Goal: Information Seeking & Learning: Learn about a topic

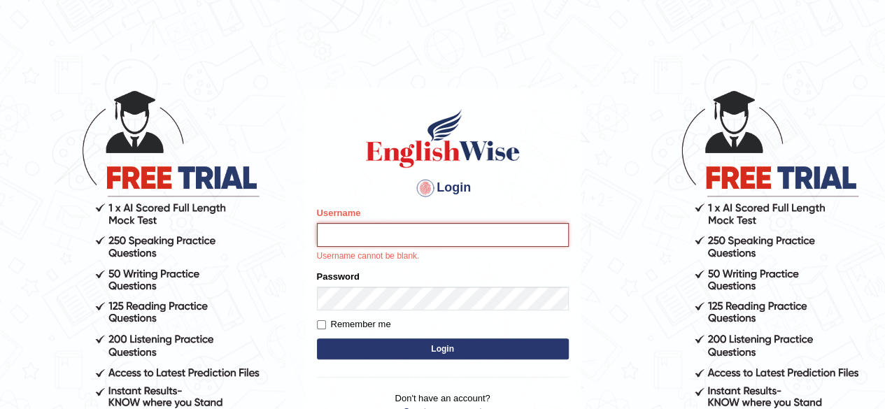
click at [371, 240] on input "Username" at bounding box center [443, 235] width 252 height 24
type input "soniakapil"
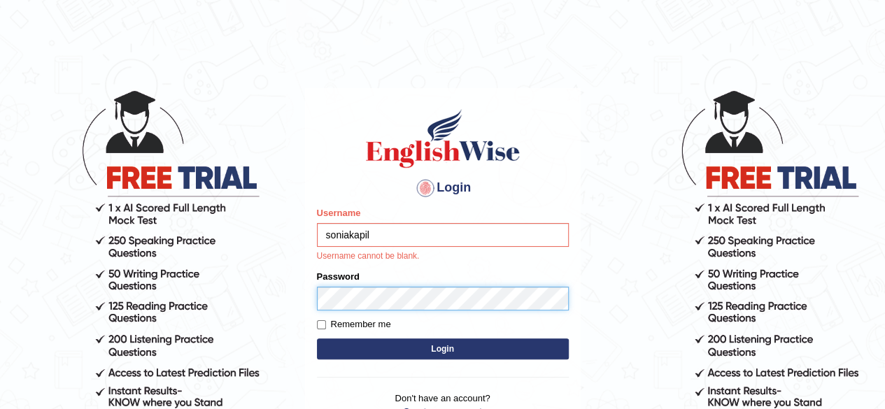
click at [339, 299] on form "Please fix the following errors: Username soniakapil Username cannot be blank. …" at bounding box center [443, 284] width 252 height 157
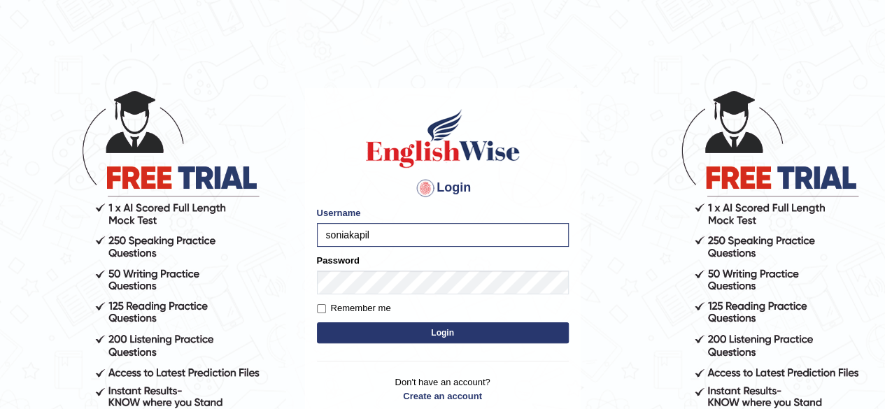
click at [320, 302] on label "Remember me" at bounding box center [354, 308] width 74 height 14
click at [320, 304] on input "Remember me" at bounding box center [321, 308] width 9 height 9
checkbox input "true"
click at [365, 330] on button "Login" at bounding box center [443, 332] width 252 height 21
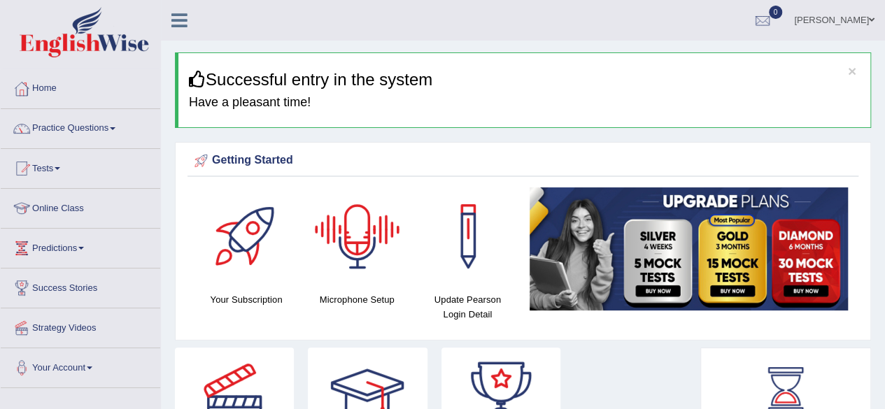
click at [364, 297] on h4 "Microphone Setup" at bounding box center [356, 299] width 97 height 15
click at [355, 219] on div at bounding box center [357, 236] width 98 height 98
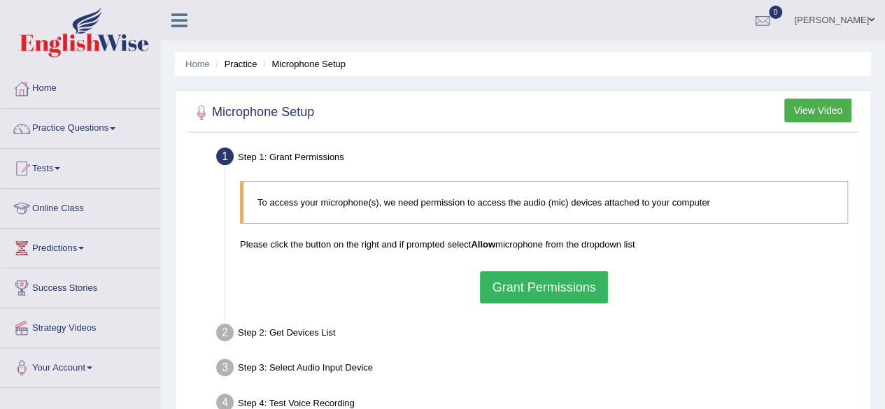
click at [515, 287] on button "Grant Permissions" at bounding box center [543, 287] width 127 height 32
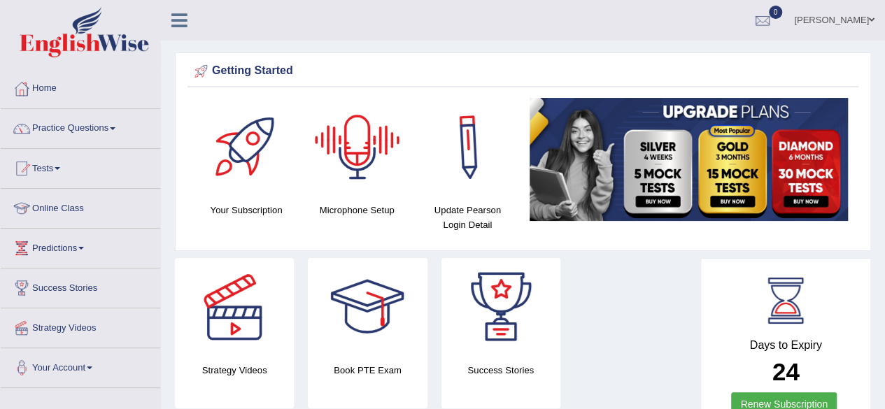
click at [378, 143] on div at bounding box center [357, 147] width 98 height 98
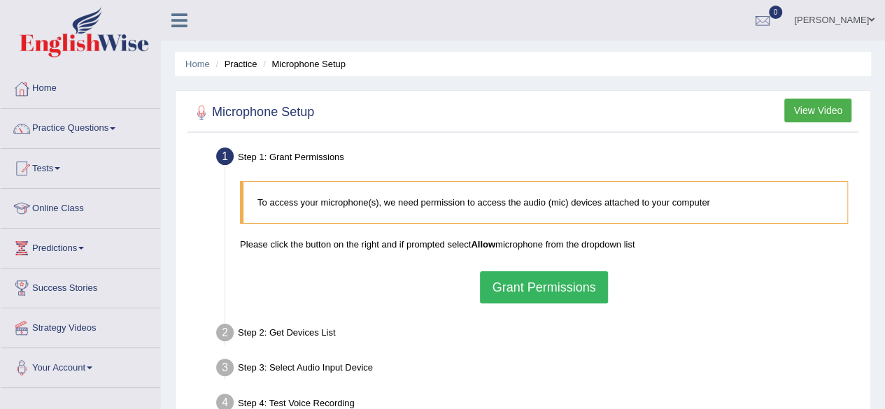
click at [529, 283] on button "Grant Permissions" at bounding box center [543, 287] width 127 height 32
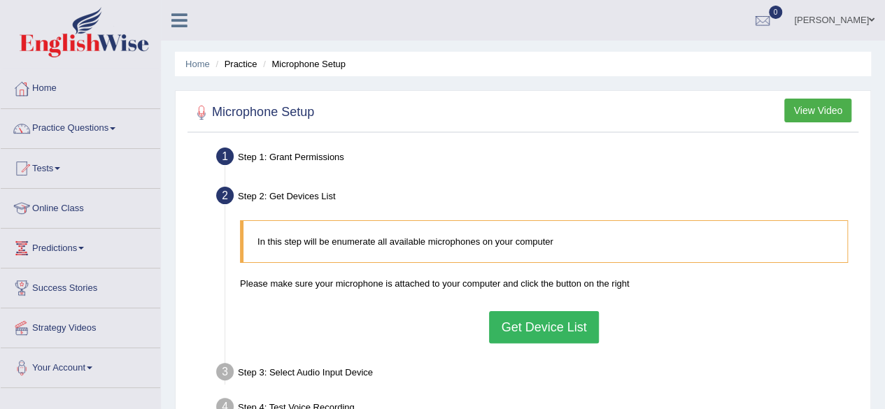
click at [571, 325] on button "Get Device List" at bounding box center [543, 327] width 109 height 32
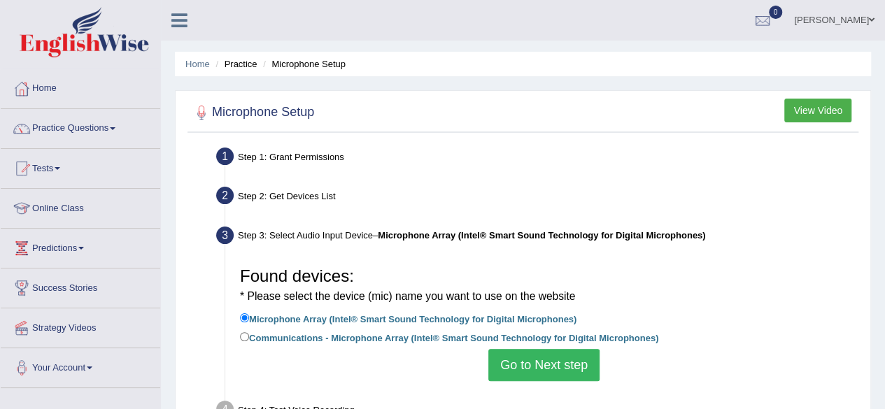
click at [876, 356] on div "Home Practice Microphone Setup You have already completed the setup earlier wit…" at bounding box center [523, 349] width 724 height 699
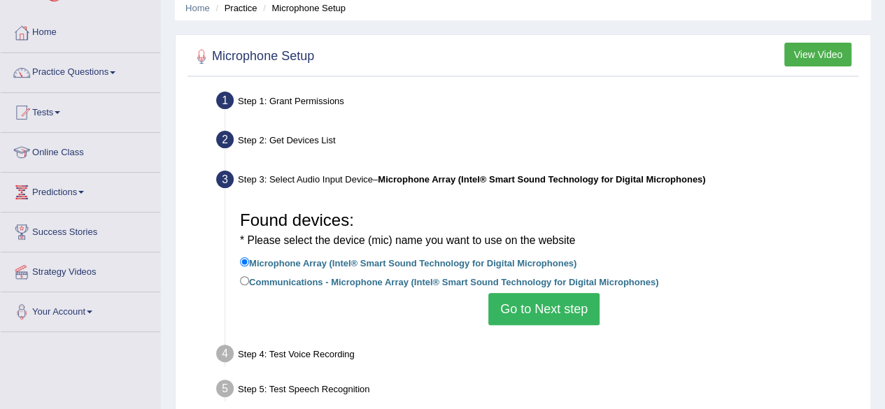
scroll to position [84, 0]
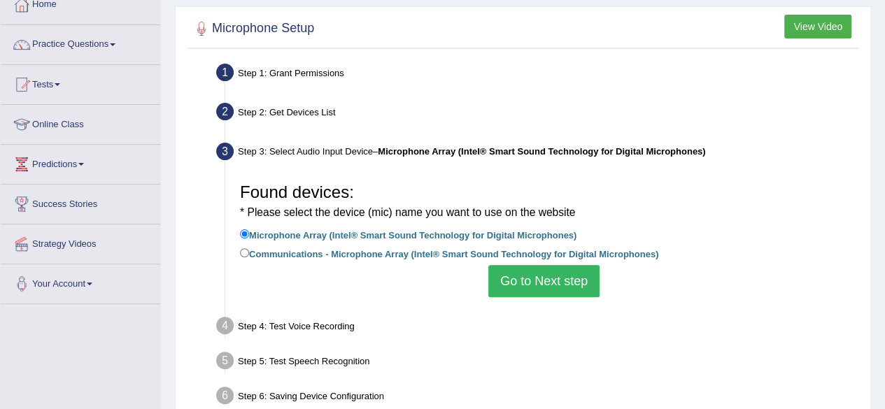
click at [555, 282] on button "Go to Next step" at bounding box center [543, 281] width 111 height 32
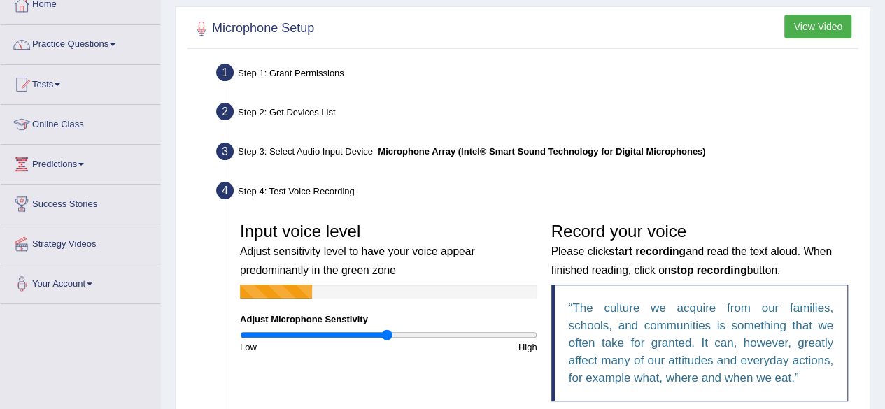
click at [874, 361] on div "Home Practice Microphone Setup You have already completed the setup earlier wit…" at bounding box center [523, 273] width 724 height 715
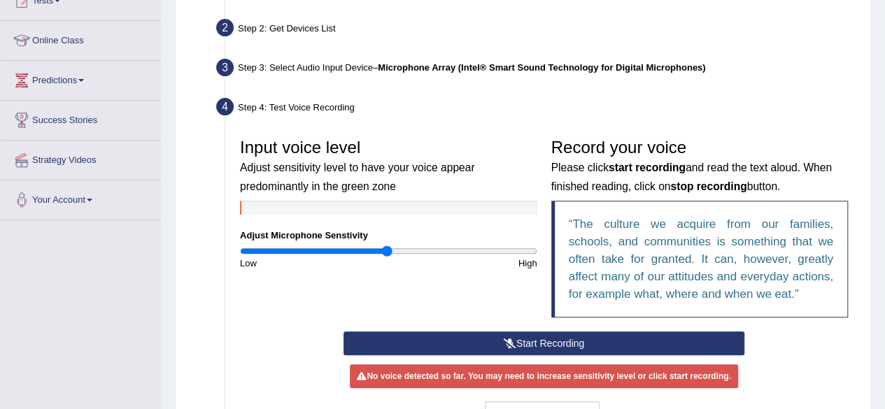
scroll to position [196, 0]
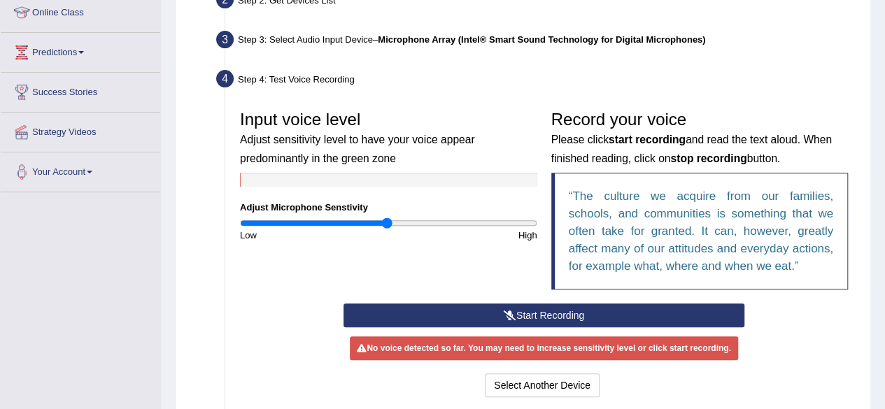
click at [611, 314] on button "Start Recording" at bounding box center [543, 316] width 401 height 24
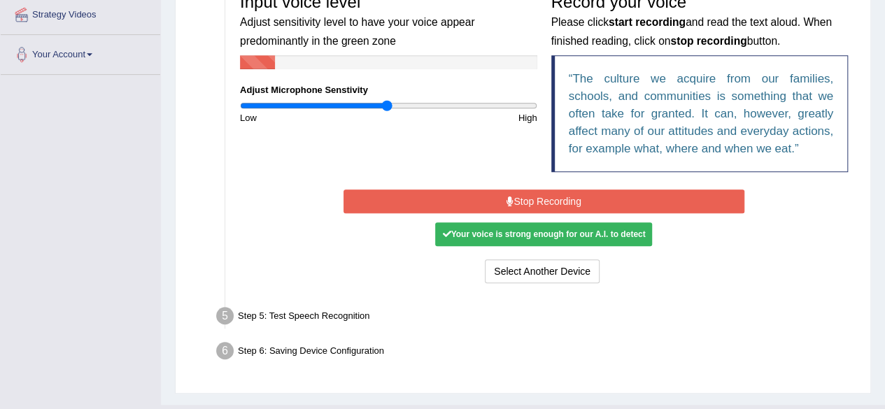
scroll to position [341, 0]
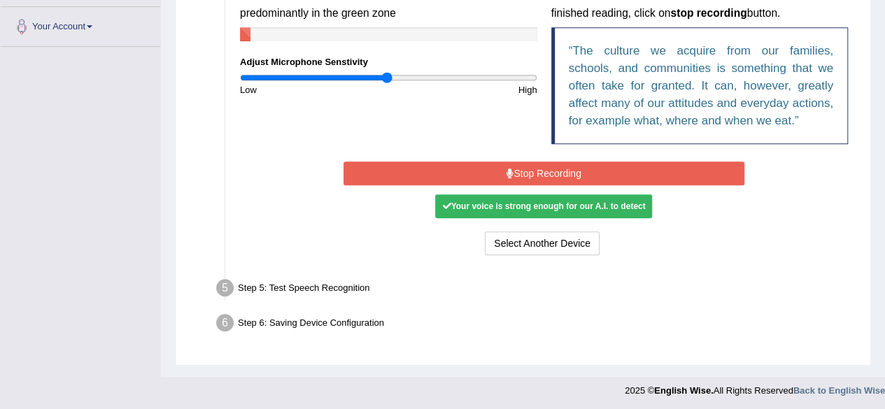
click at [476, 208] on div "Your voice is strong enough for our A.I. to detect" at bounding box center [543, 206] width 217 height 24
click at [483, 257] on div "Select Another Device Voice is ok. Go to Next step" at bounding box center [543, 245] width 401 height 27
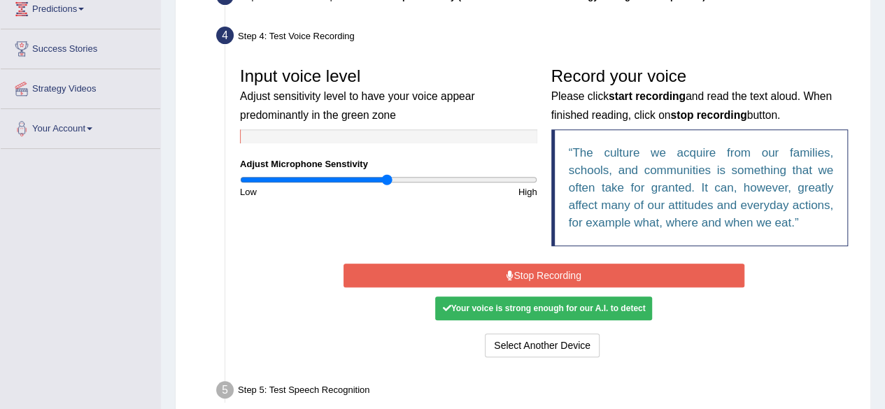
scroll to position [257, 0]
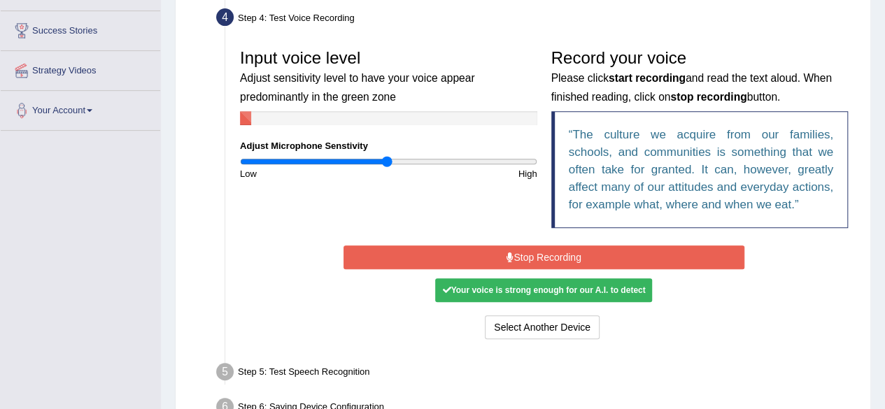
click at [571, 256] on button "Stop Recording" at bounding box center [543, 257] width 401 height 24
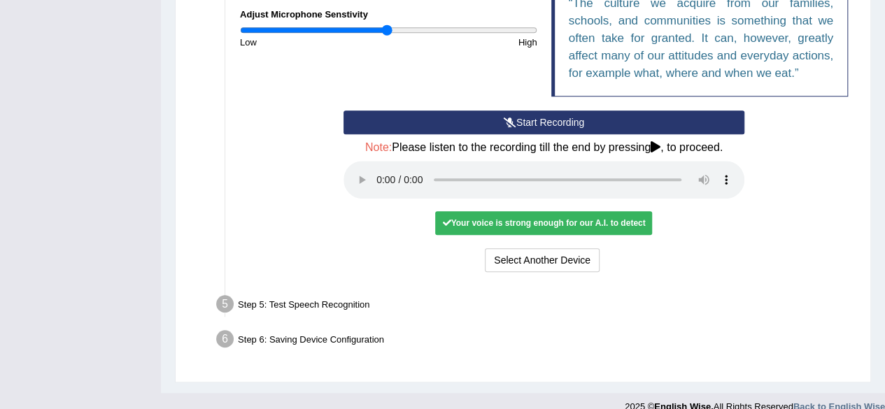
scroll to position [406, 0]
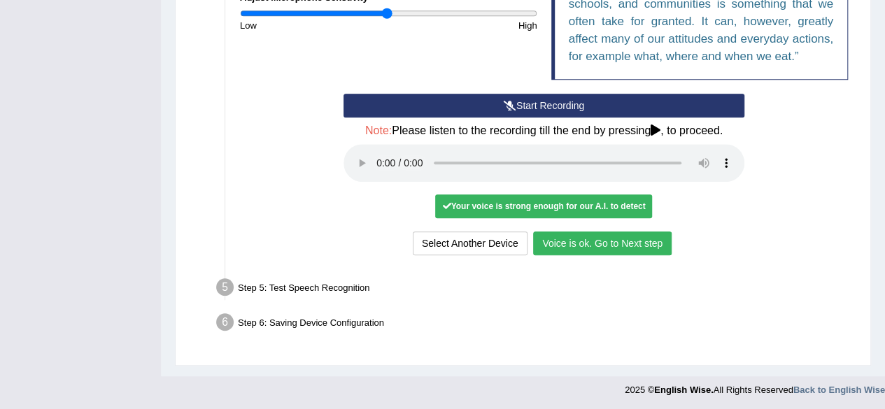
click at [548, 248] on button "Voice is ok. Go to Next step" at bounding box center [602, 244] width 138 height 24
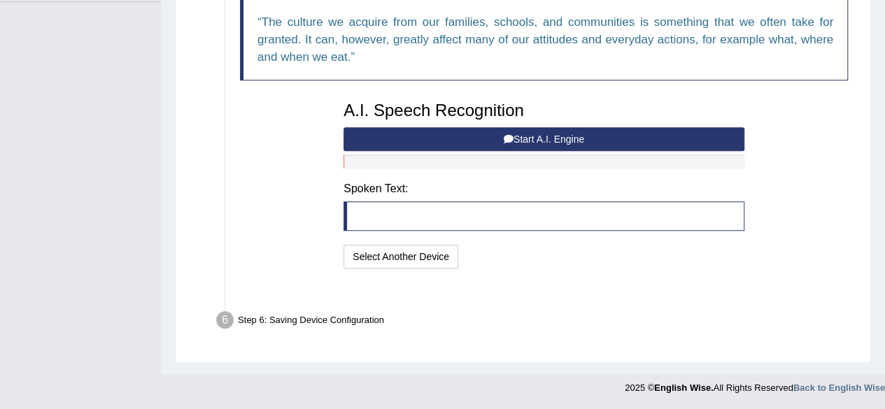
scroll to position [350, 0]
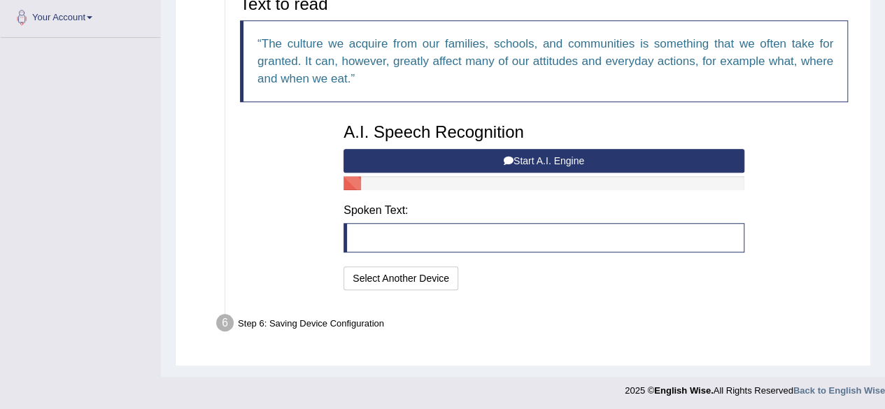
click at [540, 154] on button "Start A.I. Engine" at bounding box center [543, 161] width 401 height 24
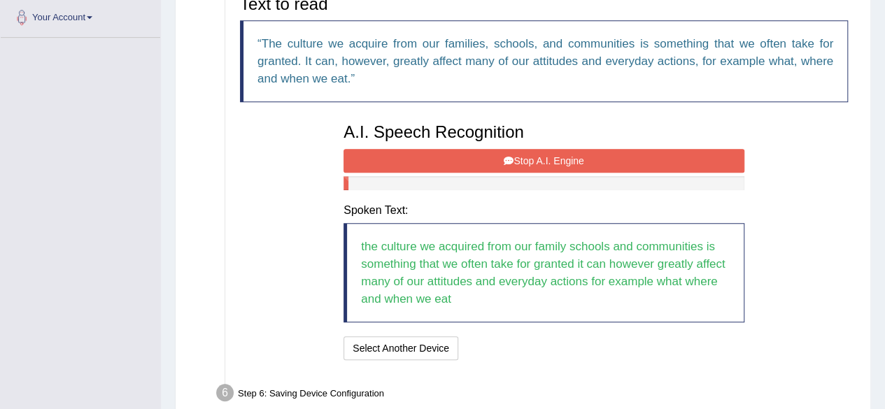
click at [540, 154] on button "Stop A.I. Engine" at bounding box center [543, 161] width 401 height 24
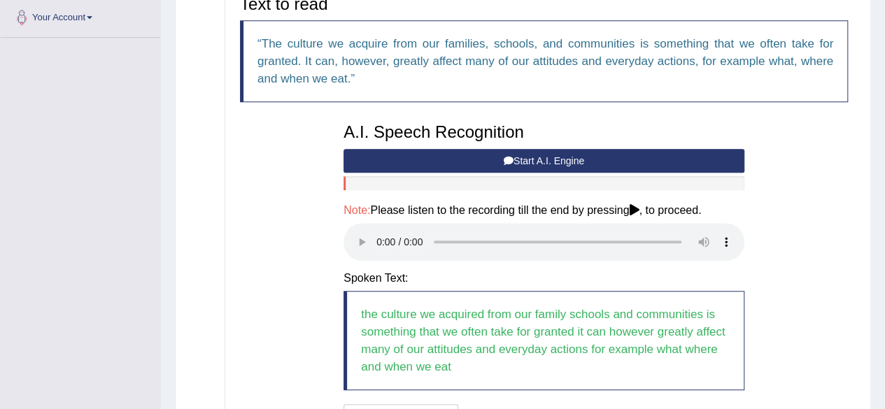
click at [882, 355] on div "Home Practice Microphone Setup You have already completed the setup earlier wit…" at bounding box center [523, 82] width 724 height 865
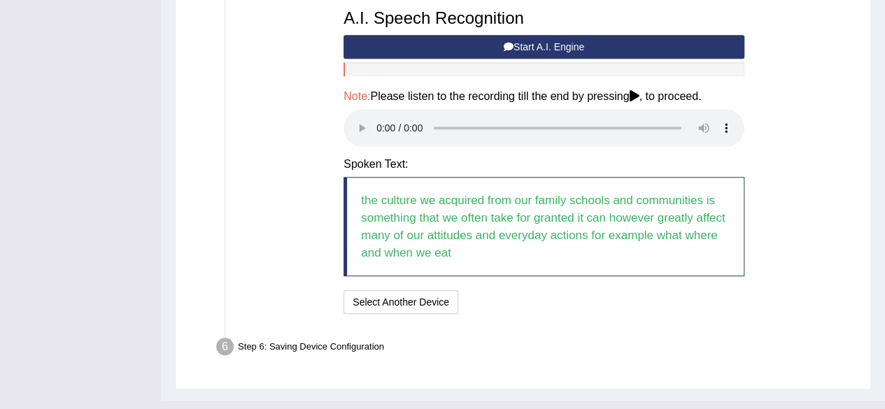
scroll to position [488, 0]
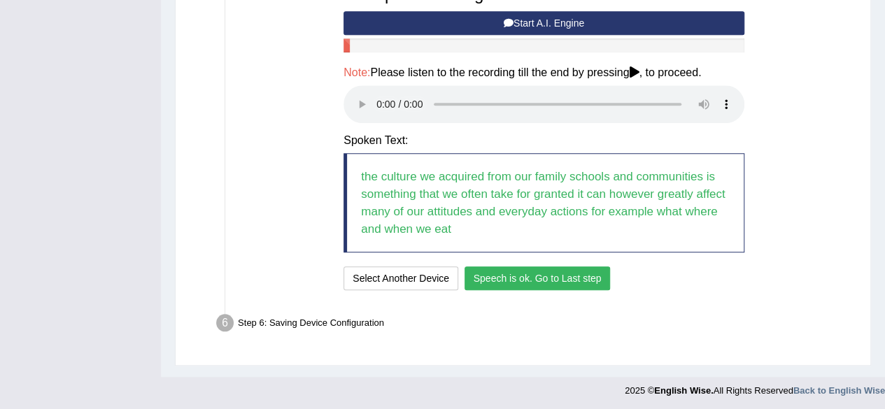
click at [525, 278] on button "Speech is ok. Go to Last step" at bounding box center [537, 278] width 146 height 24
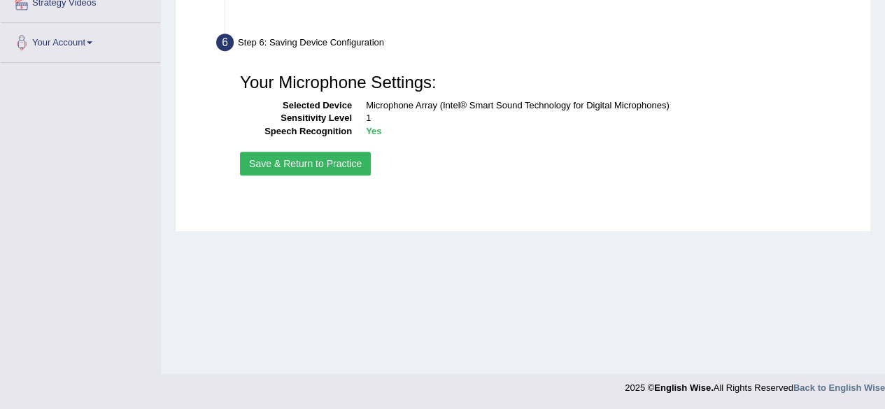
scroll to position [325, 0]
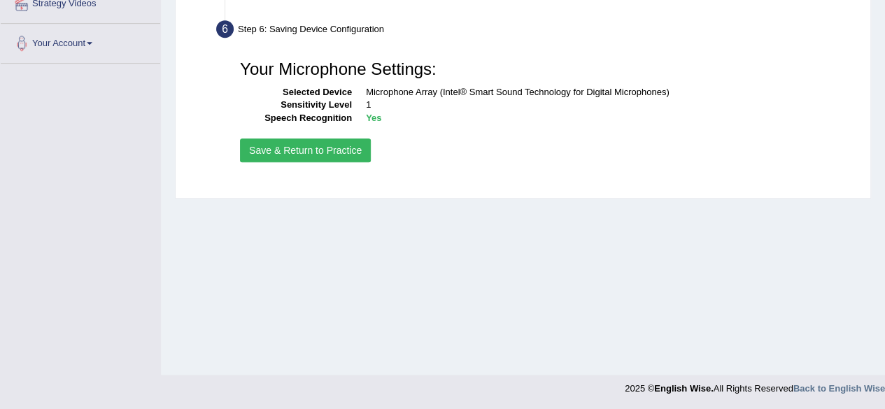
click at [258, 138] on button "Save & Return to Practice" at bounding box center [305, 150] width 131 height 24
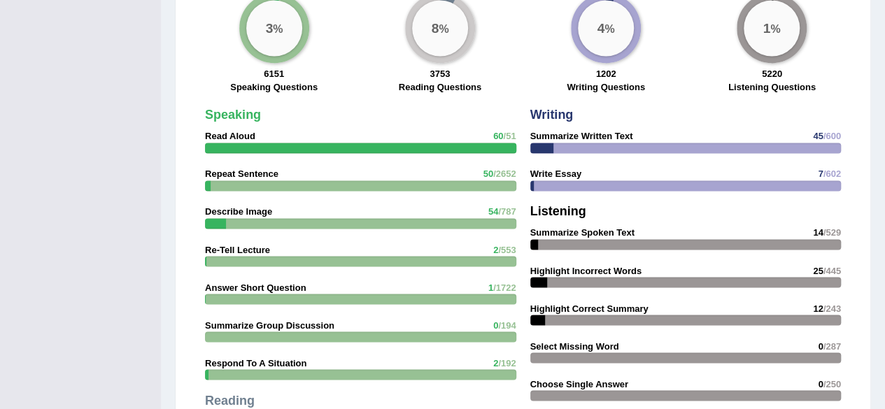
scroll to position [1432, 0]
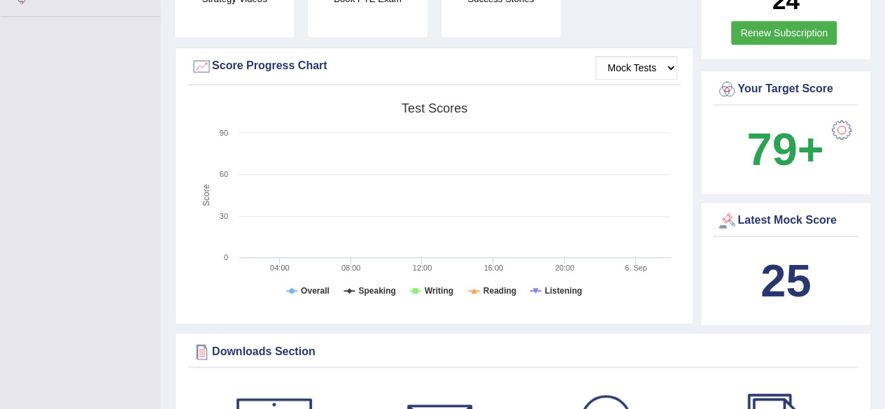
scroll to position [13, 0]
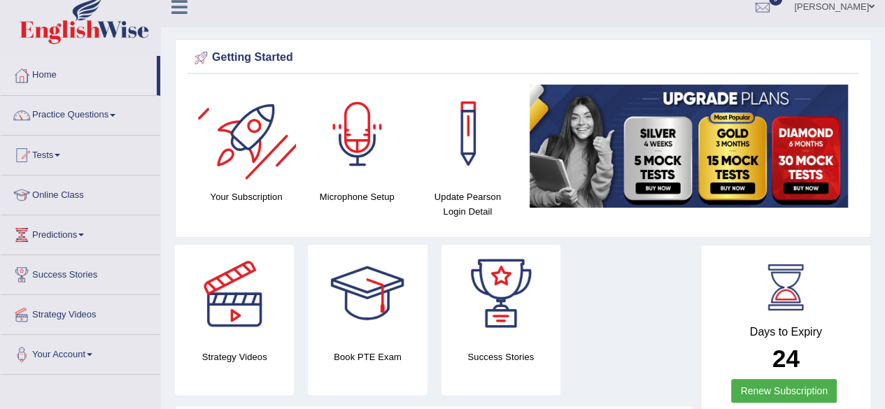
click at [636, 367] on div "Strategy Videos Book PTE Exam Success Stories" at bounding box center [434, 325] width 532 height 161
click at [119, 111] on link "Practice Questions" at bounding box center [80, 113] width 159 height 35
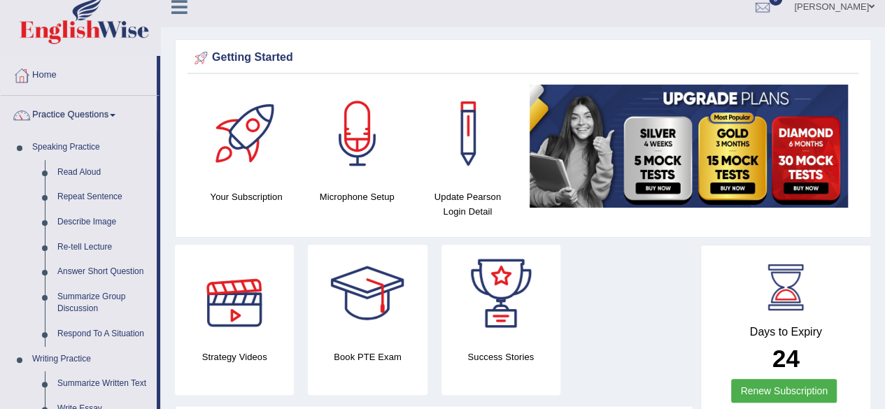
click at [169, 306] on div "Strategy Videos" at bounding box center [234, 320] width 133 height 150
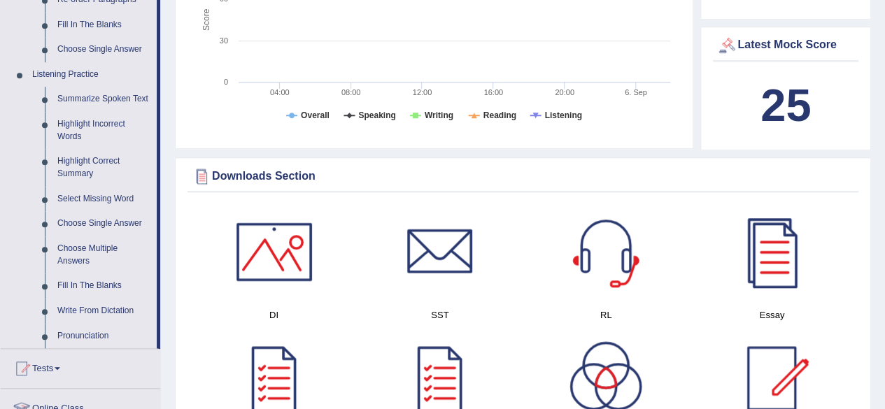
scroll to position [573, 0]
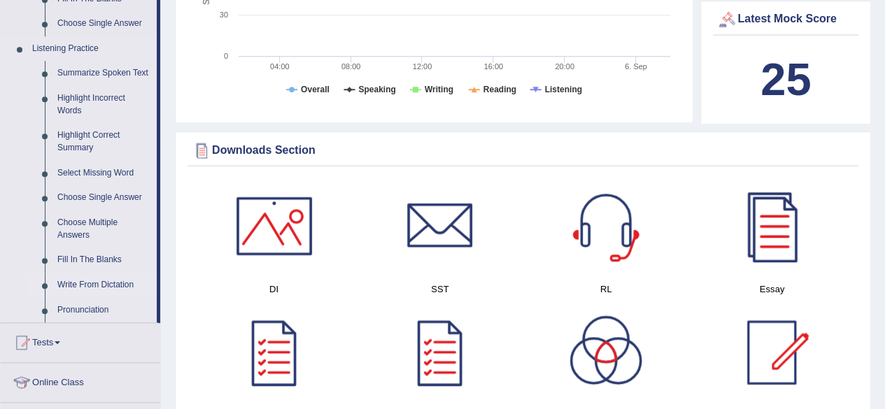
click at [85, 287] on link "Write From Dictation" at bounding box center [104, 285] width 106 height 25
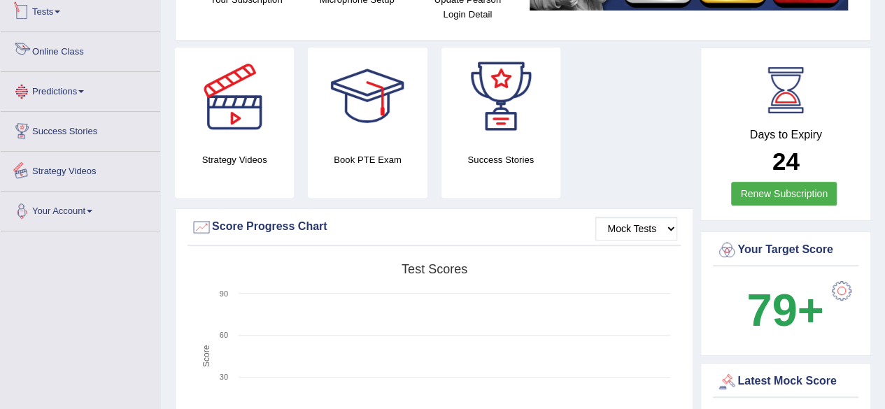
scroll to position [309, 0]
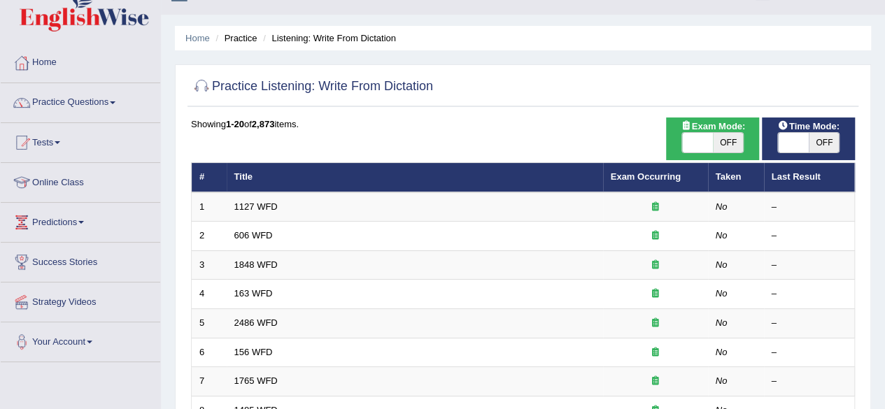
scroll to position [28, 0]
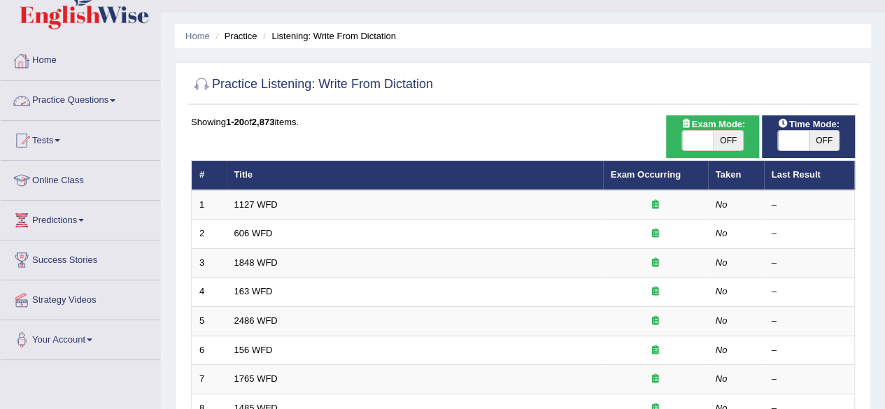
click at [109, 103] on link "Practice Questions" at bounding box center [80, 98] width 159 height 35
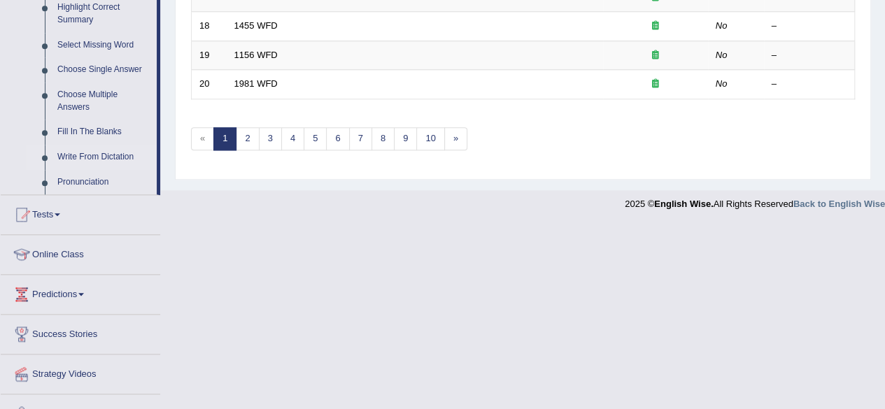
scroll to position [724, 0]
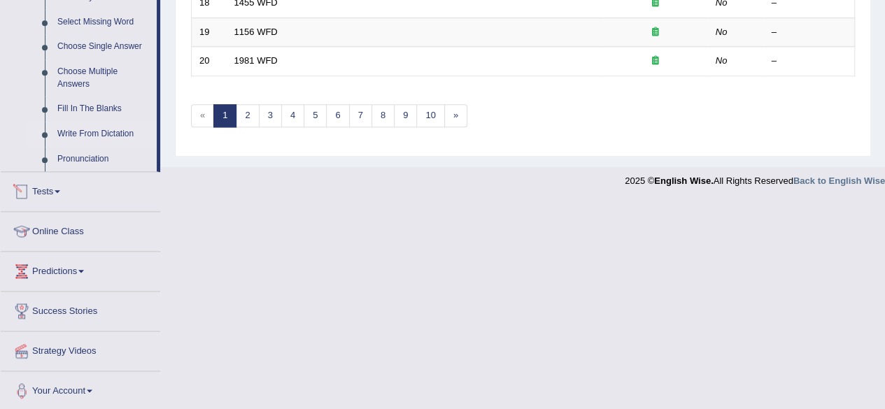
click at [52, 191] on link "Tests" at bounding box center [80, 189] width 159 height 35
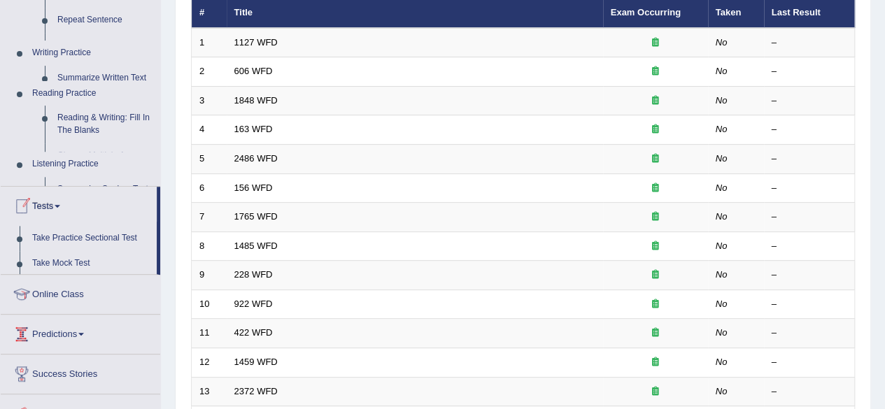
scroll to position [151, 0]
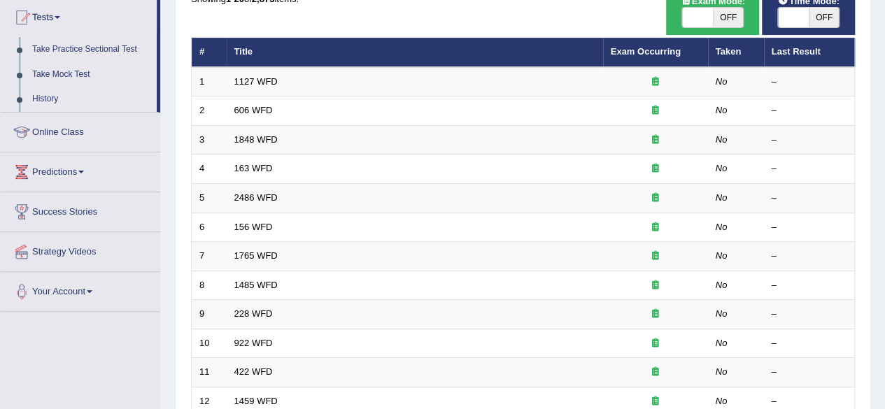
click at [45, 93] on link "History" at bounding box center [91, 99] width 131 height 25
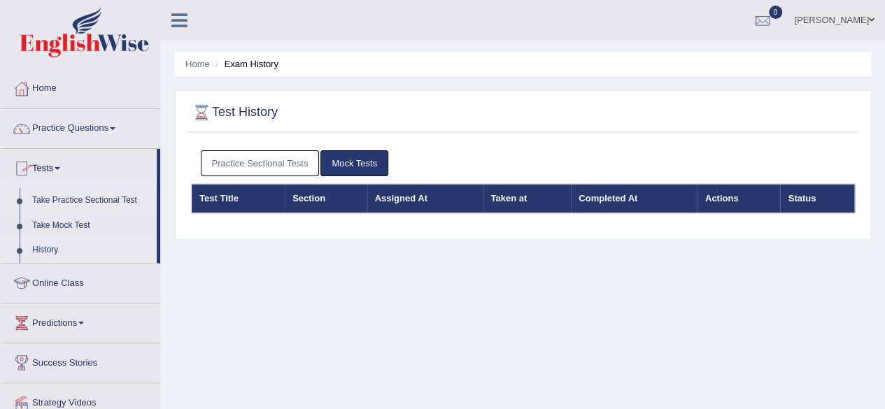
click at [70, 192] on link "Take Practice Sectional Test" at bounding box center [91, 200] width 131 height 25
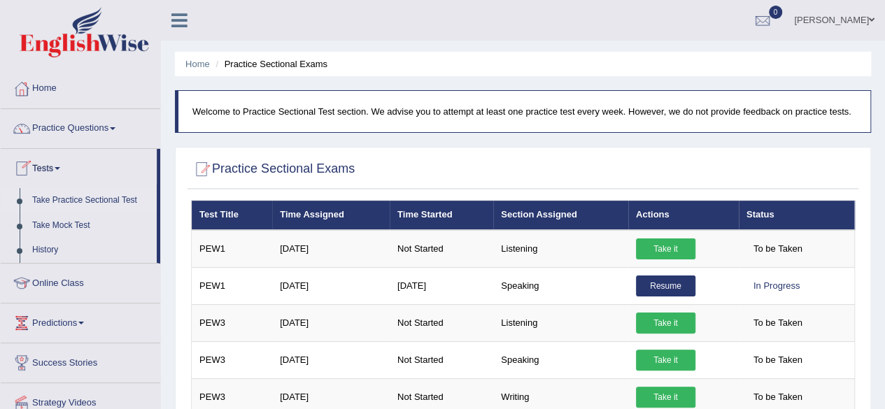
click at [94, 319] on link "Predictions" at bounding box center [80, 321] width 159 height 35
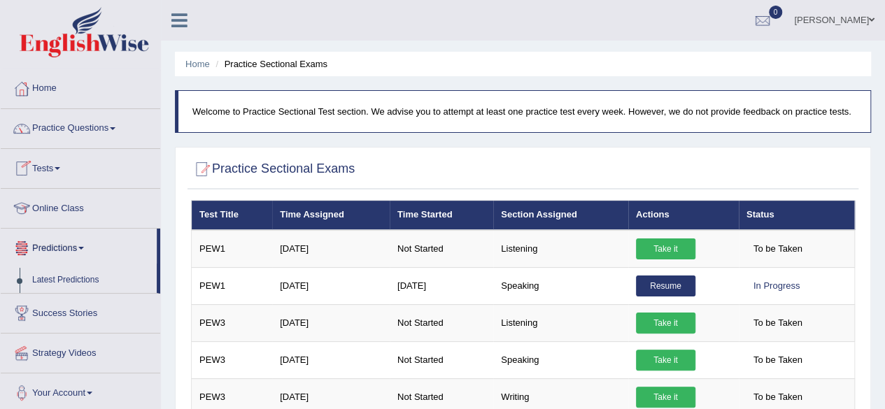
click at [64, 160] on link "Tests" at bounding box center [80, 166] width 159 height 35
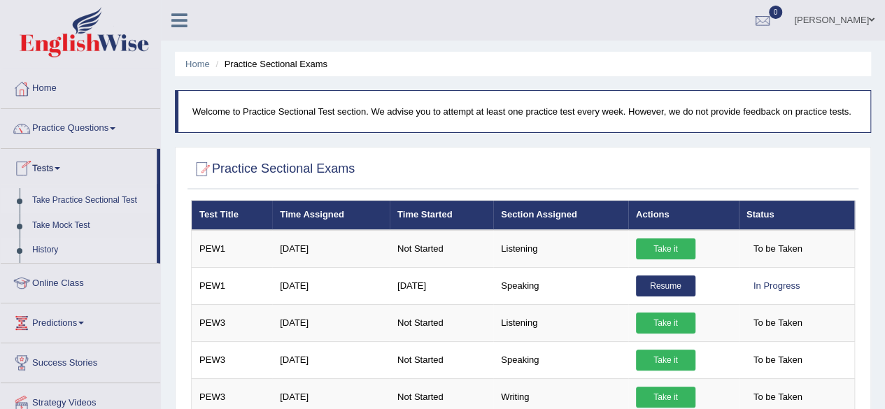
click at [38, 246] on link "History" at bounding box center [91, 250] width 131 height 25
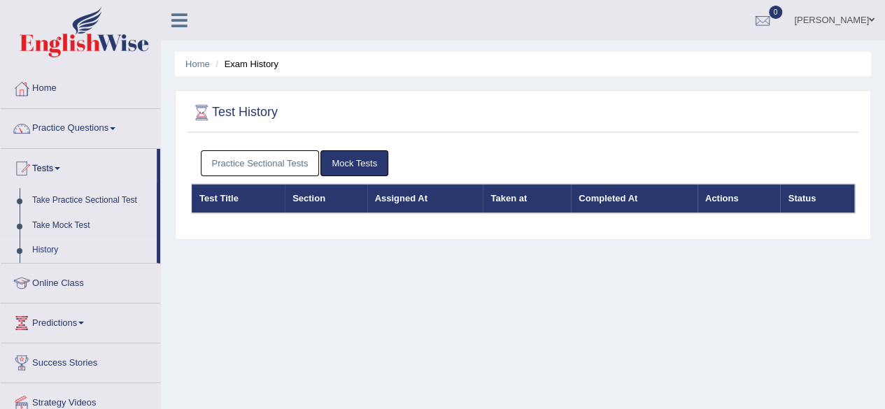
click at [236, 160] on link "Practice Sectional Tests" at bounding box center [260, 163] width 119 height 26
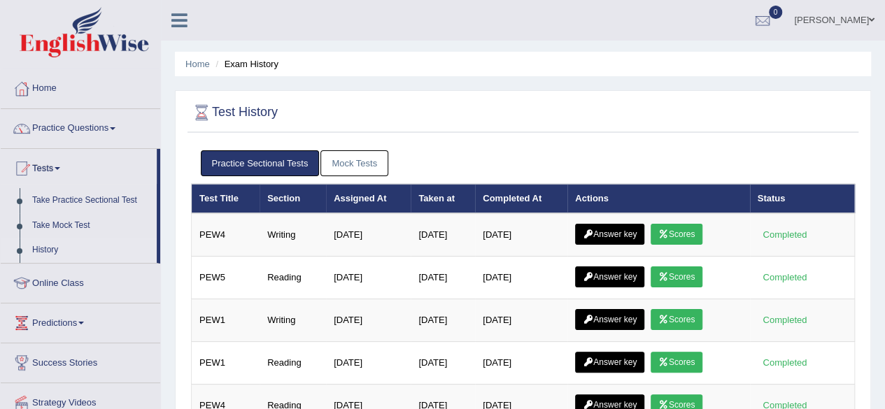
click at [630, 113] on div at bounding box center [523, 113] width 664 height 29
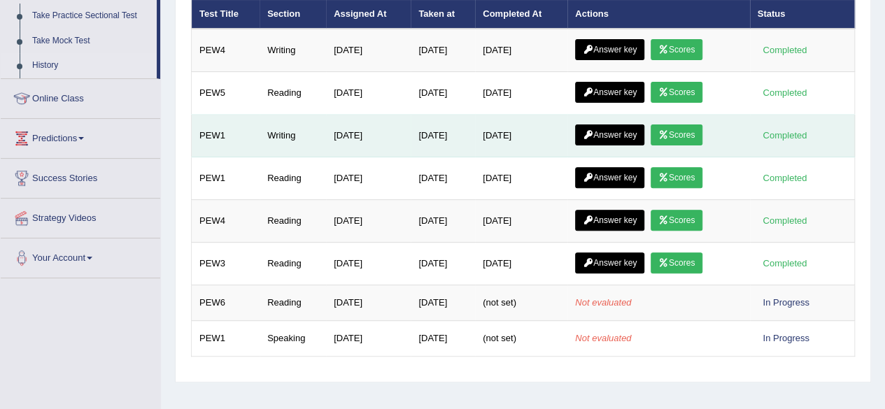
scroll to position [157, 0]
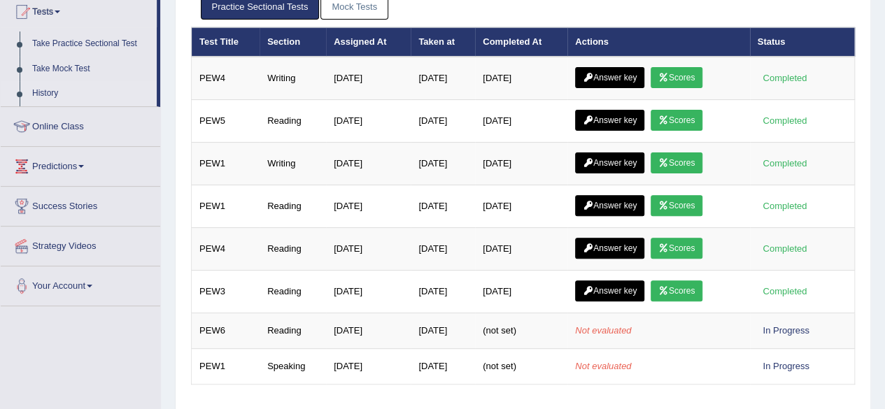
click at [166, 78] on div "Home Exam History Test History Practice Sectional Tests Mock Tests Test Title S…" at bounding box center [523, 192] width 724 height 699
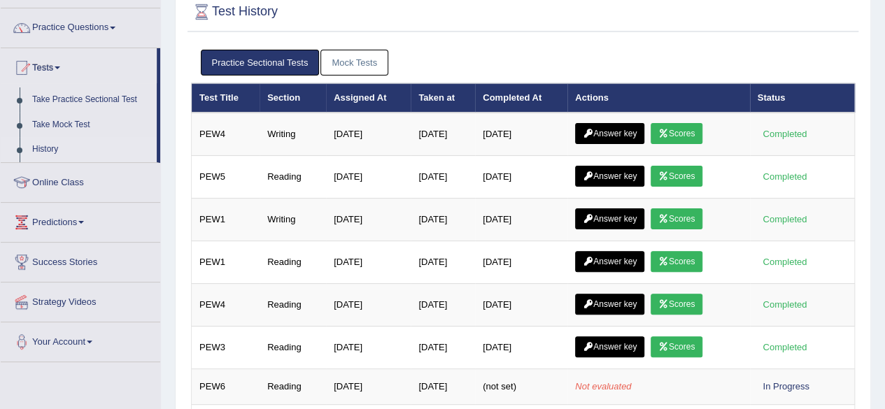
scroll to position [73, 0]
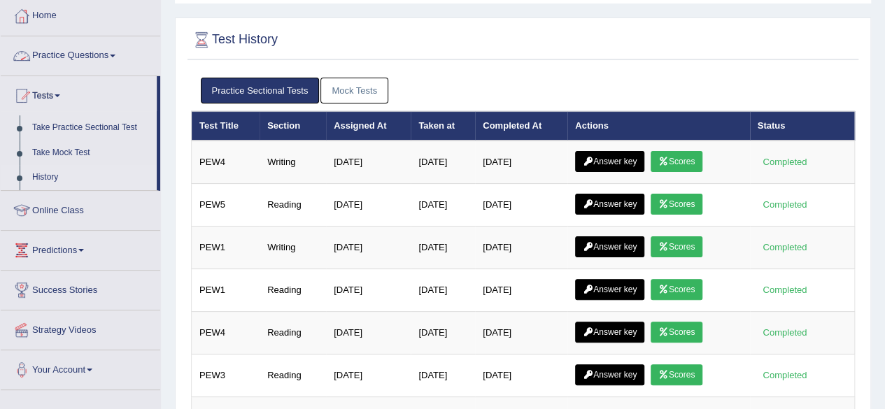
click at [99, 54] on link "Practice Questions" at bounding box center [80, 53] width 159 height 35
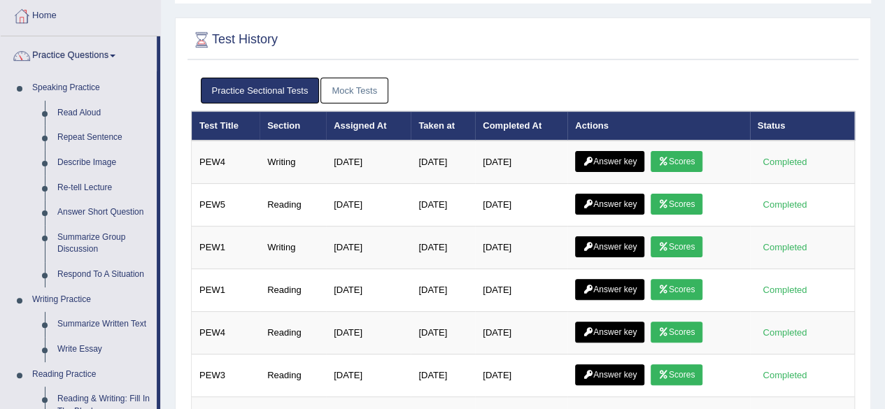
click at [162, 181] on div "Home Exam History Test History Practice Sectional Tests Mock Tests Test Title S…" at bounding box center [523, 276] width 724 height 699
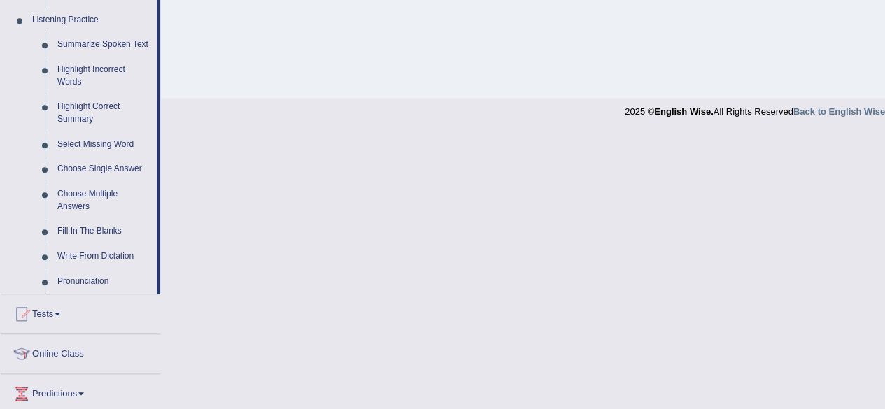
scroll to position [632, 0]
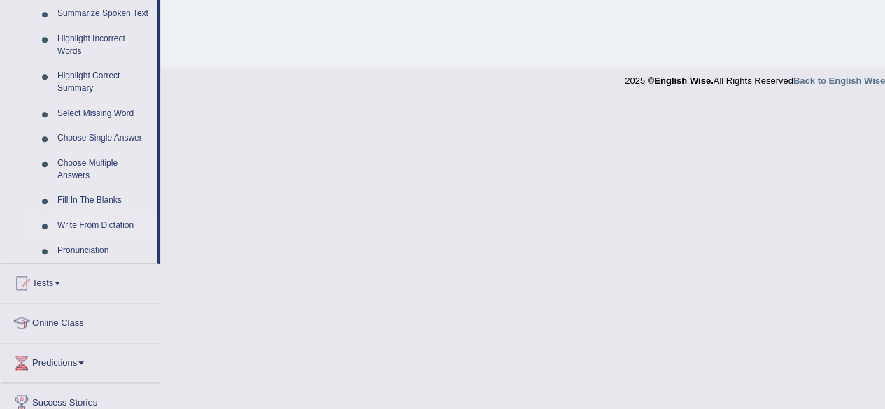
click at [118, 221] on link "Write From Dictation" at bounding box center [104, 225] width 106 height 25
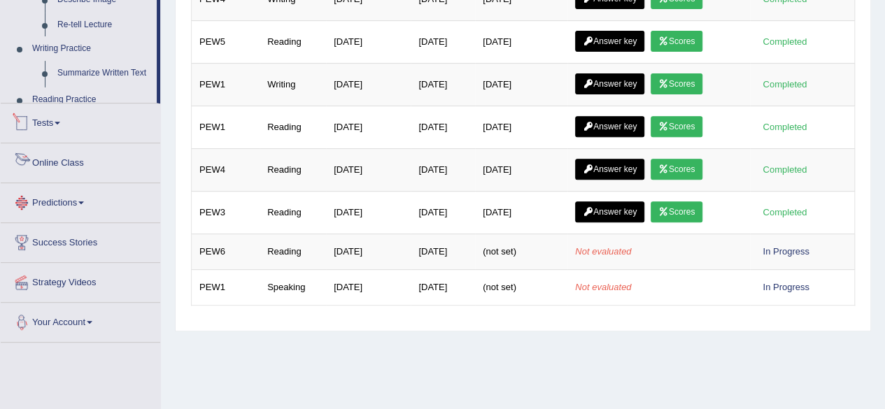
scroll to position [325, 0]
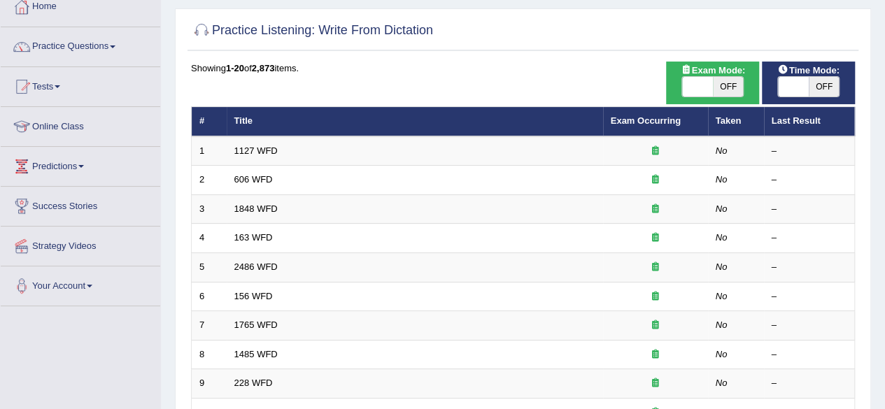
scroll to position [84, 0]
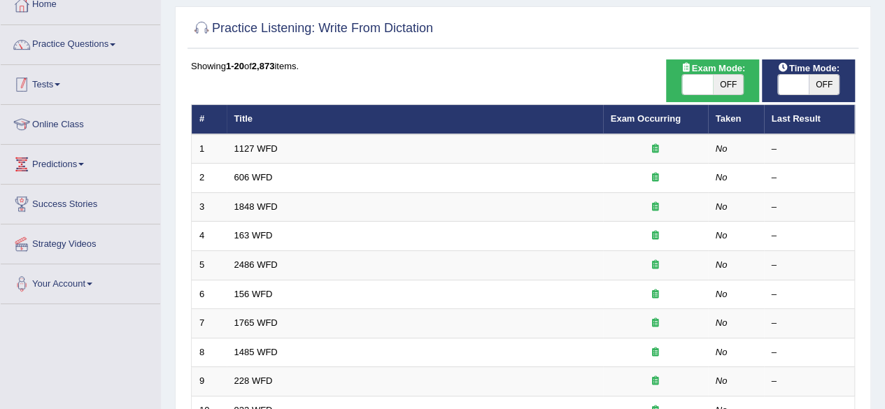
drag, startPoint x: 166, startPoint y: 128, endPoint x: 147, endPoint y: 75, distance: 56.6
click at [147, 75] on div "Toggle navigation Home Practice Questions Speaking Practice Read Aloud Repeat S…" at bounding box center [442, 375] width 885 height 919
click at [170, 106] on div "Home Practice Listening: Write From Dictation Practice Listening: Write From Di…" at bounding box center [523, 361] width 724 height 891
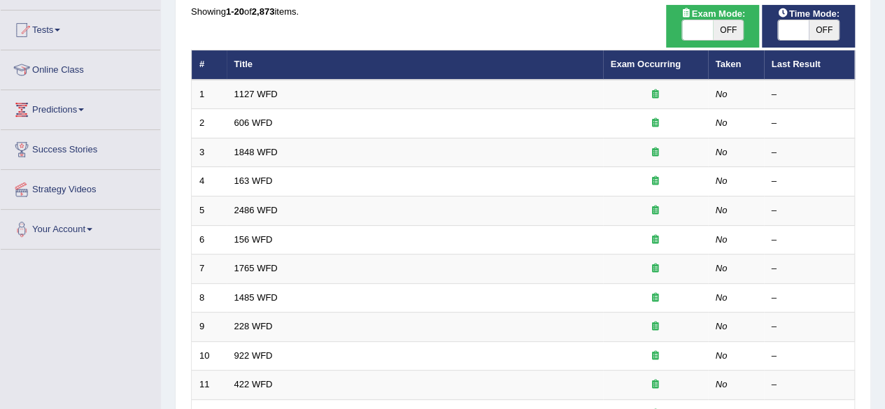
scroll to position [140, 0]
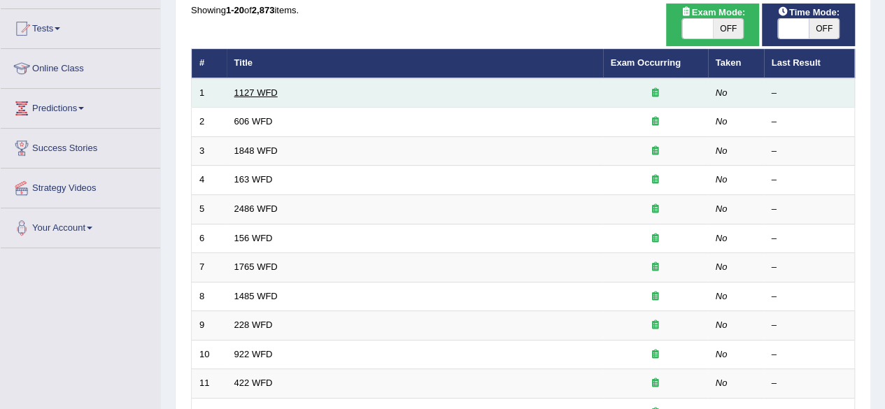
click at [260, 89] on link "1127 WFD" at bounding box center [255, 92] width 43 height 10
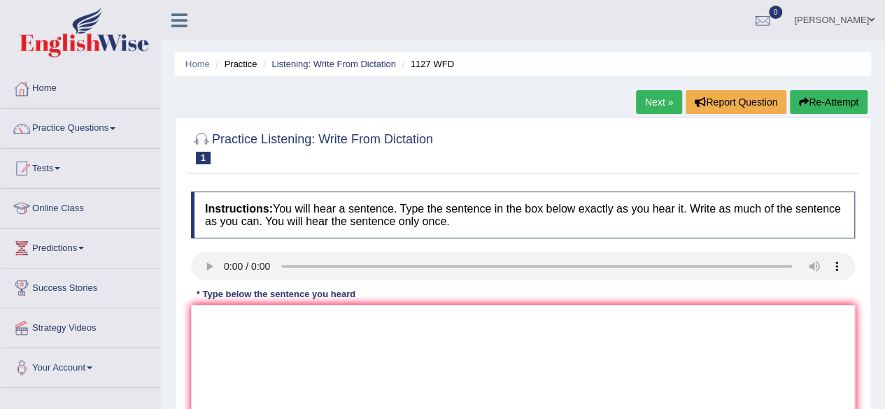
click at [474, 82] on div "Home Practice Listening: Write From Dictation 1127 WFD Next » Report Question R…" at bounding box center [523, 349] width 724 height 699
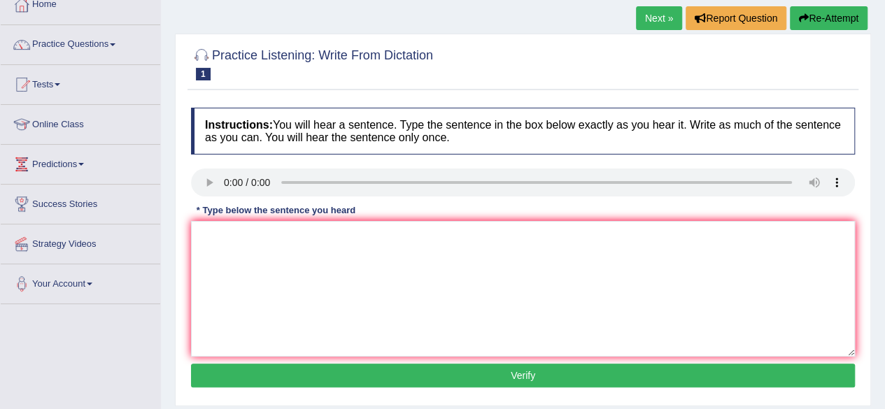
scroll to position [112, 0]
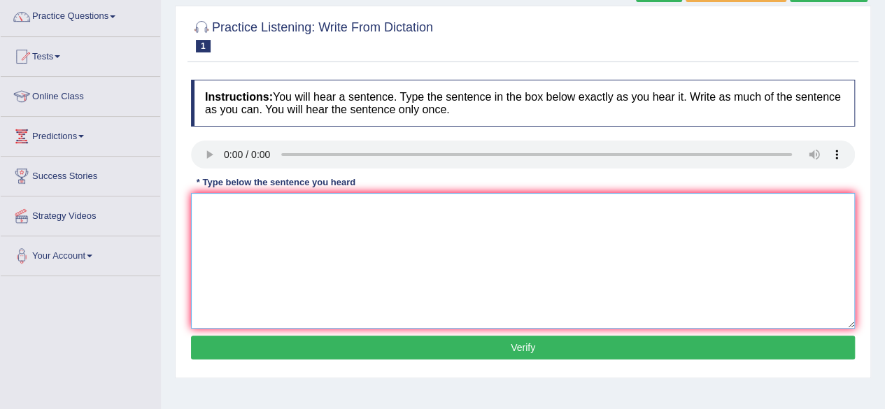
click at [215, 205] on textarea at bounding box center [523, 261] width 664 height 136
click at [222, 208] on textarea "Again university degree is a requirement into many professions." at bounding box center [523, 261] width 664 height 136
click at [374, 206] on textarea "A university degree is a requirement into many professions." at bounding box center [523, 261] width 664 height 136
click at [376, 205] on textarea "A university degree is a requirement to [PERSON_NAME] many professions." at bounding box center [523, 261] width 664 height 136
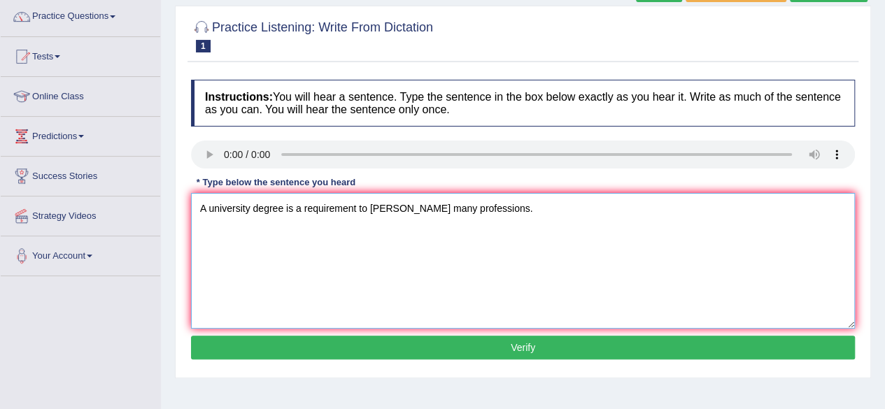
click at [383, 205] on textarea "A university degree is a requirement to [PERSON_NAME] many professions." at bounding box center [523, 261] width 664 height 136
click at [487, 205] on textarea "A university degree is a requirement to enter many professions." at bounding box center [523, 261] width 664 height 136
click at [725, 209] on textarea "A university degree is a requirement to enter many professions.A university deg…" at bounding box center [523, 261] width 664 height 136
click at [392, 206] on textarea "A university degree is a requirement to enter many professions.A university deg…" at bounding box center [523, 261] width 664 height 136
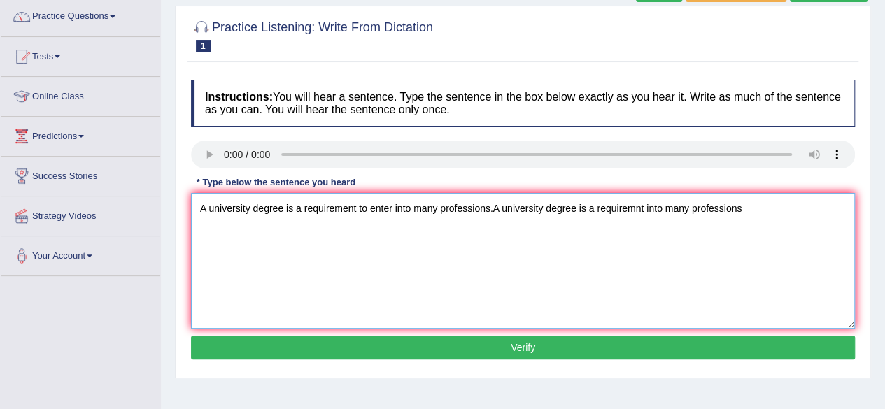
drag, startPoint x: 492, startPoint y: 205, endPoint x: 748, endPoint y: 201, distance: 255.3
click at [748, 201] on textarea "A university degree is a requirement to enter into many professions.A universit…" at bounding box center [523, 261] width 664 height 136
type textarea "A university degree is a requirement to enter into many professions."
click at [656, 348] on button "Verify" at bounding box center [523, 348] width 664 height 24
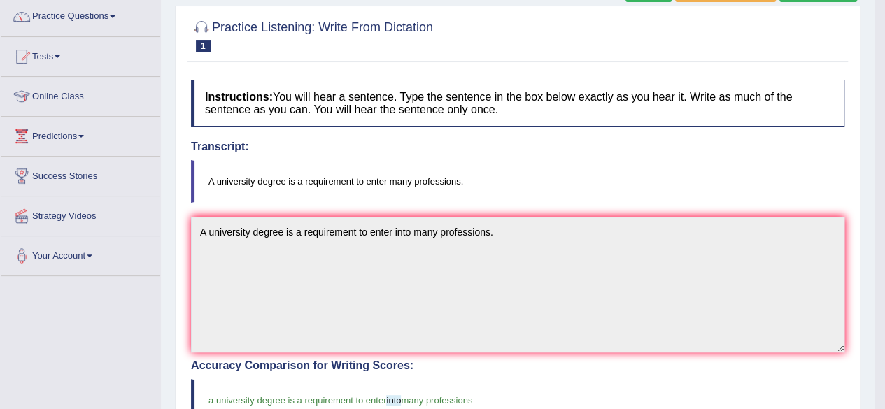
click at [866, 308] on div "Home Practice Listening: Write From Dictation 1127 WFD Next » Report Question R…" at bounding box center [517, 323] width 713 height 871
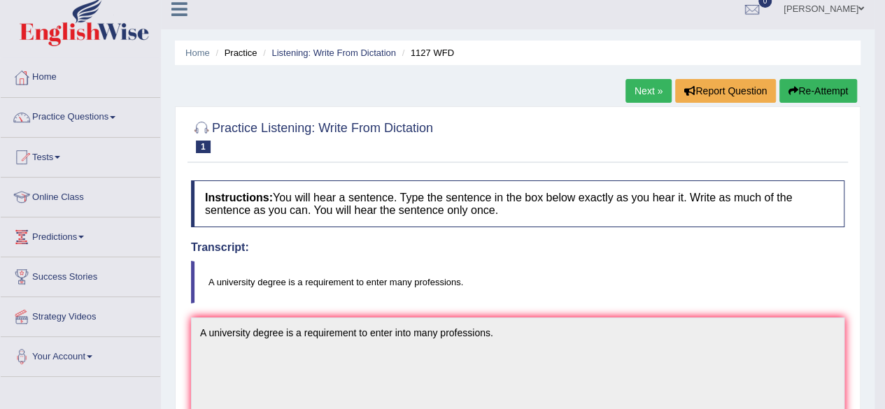
scroll to position [0, 0]
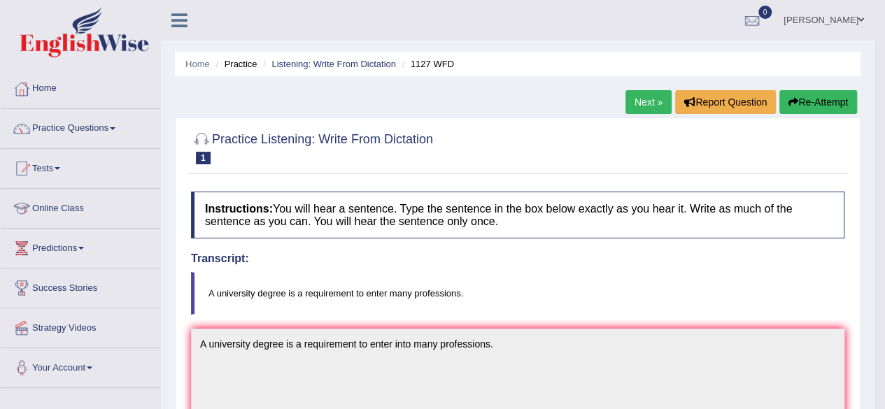
click at [639, 101] on link "Next »" at bounding box center [648, 102] width 46 height 24
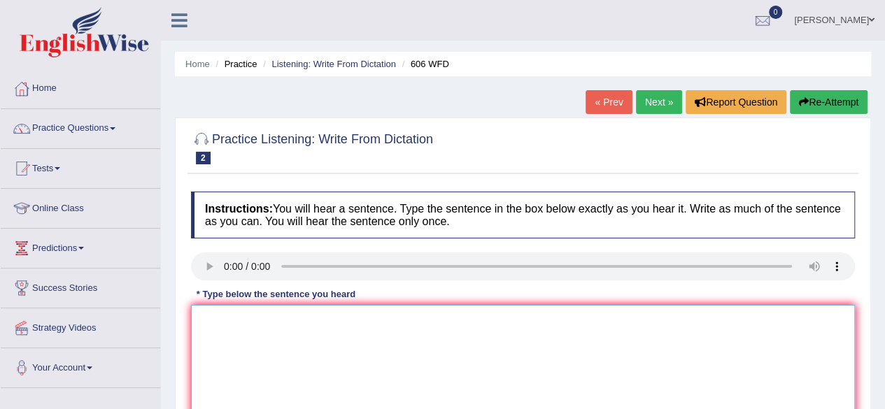
click at [207, 322] on textarea at bounding box center [523, 373] width 664 height 136
click at [278, 322] on textarea "Students were to tsuy" at bounding box center [523, 373] width 664 height 136
click at [442, 320] on textarea "Students were to study language and lierature in greece" at bounding box center [523, 373] width 664 height 136
click at [876, 353] on div "Home Practice Listening: Write From Dictation 606 WFD « Prev Next » Report Ques…" at bounding box center [523, 349] width 724 height 699
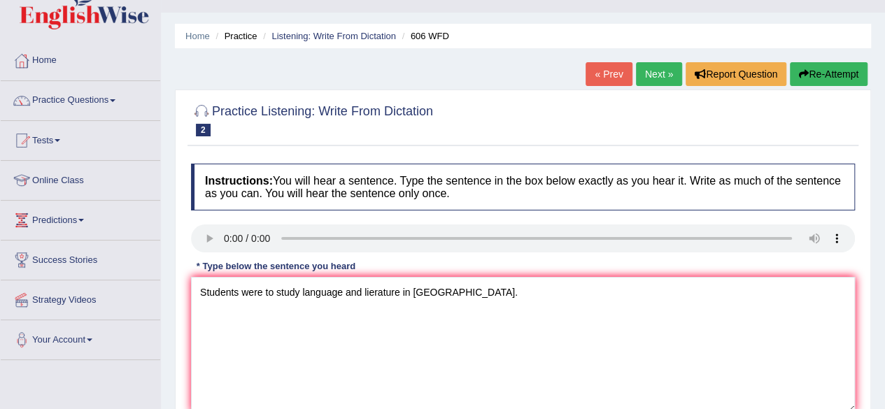
click at [876, 353] on div "Home Practice Listening: Write From Dictation 606 WFD « Prev Next » Report Ques…" at bounding box center [523, 321] width 724 height 699
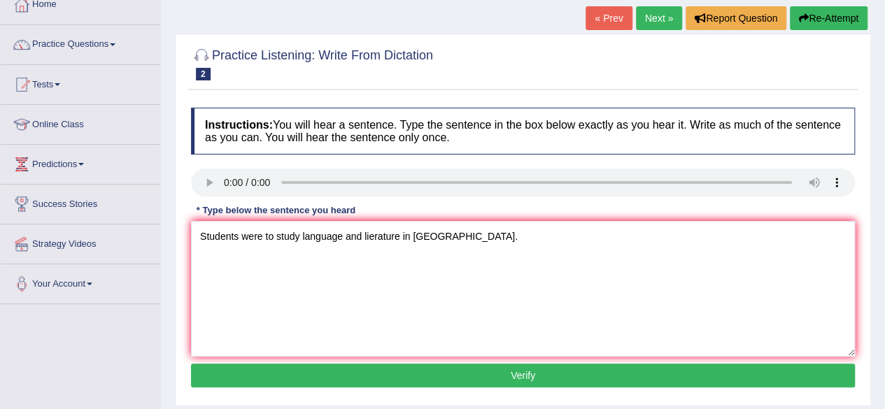
click at [876, 353] on div "Home Practice Listening: Write From Dictation 606 WFD « Prev Next » Report Ques…" at bounding box center [523, 265] width 724 height 699
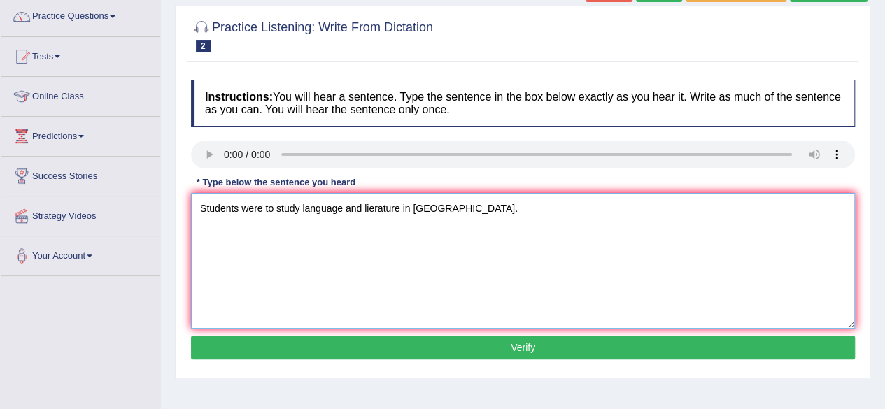
click at [365, 204] on textarea "Students were to study language and lierature in Greece." at bounding box center [523, 261] width 664 height 136
type textarea "Students were to study language and literature in Greece."
click at [681, 339] on button "Verify" at bounding box center [523, 348] width 664 height 24
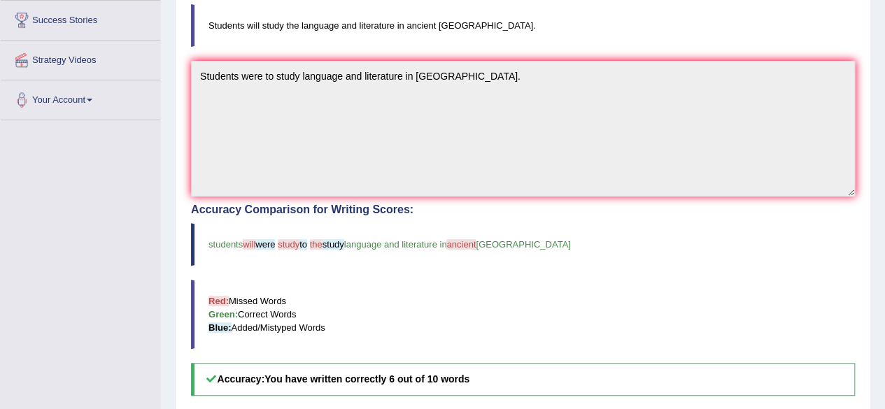
scroll to position [211, 0]
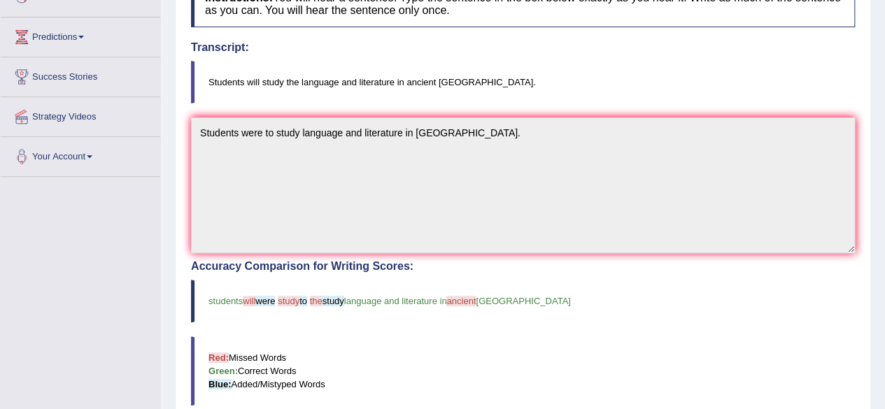
click at [751, 313] on blockquote "students will were study to the study language and literature in ancient greece" at bounding box center [523, 301] width 664 height 43
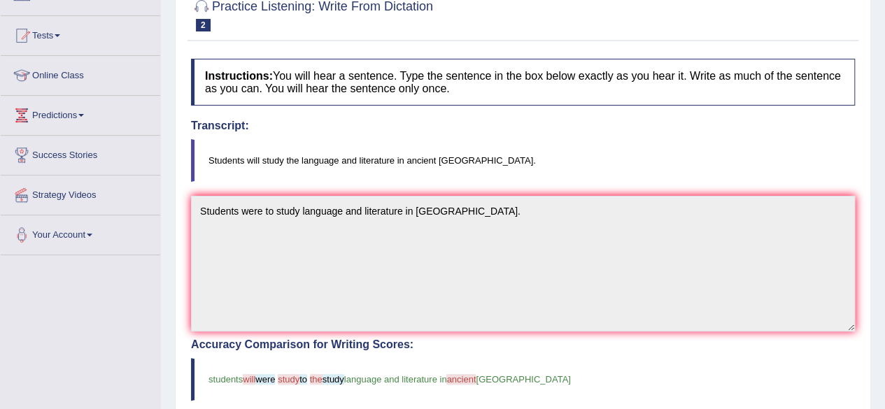
scroll to position [0, 0]
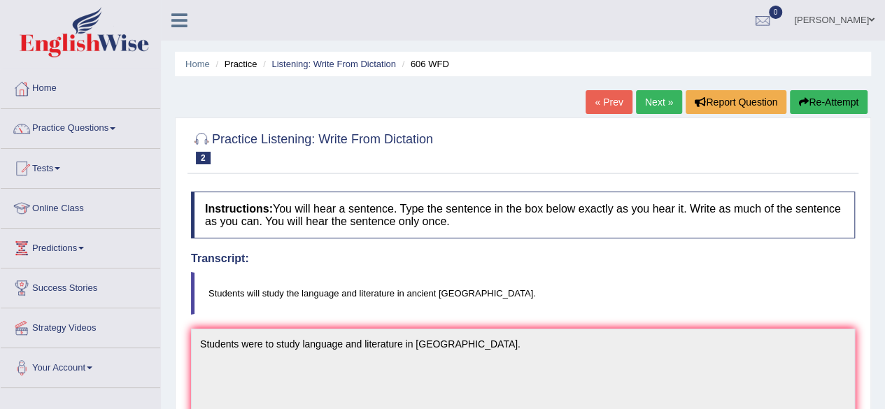
click at [651, 101] on link "Next »" at bounding box center [659, 102] width 46 height 24
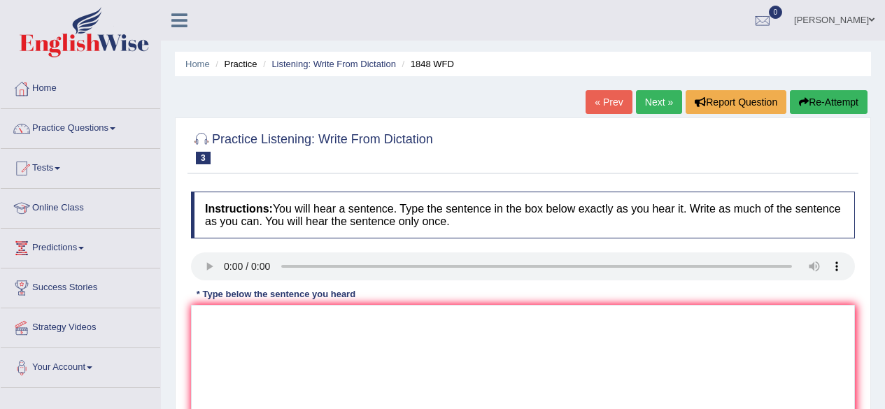
scroll to position [56, 0]
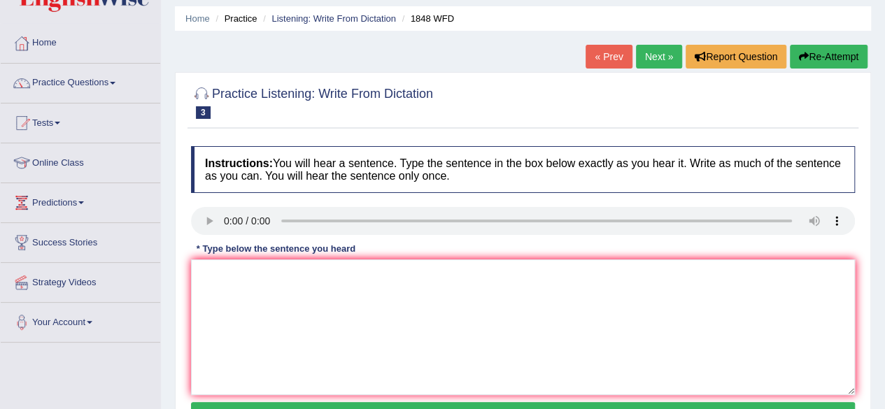
click at [873, 322] on div "Home Practice Listening: Write From Dictation 1848 WFD « Prev Next » Report Que…" at bounding box center [523, 304] width 724 height 699
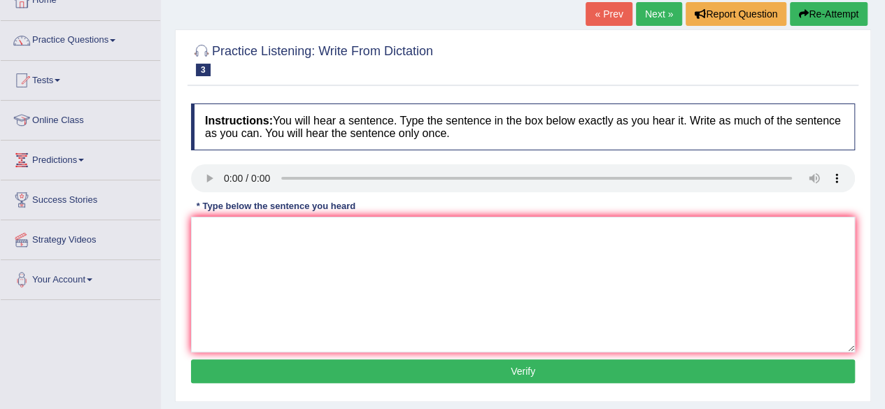
scroll to position [140, 0]
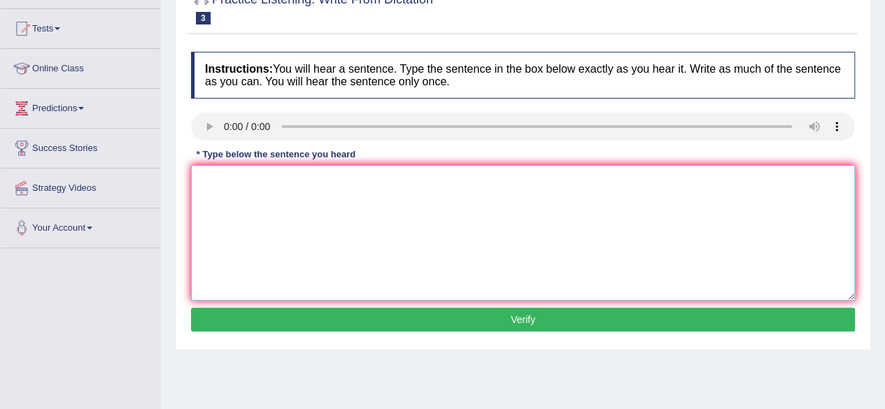
click at [205, 173] on textarea at bounding box center [523, 233] width 664 height 136
click at [307, 175] on textarea "Students must present a a" at bounding box center [523, 233] width 664 height 136
click at [340, 176] on textarea "Students must present a valid indentification to enroll into this course." at bounding box center [523, 233] width 664 height 136
click at [438, 176] on textarea "Students must present a valid identification to enroll into this course." at bounding box center [523, 233] width 664 height 136
click at [438, 177] on textarea "Students must present a valid identification to enroll intp in this course." at bounding box center [523, 233] width 664 height 136
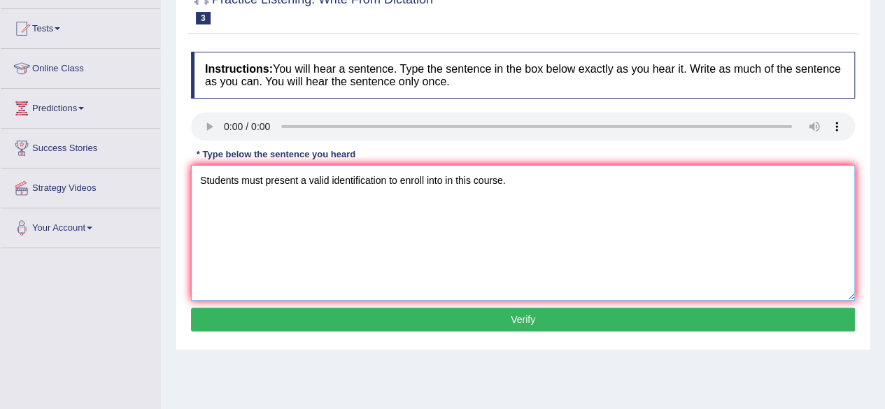
type textarea "Students must present a valid identification to enroll into in this course."
click at [476, 320] on button "Verify" at bounding box center [523, 320] width 664 height 24
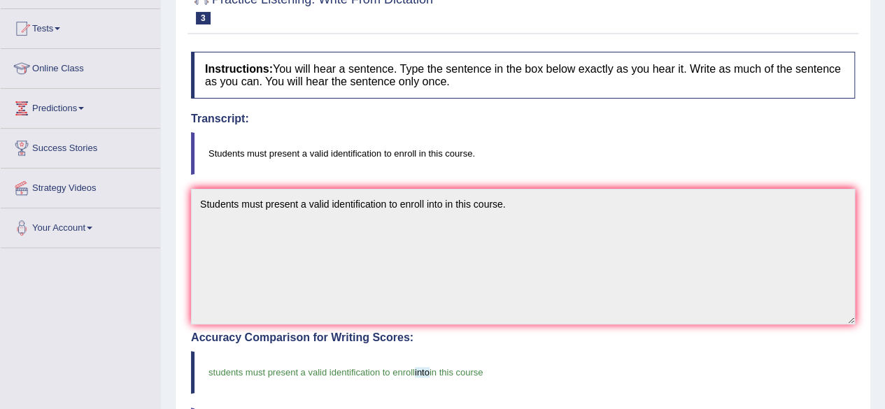
click at [878, 371] on div "Home Practice Listening: Write From Dictation 1848 WFD « Prev Next » Report Que…" at bounding box center [523, 295] width 724 height 871
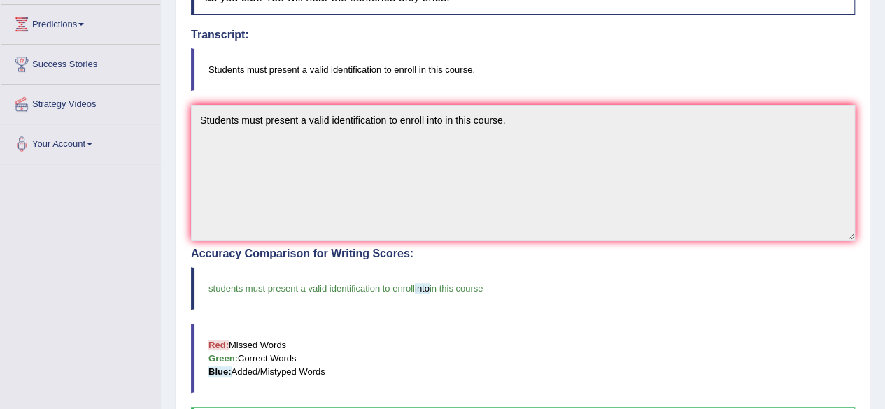
scroll to position [252, 0]
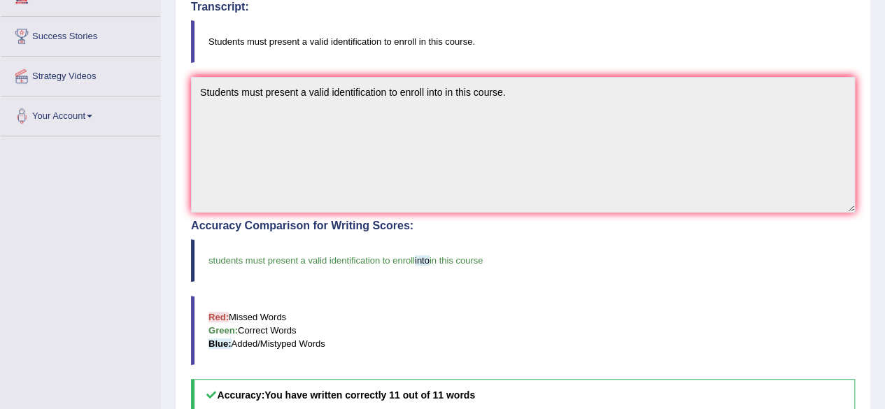
click at [871, 322] on div "Home Practice Listening: Write From Dictation 1848 WFD « Prev Next » Report Que…" at bounding box center [523, 183] width 724 height 871
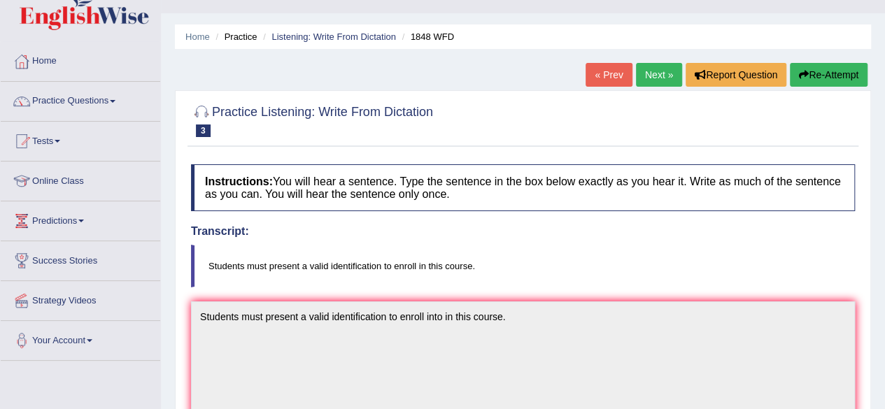
scroll to position [0, 0]
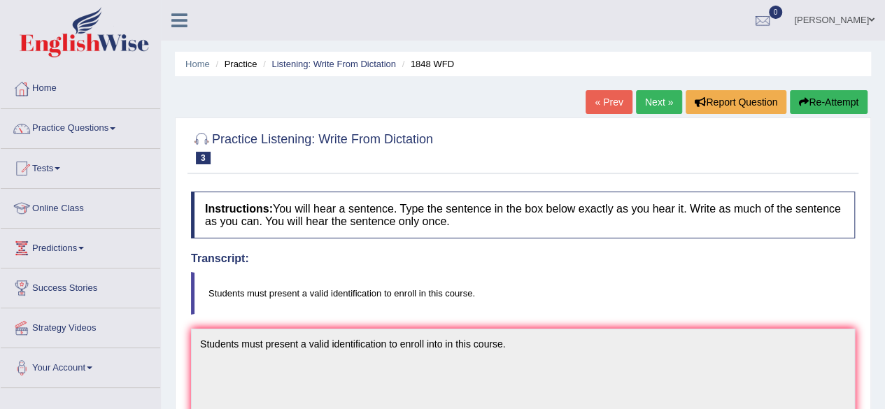
click at [762, 267] on div "Transcript: Students must present a valid identification to enroll in this cour…" at bounding box center [523, 283] width 664 height 62
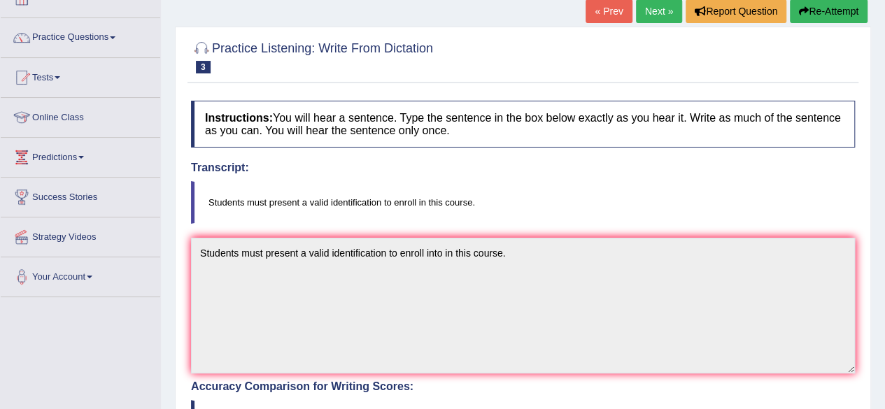
scroll to position [71, 0]
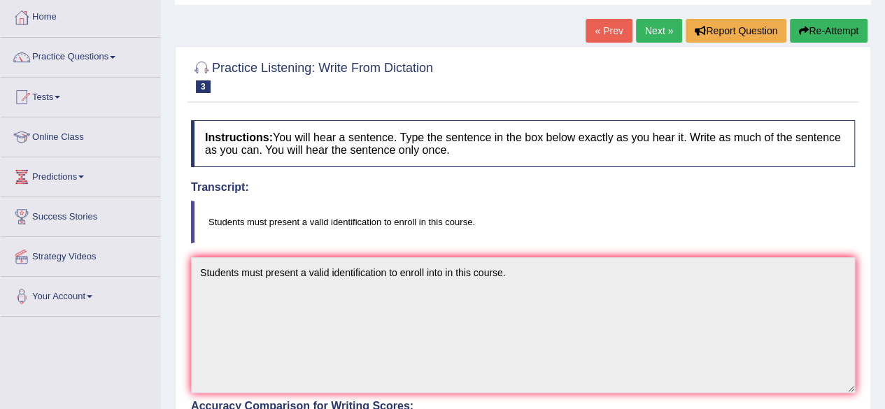
click at [659, 33] on link "Next »" at bounding box center [659, 31] width 46 height 24
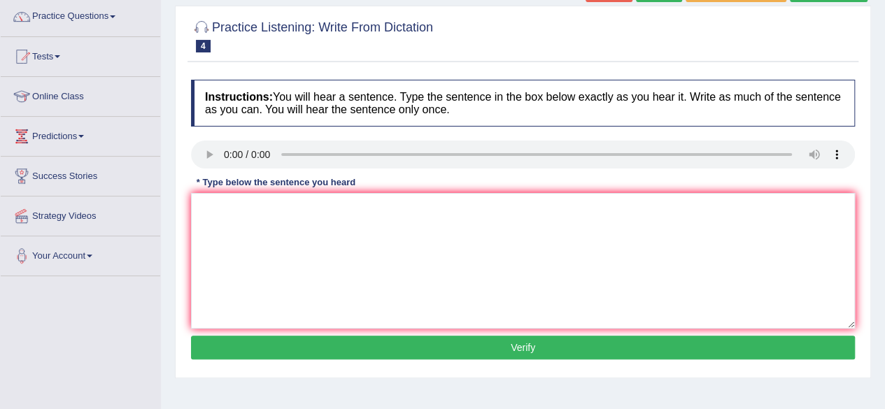
scroll to position [140, 0]
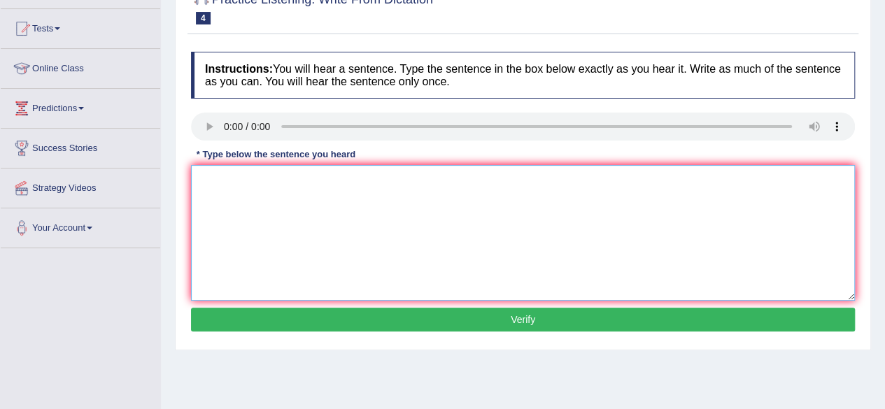
click at [203, 180] on textarea at bounding box center [523, 233] width 664 height 136
type textarea "A number of assignments will be submitted to the conference."
click at [579, 318] on button "Verify" at bounding box center [523, 320] width 664 height 24
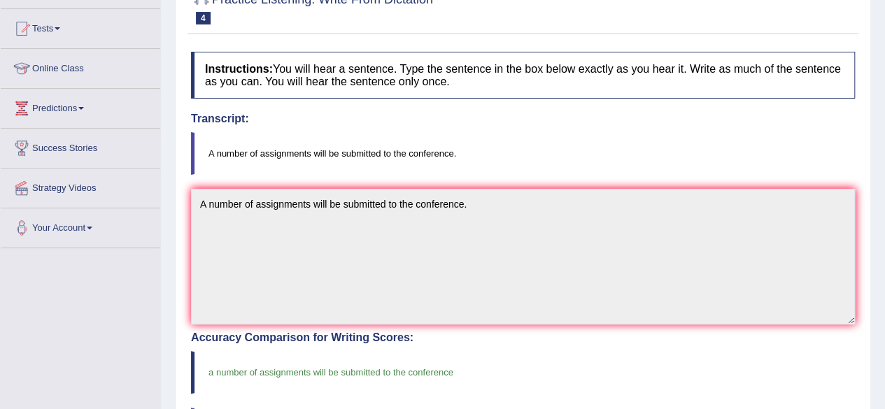
scroll to position [491, 0]
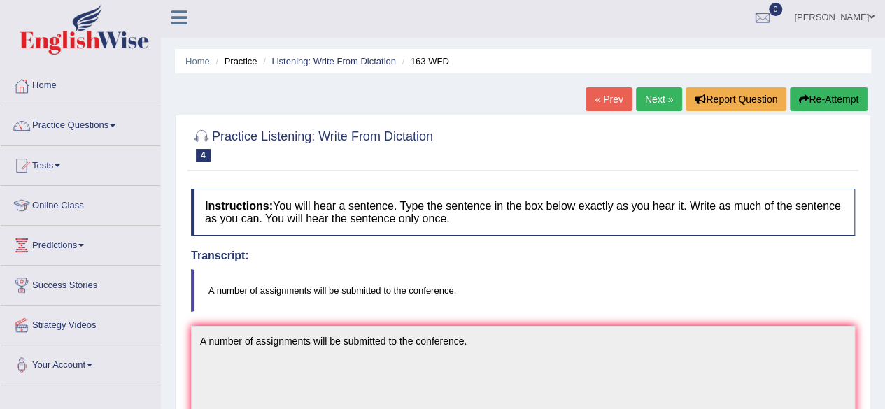
scroll to position [0, 0]
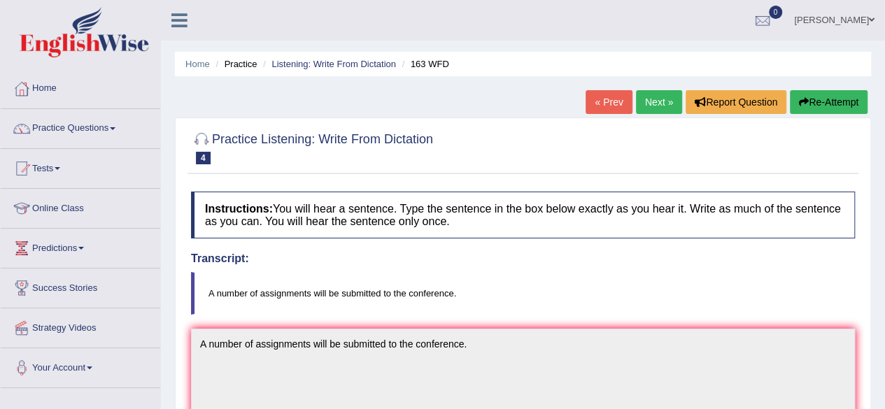
click at [662, 93] on link "Next »" at bounding box center [659, 102] width 46 height 24
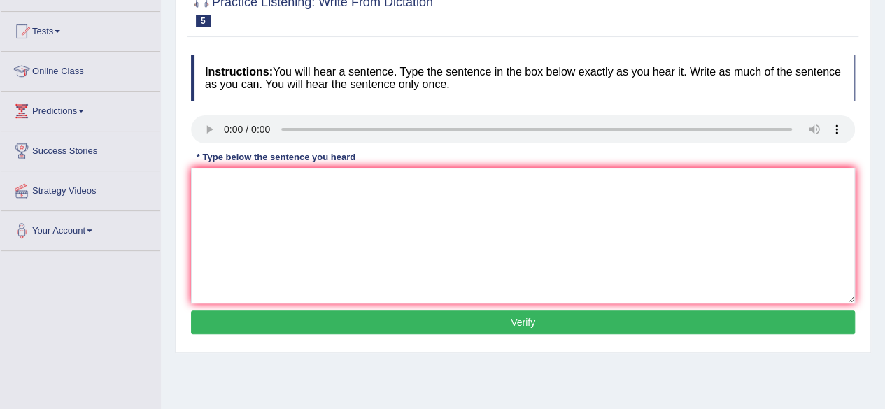
scroll to position [138, 0]
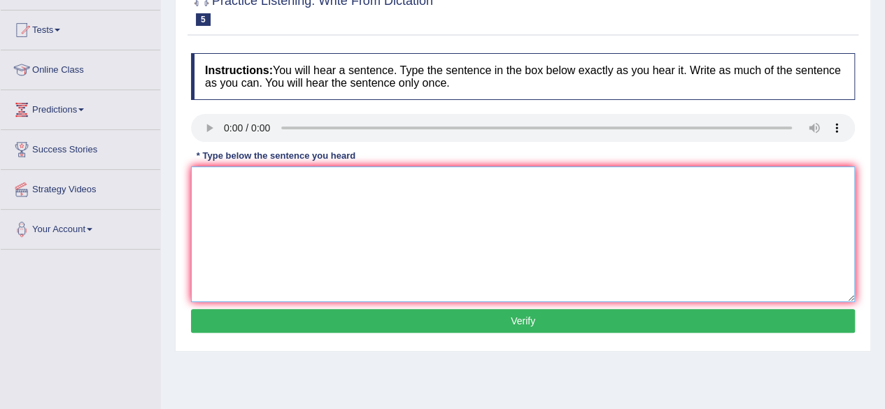
click at [213, 191] on textarea at bounding box center [523, 234] width 664 height 136
click at [313, 178] on textarea "It is quite clear that our fcaial expressions are different across the world." at bounding box center [523, 234] width 664 height 136
type textarea "It is quite clear that our facial expressions are different across the world."
click at [620, 320] on button "Verify" at bounding box center [523, 321] width 664 height 24
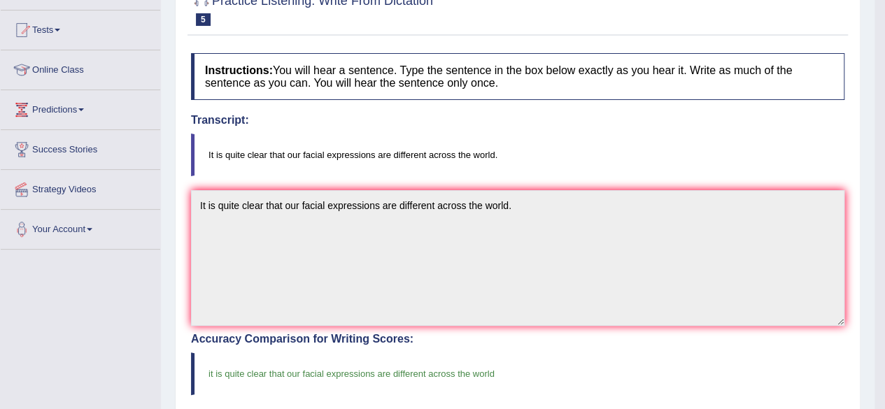
click at [870, 323] on div "Home Practice Listening: Write From Dictation 2486 WFD « Prev Next » Report Que…" at bounding box center [517, 297] width 713 height 871
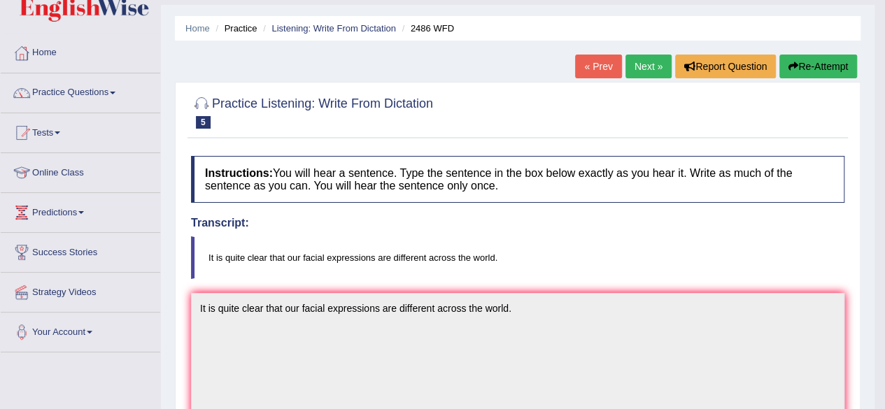
scroll to position [0, 0]
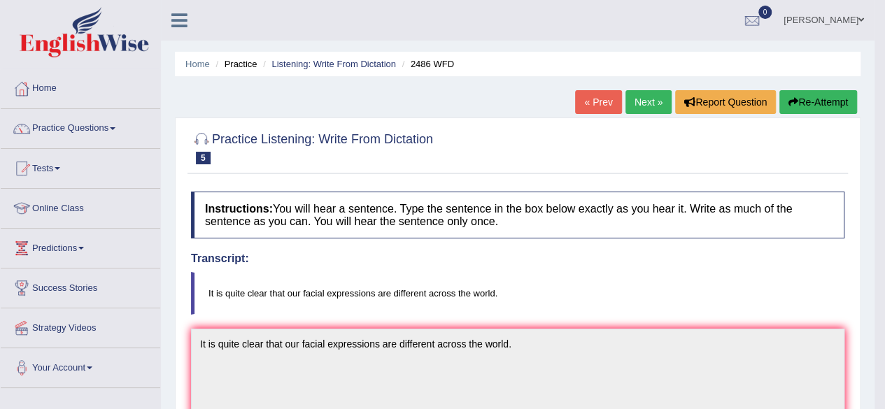
click at [649, 106] on link "Next »" at bounding box center [648, 102] width 46 height 24
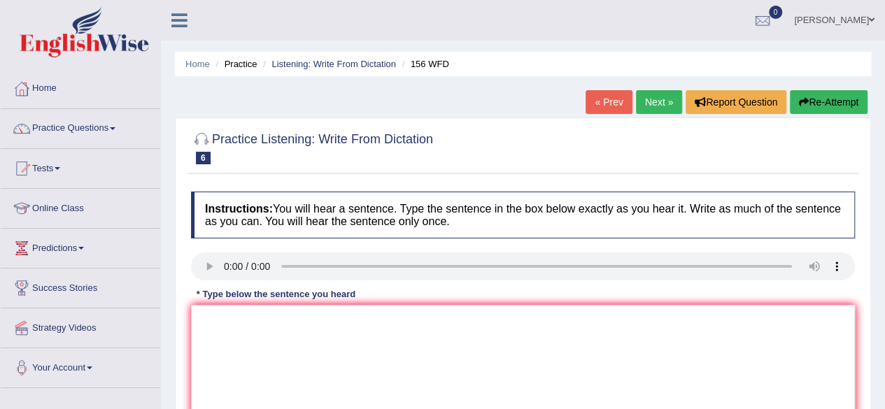
drag, startPoint x: 0, startPoint y: 0, endPoint x: 486, endPoint y: 99, distance: 496.0
click at [486, 99] on div "Home Practice Listening: Write From Dictation 156 WFD « Prev Next » Report Ques…" at bounding box center [523, 349] width 724 height 699
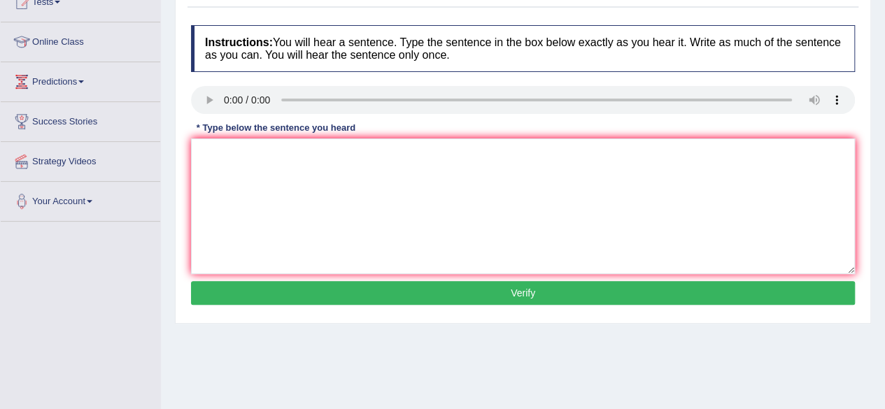
scroll to position [168, 0]
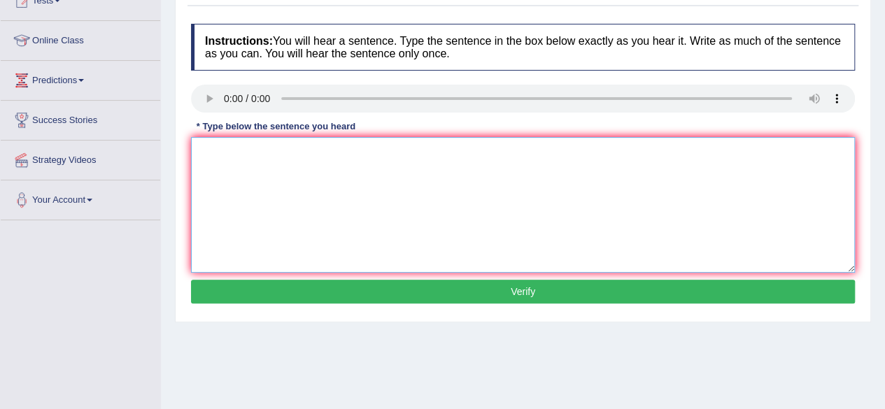
click at [197, 152] on textarea at bounding box center [523, 205] width 664 height 136
type textarea "All the assignments are due by tomorrow."
click at [722, 350] on div "Home Practice Listening: Write From Dictation 156 WFD « Prev Next » Report Ques…" at bounding box center [523, 181] width 724 height 699
click at [552, 288] on button "Verify" at bounding box center [523, 292] width 664 height 24
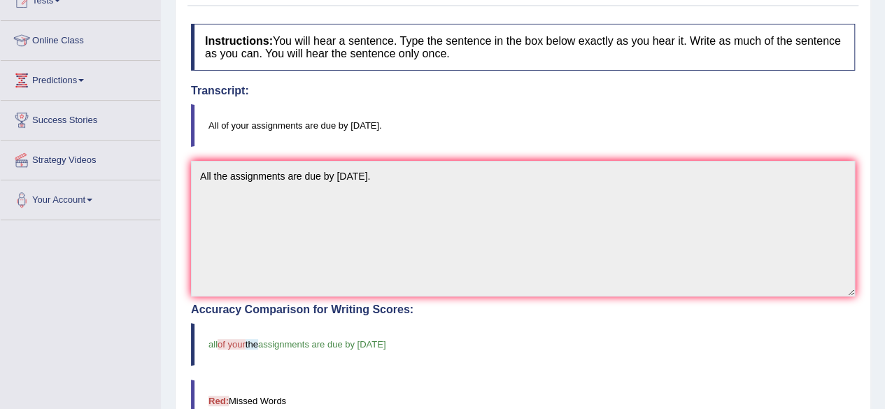
click at [176, 320] on div "Practice Listening: Write From Dictation 6 156 WFD Instructions: You will hear …" at bounding box center [523, 321] width 696 height 743
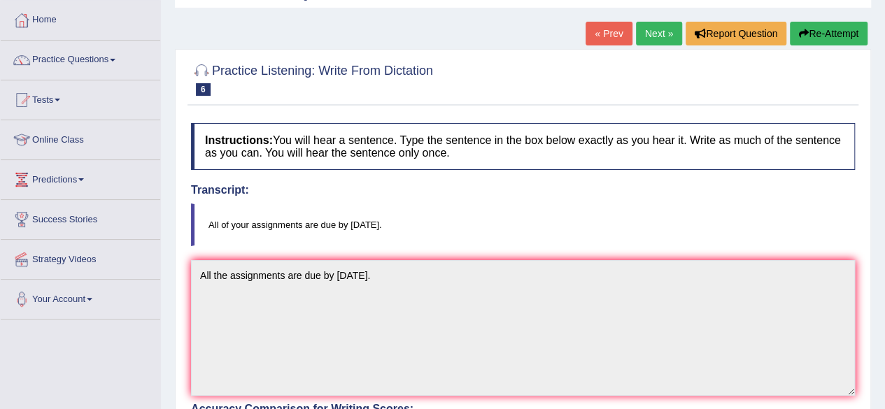
scroll to position [0, 0]
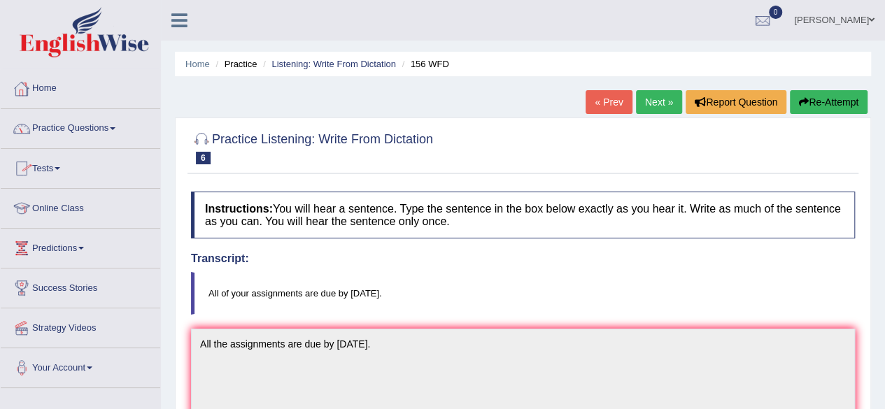
click at [94, 124] on link "Practice Questions" at bounding box center [80, 126] width 159 height 35
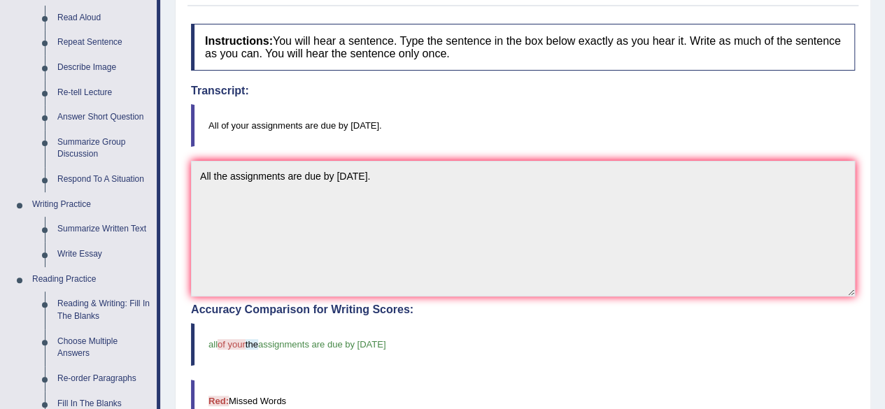
scroll to position [168, 0]
click at [173, 332] on div "Home Practice Listening: Write From Dictation 156 WFD « Prev Next » Report Ques…" at bounding box center [523, 267] width 724 height 871
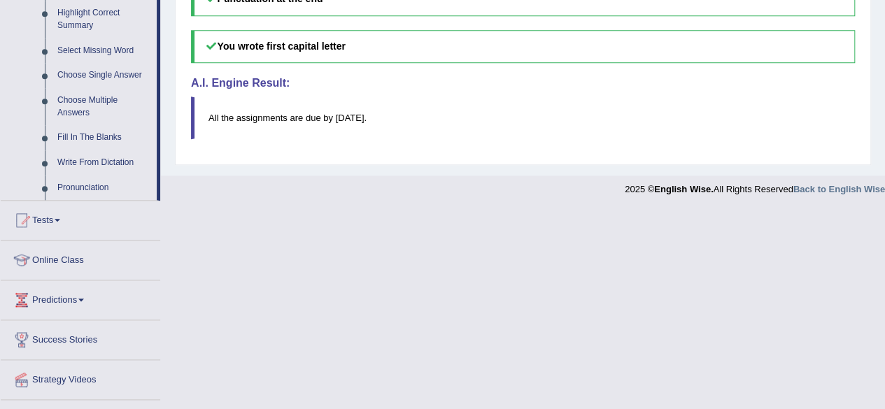
scroll to position [699, 0]
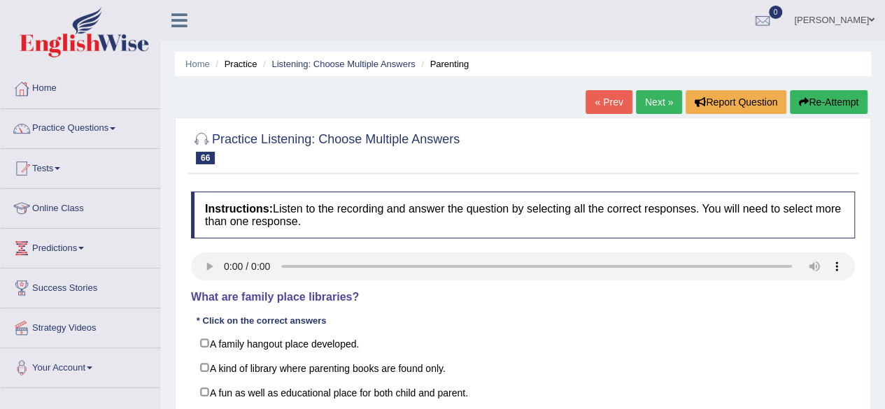
click at [164, 300] on div "Home Practice Listening: Choose Multiple Answers Parenting « Prev Next » Report…" at bounding box center [523, 349] width 724 height 699
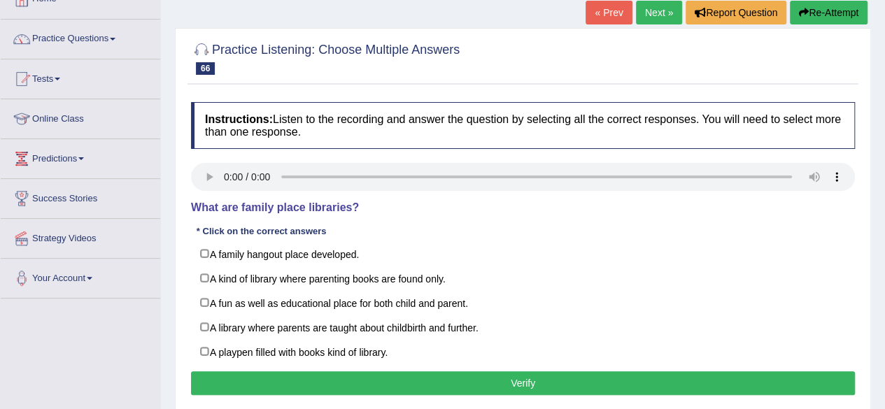
scroll to position [112, 0]
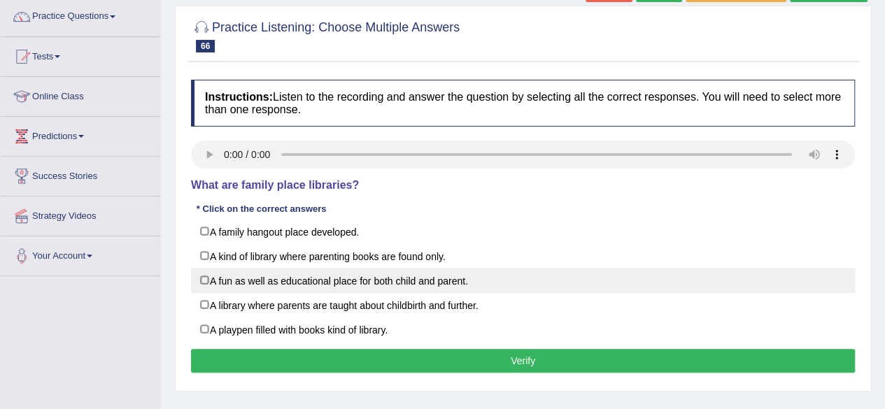
click at [203, 279] on label "A fun as well as educational place for both child and parent." at bounding box center [523, 280] width 664 height 25
checkbox input "true"
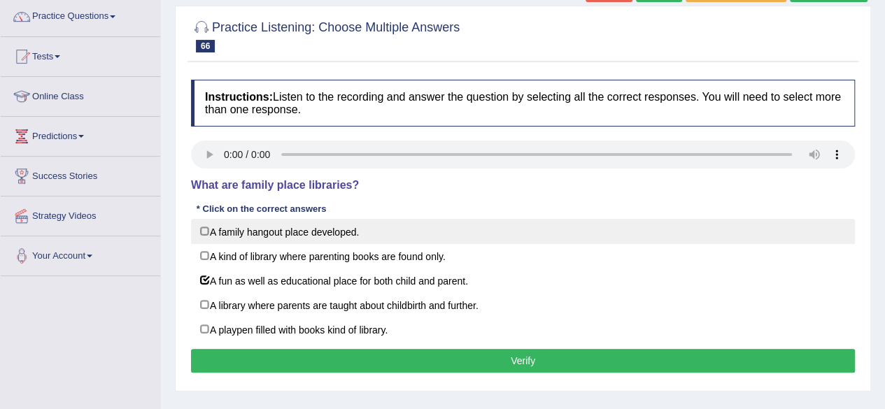
click at [205, 232] on label "A family hangout place developed." at bounding box center [523, 231] width 664 height 25
click at [204, 232] on label "A family hangout place developed." at bounding box center [523, 231] width 664 height 25
checkbox input "false"
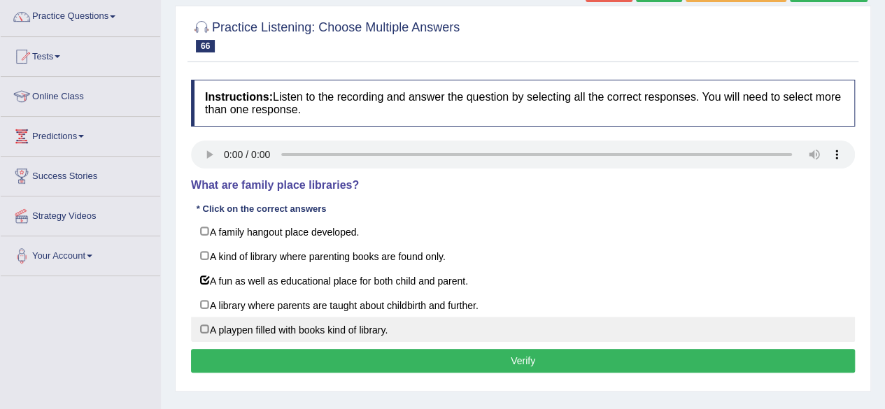
click at [206, 324] on label "A playpen filled with books kind of library." at bounding box center [523, 329] width 664 height 25
checkbox input "true"
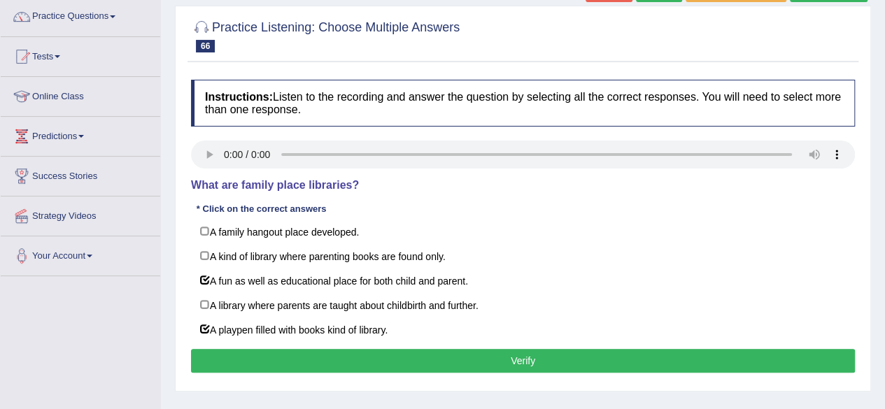
click at [472, 360] on button "Verify" at bounding box center [523, 361] width 664 height 24
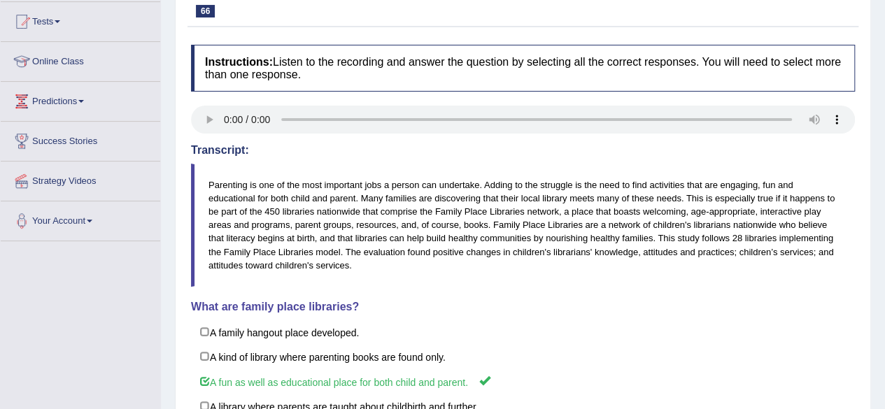
scroll to position [0, 0]
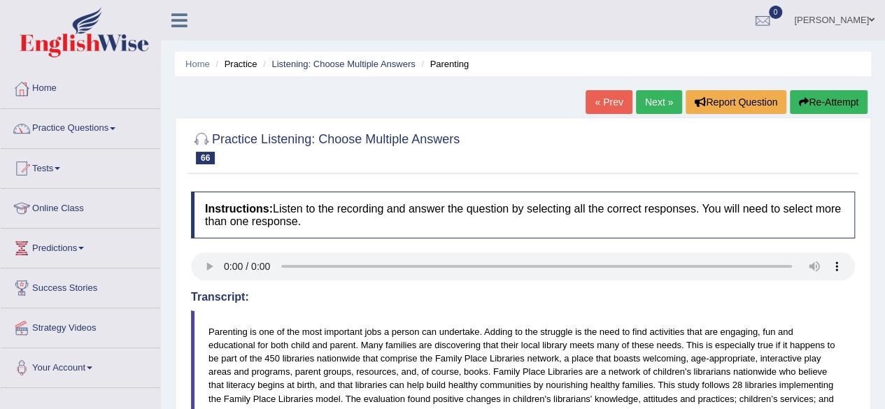
click at [651, 101] on link "Next »" at bounding box center [659, 102] width 46 height 24
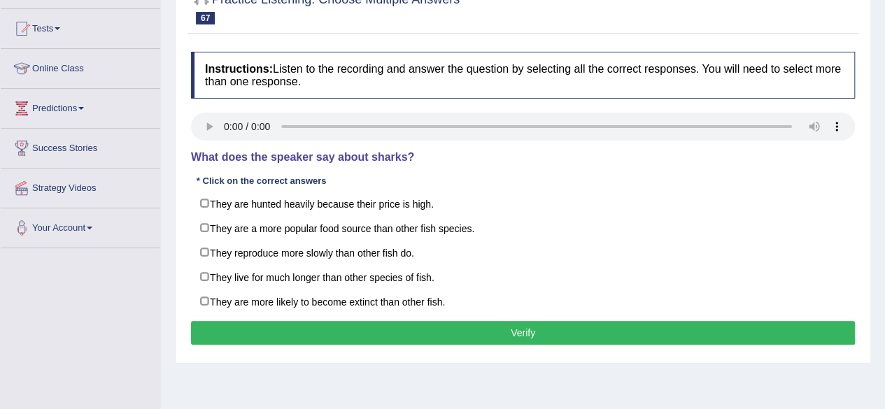
scroll to position [129, 0]
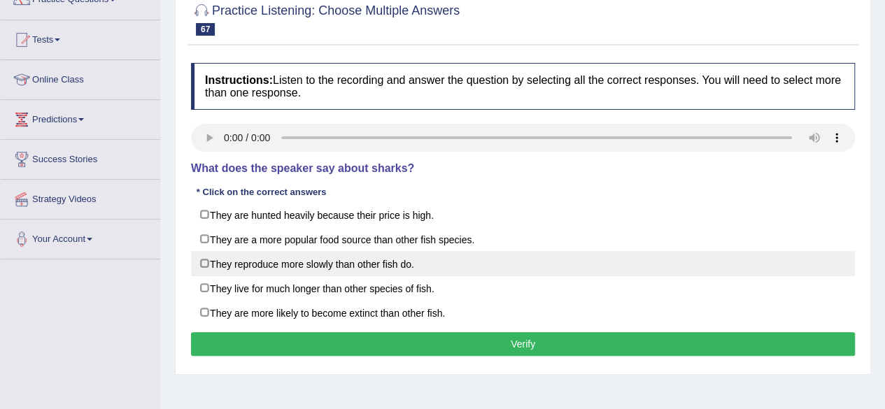
click at [207, 258] on label "They reproduce more slowly than other fish do." at bounding box center [523, 263] width 664 height 25
checkbox input "true"
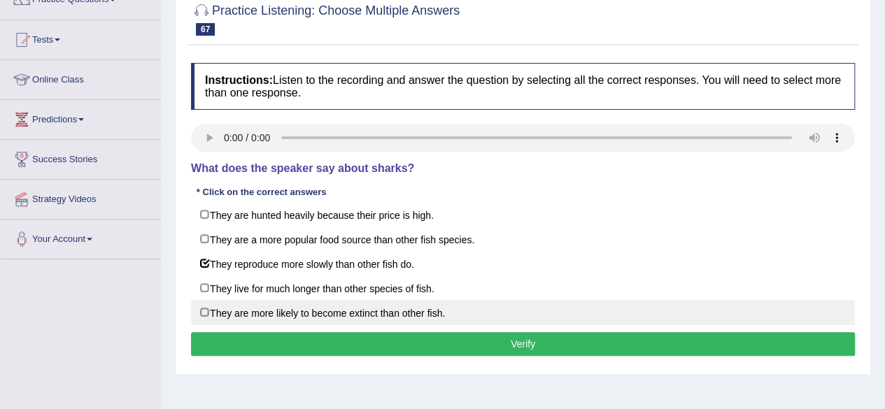
click at [207, 311] on label "They are more likely to become extinct than other fish." at bounding box center [523, 312] width 664 height 25
checkbox input "true"
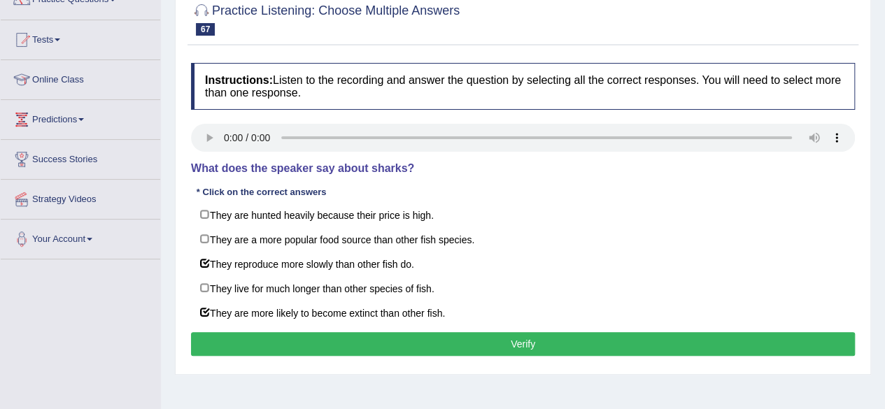
click at [168, 251] on div "Home Practice Listening: Choose Multiple Answers Sharks « Prev Next » Report Qu…" at bounding box center [523, 220] width 724 height 699
click at [508, 343] on button "Verify" at bounding box center [523, 344] width 664 height 24
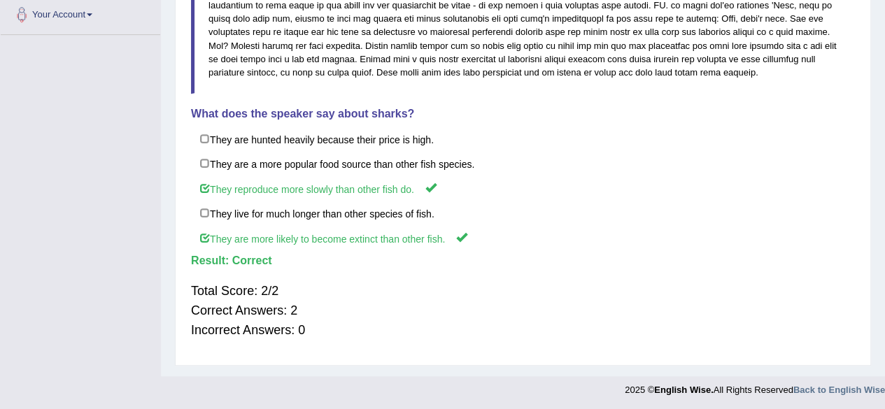
scroll to position [0, 0]
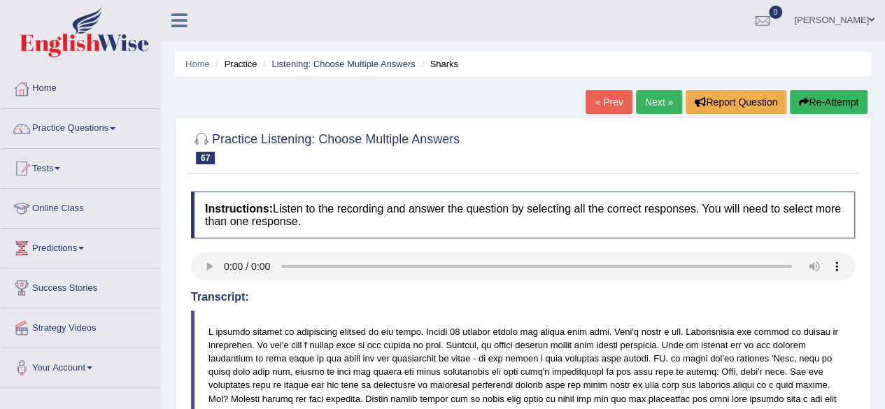
click at [648, 104] on link "Next »" at bounding box center [659, 102] width 46 height 24
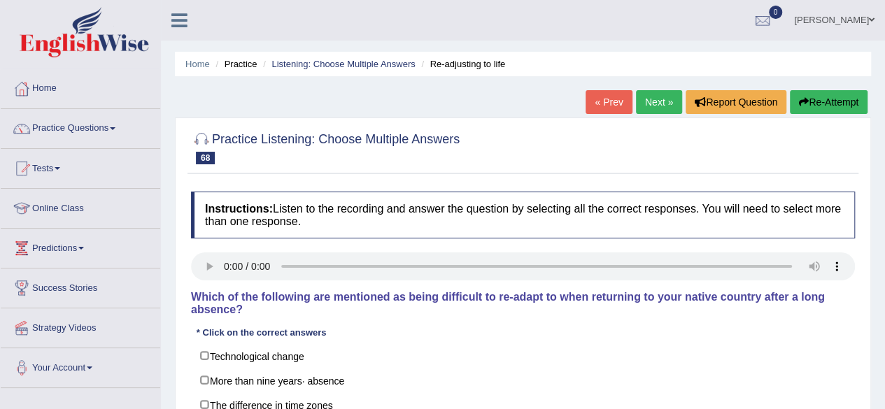
click at [878, 300] on div "Home Practice Listening: Choose Multiple Answers Re-adjusting to life « Prev Ne…" at bounding box center [523, 349] width 724 height 699
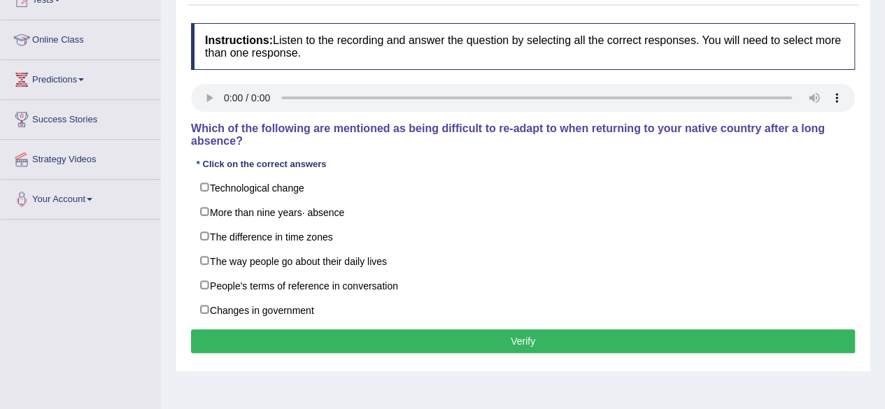
scroll to position [196, 0]
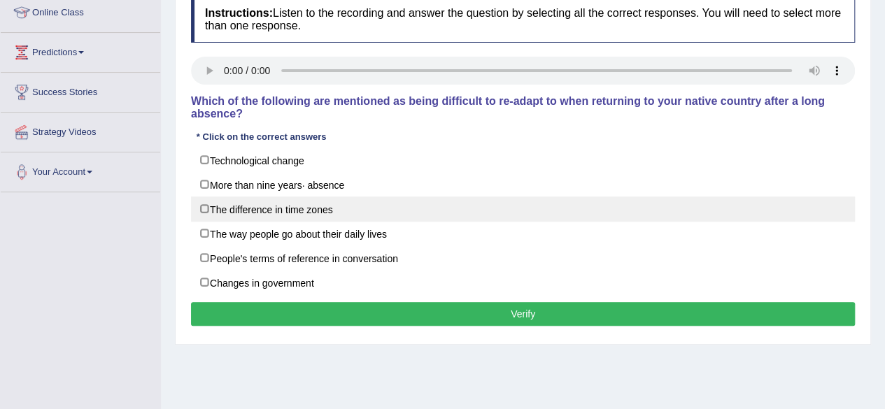
click at [208, 204] on label "The difference in time zones" at bounding box center [523, 209] width 664 height 25
checkbox input "true"
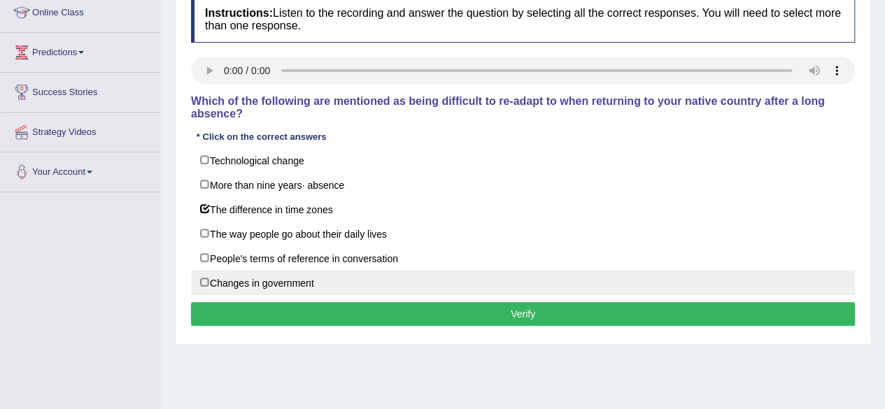
click at [201, 278] on label "Changes in government" at bounding box center [523, 282] width 664 height 25
checkbox input "true"
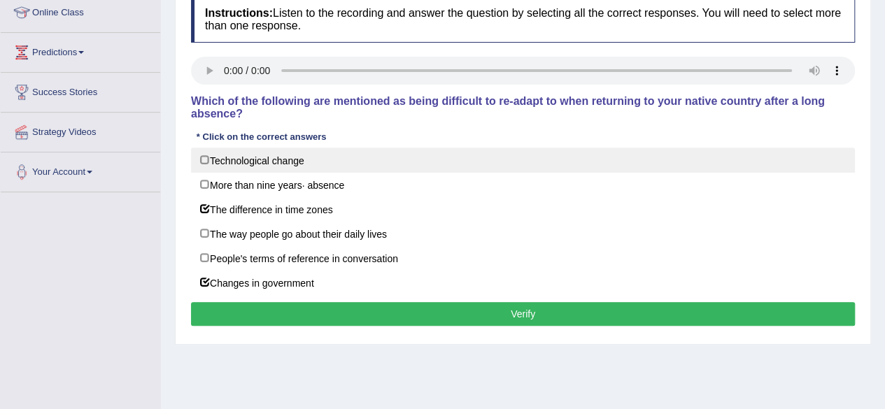
click at [206, 160] on label "Technological change" at bounding box center [523, 160] width 664 height 25
checkbox input "true"
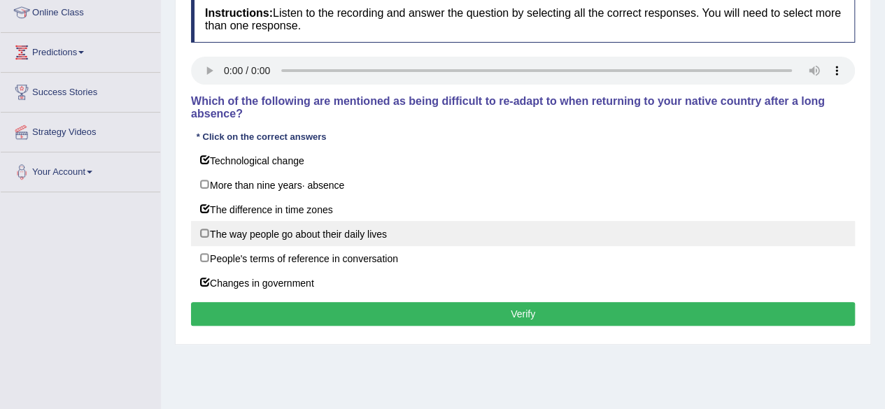
click at [206, 229] on label "The way people go about their daily lives" at bounding box center [523, 233] width 664 height 25
checkbox input "true"
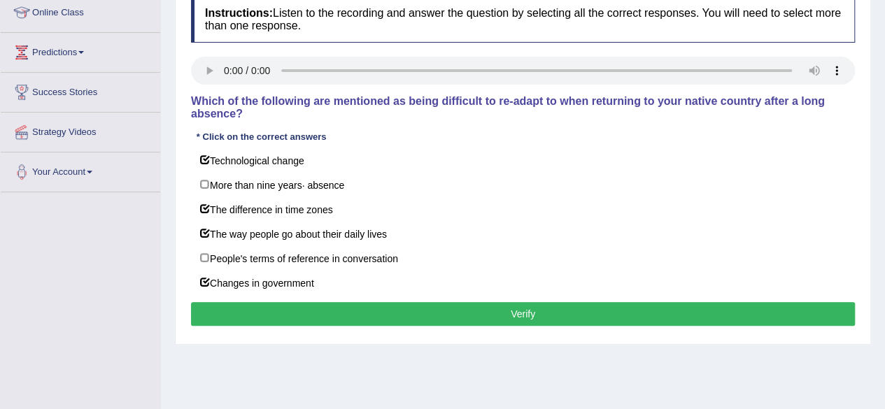
click at [166, 210] on div "Home Practice Listening: Choose Multiple Answers Re-adjusting to life « Prev Ne…" at bounding box center [523, 153] width 724 height 699
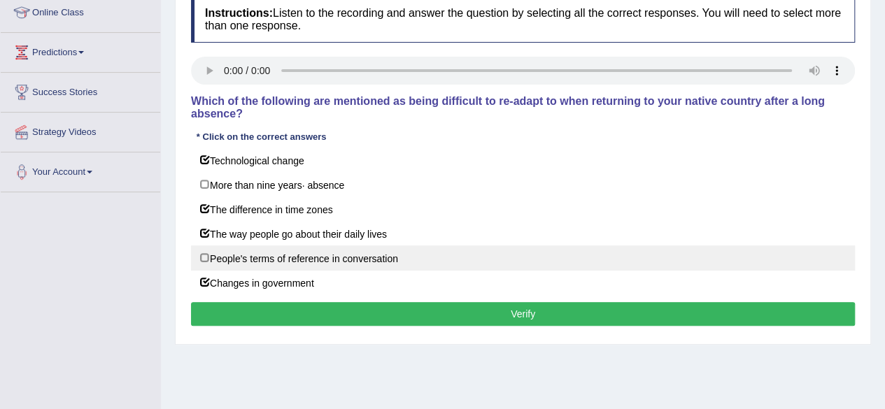
click at [206, 255] on label "People's terms of reference in conversation" at bounding box center [523, 257] width 664 height 25
checkbox input "true"
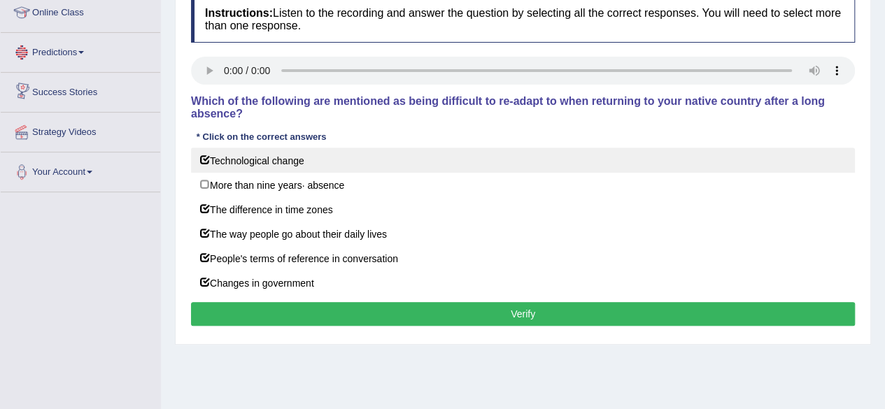
click at [208, 159] on label "Technological change" at bounding box center [523, 160] width 664 height 25
checkbox input "false"
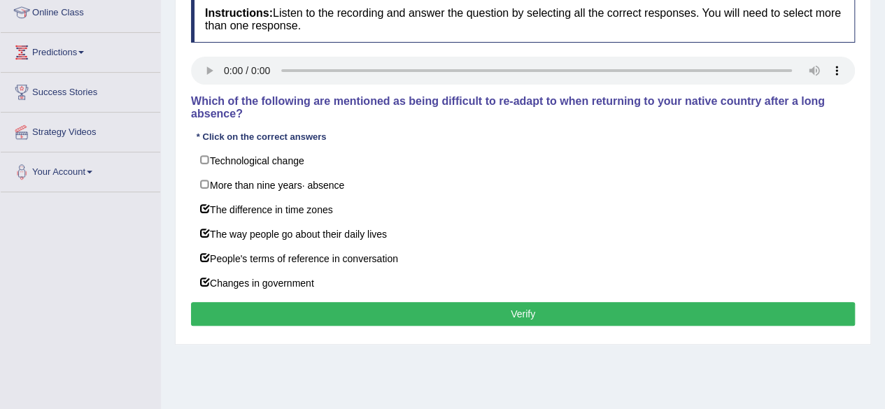
click at [169, 199] on div "Home Practice Listening: Choose Multiple Answers Re-adjusting to life « Prev Ne…" at bounding box center [523, 153] width 724 height 699
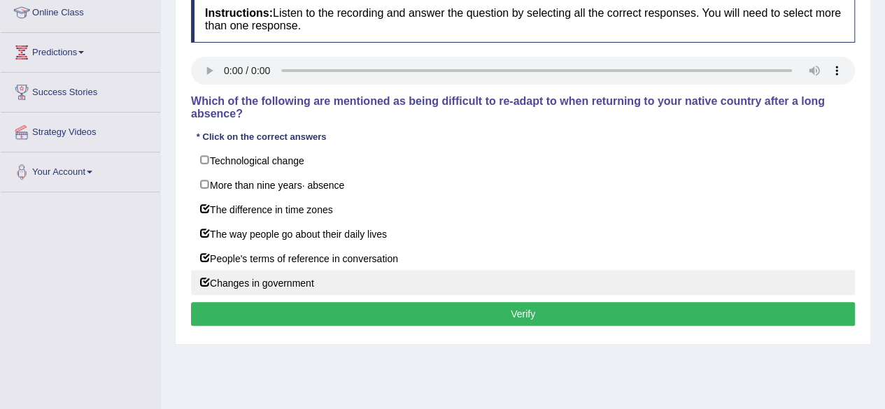
click at [205, 274] on label "Changes in government" at bounding box center [523, 282] width 664 height 25
checkbox input "false"
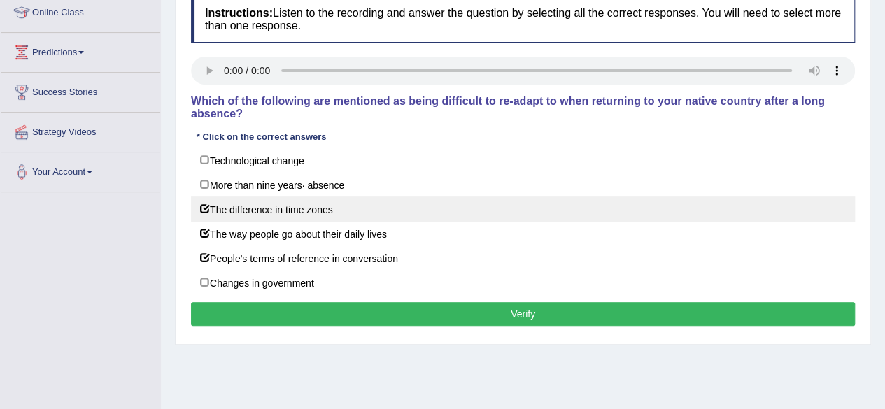
click at [201, 202] on label "The difference in time zones" at bounding box center [523, 209] width 664 height 25
checkbox input "false"
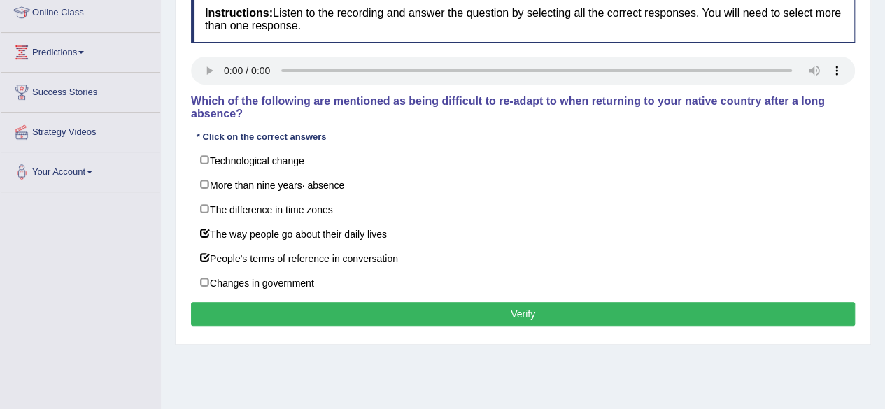
click at [372, 309] on button "Verify" at bounding box center [523, 314] width 664 height 24
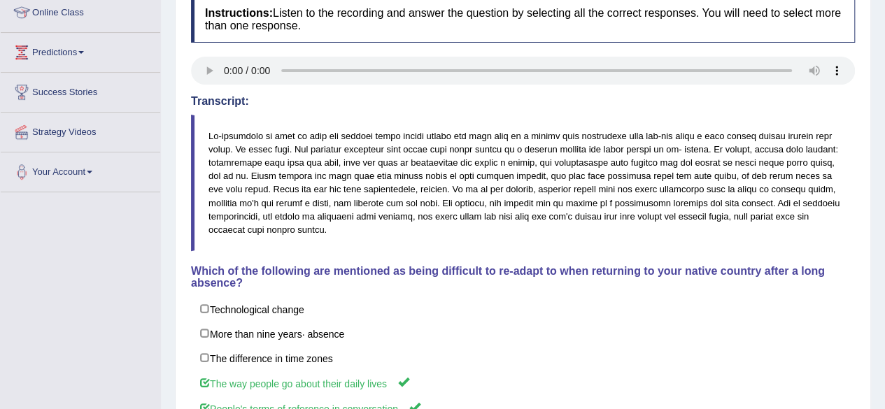
click at [876, 342] on div "Home Practice Listening: Choose Multiple Answers Re-adjusting to life « Prev Ne…" at bounding box center [523, 187] width 724 height 767
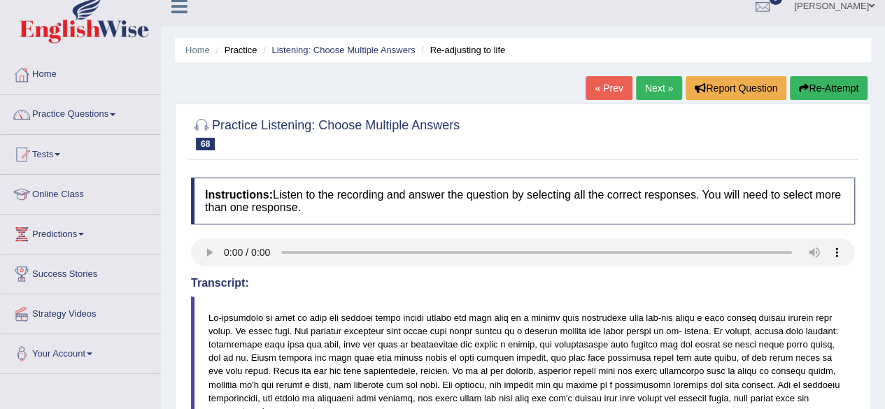
scroll to position [0, 0]
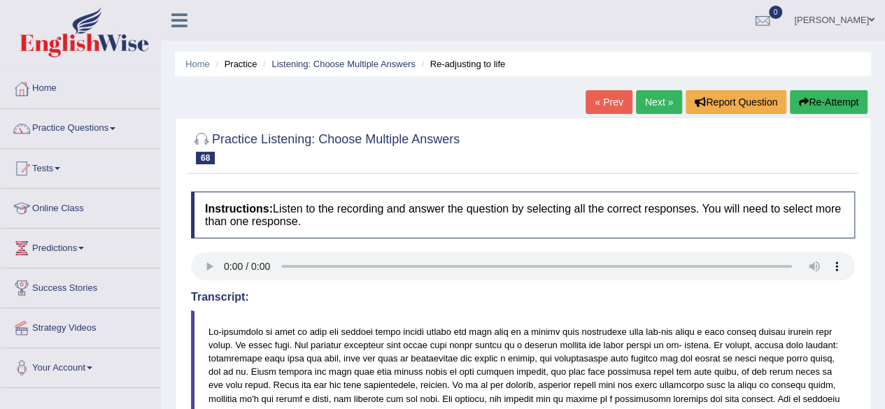
click at [652, 96] on link "Next »" at bounding box center [659, 102] width 46 height 24
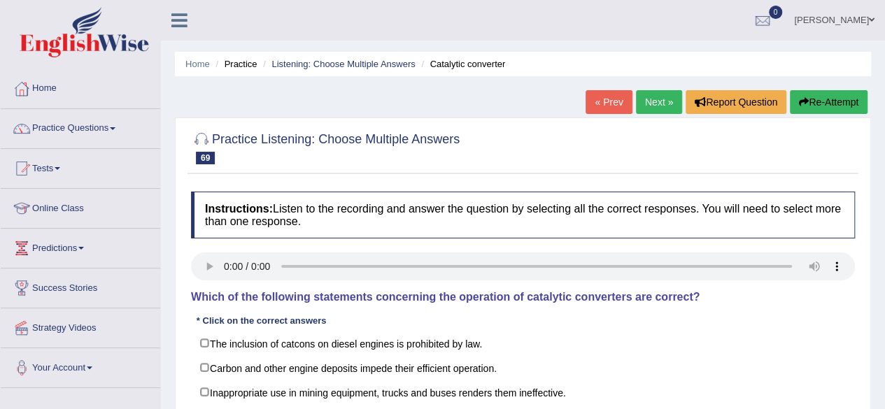
drag, startPoint x: 0, startPoint y: 0, endPoint x: 878, endPoint y: 345, distance: 943.7
click at [878, 345] on div "Home Practice Listening: Choose Multiple Answers Catalytic converter « Prev Nex…" at bounding box center [523, 349] width 724 height 699
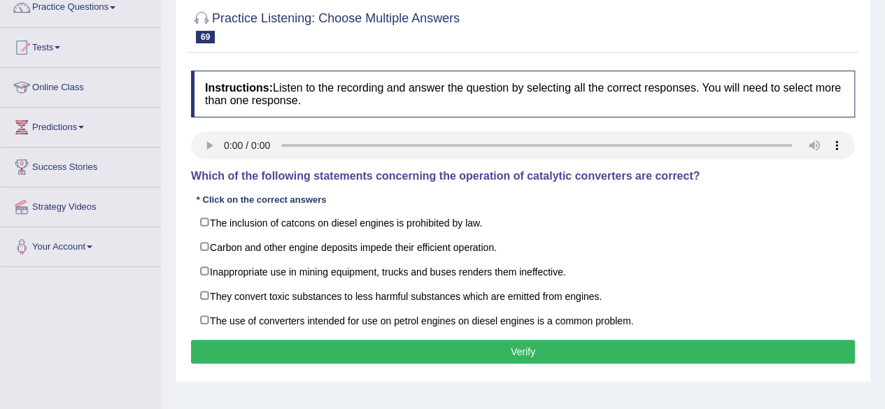
scroll to position [140, 0]
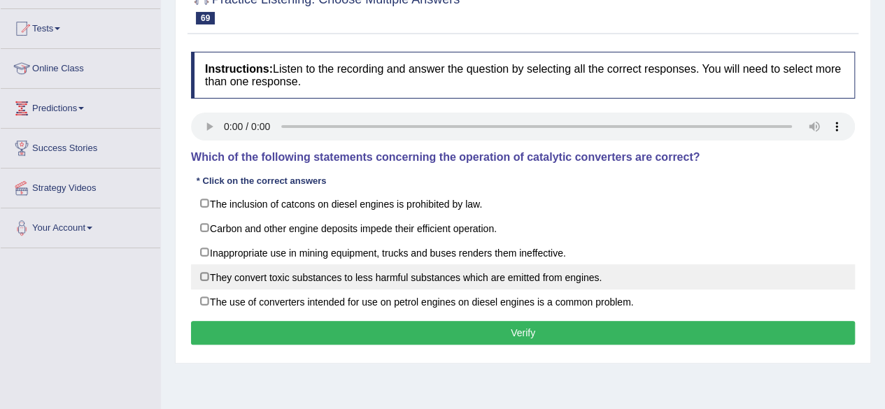
click at [198, 273] on label "They convert toxic substances to less harmful substances which are emitted from…" at bounding box center [523, 276] width 664 height 25
checkbox input "true"
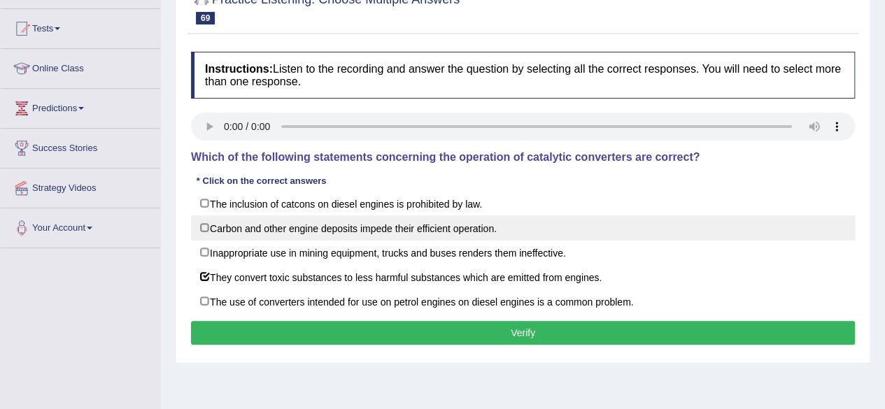
click at [208, 224] on label "Carbon and other engine deposits impede their efficient operation." at bounding box center [523, 227] width 664 height 25
checkbox input "true"
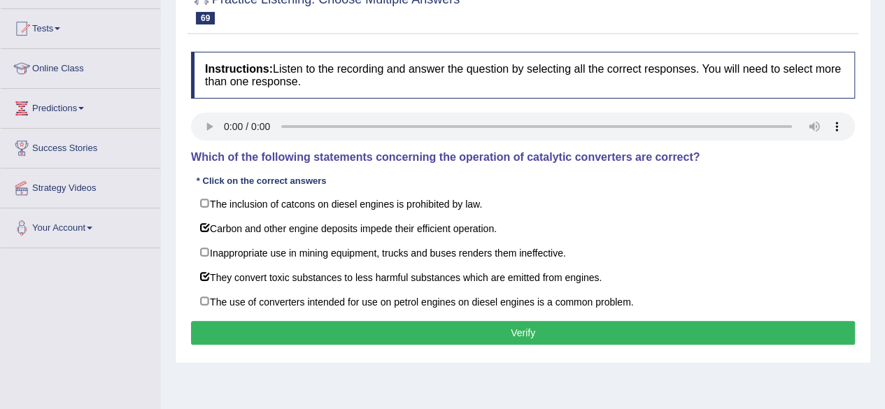
click at [449, 327] on button "Verify" at bounding box center [523, 333] width 664 height 24
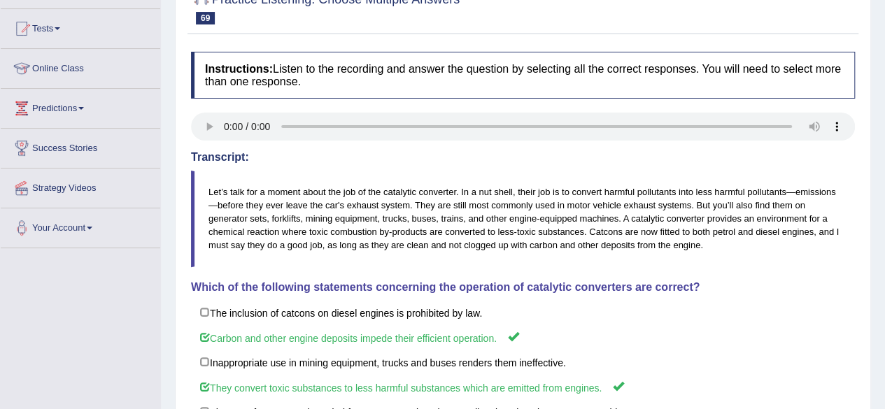
click at [871, 276] on div "Home Practice Listening: Choose Multiple Answers Catalytic converter « Prev Nex…" at bounding box center [523, 209] width 724 height 699
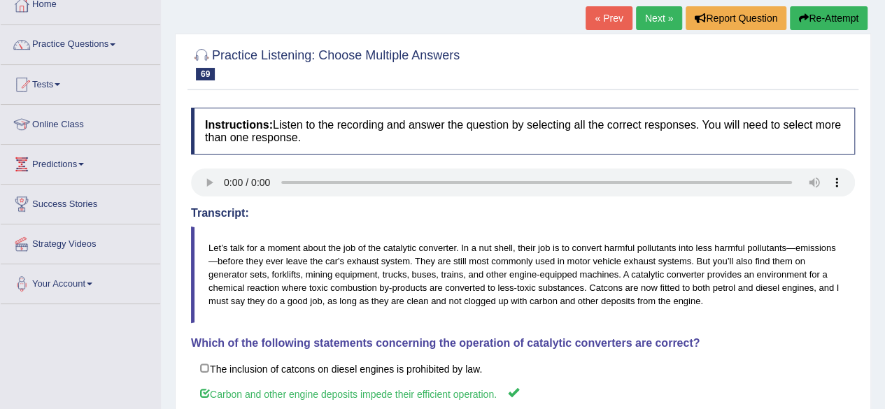
scroll to position [28, 0]
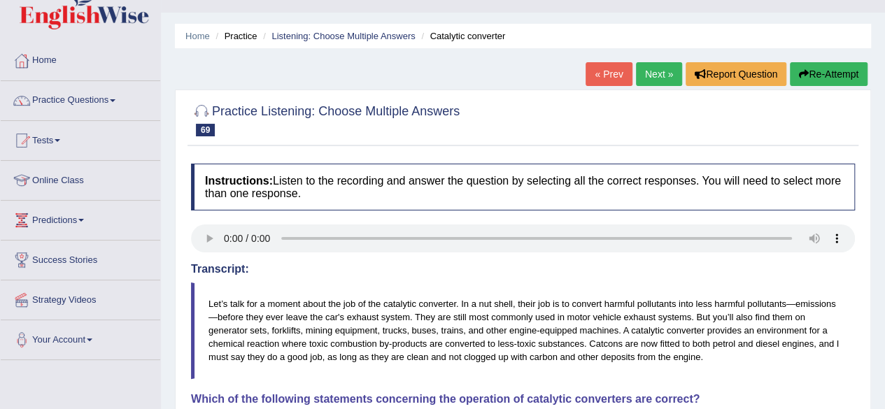
click at [649, 75] on link "Next »" at bounding box center [659, 74] width 46 height 24
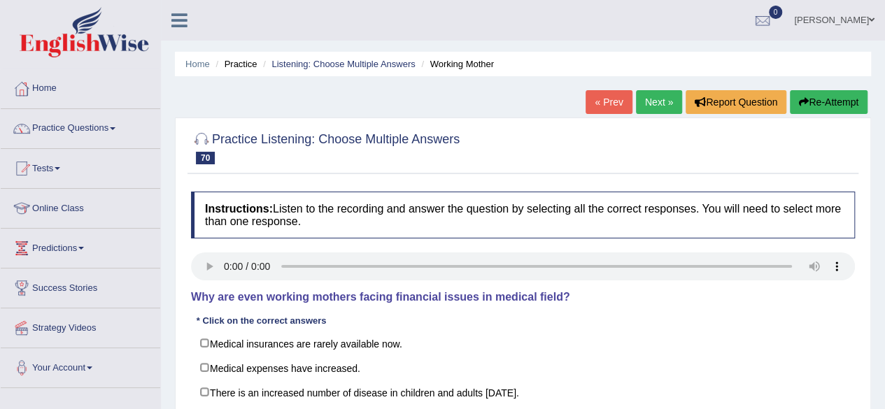
click at [485, 96] on div "Home Practice Listening: Choose Multiple Answers Working Mother « Prev Next » R…" at bounding box center [523, 349] width 724 height 699
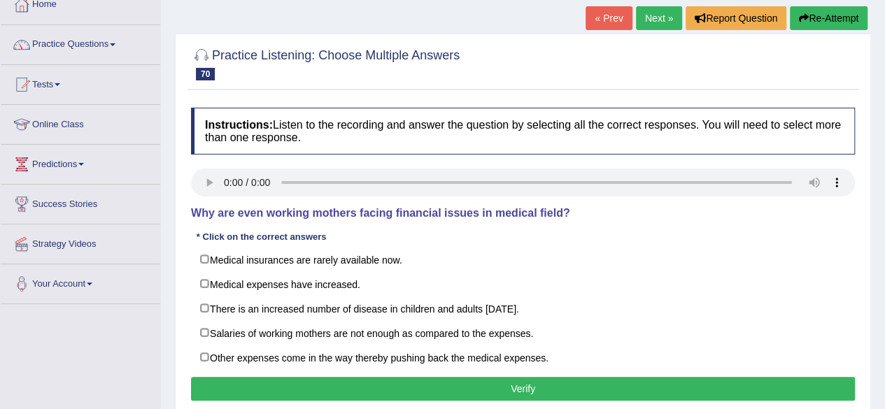
scroll to position [112, 0]
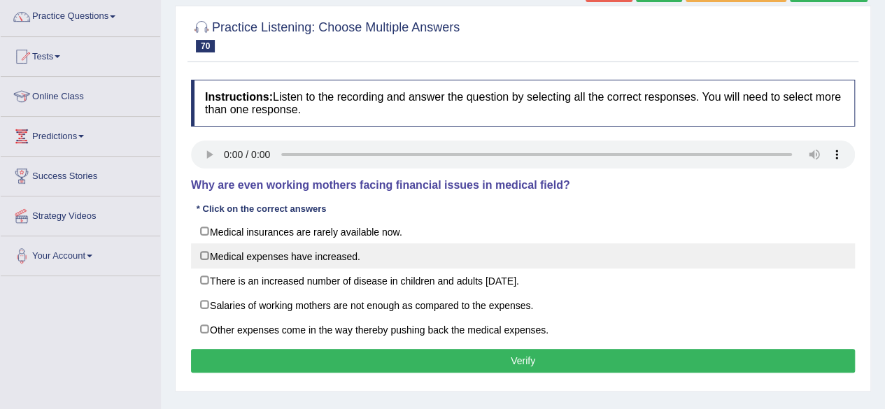
click at [203, 256] on label "Medical expenses have increased." at bounding box center [523, 255] width 664 height 25
checkbox input "true"
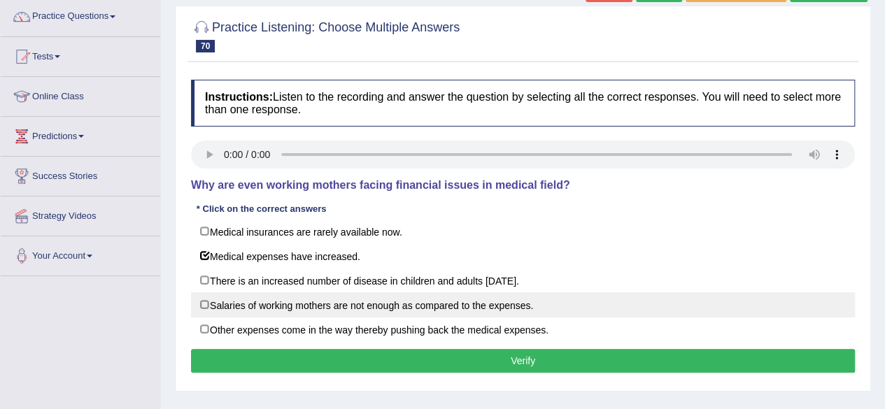
click at [211, 304] on label "Salaries of working mothers are not enough as compared to the expenses." at bounding box center [523, 304] width 664 height 25
checkbox input "true"
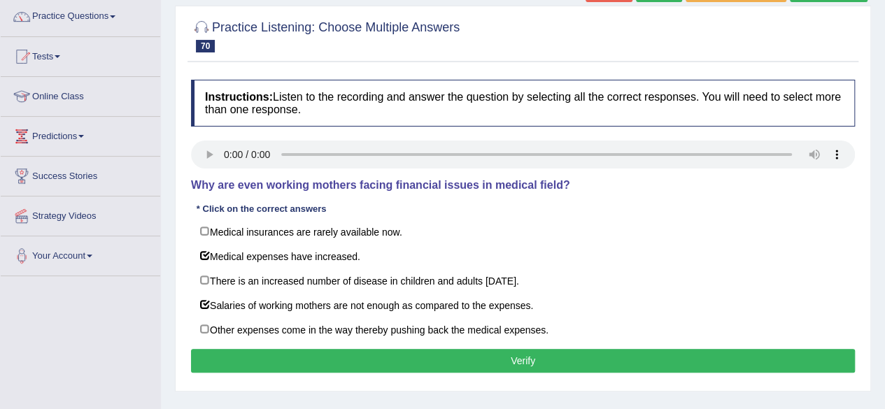
click at [166, 303] on div "Home Practice Listening: Choose Multiple Answers Working Mother « Prev Next » R…" at bounding box center [523, 237] width 724 height 699
click at [504, 359] on button "Verify" at bounding box center [523, 361] width 664 height 24
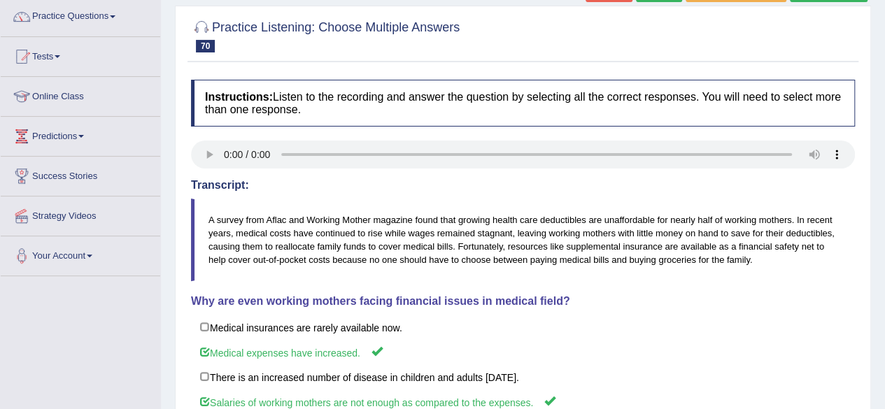
click at [874, 250] on div "Home Practice Listening: Choose Multiple Answers Working Mother « Prev Next » R…" at bounding box center [523, 237] width 724 height 699
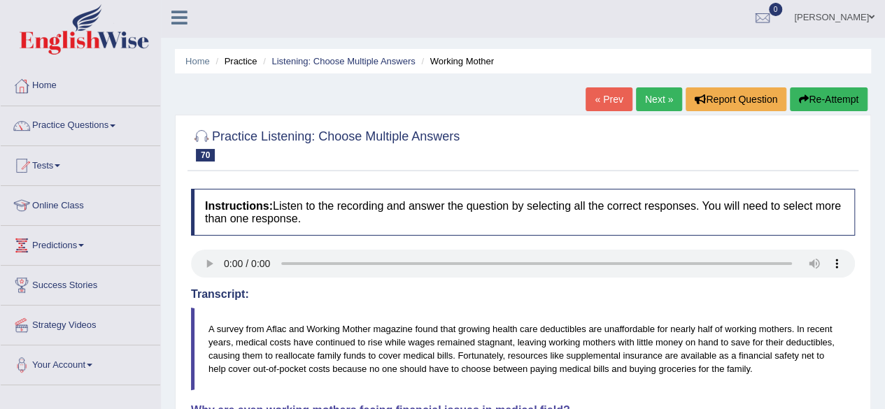
scroll to position [0, 0]
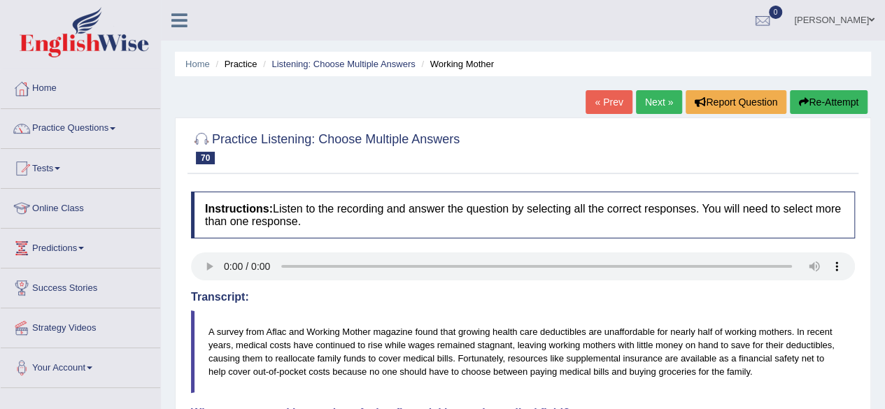
click at [656, 96] on link "Next »" at bounding box center [659, 102] width 46 height 24
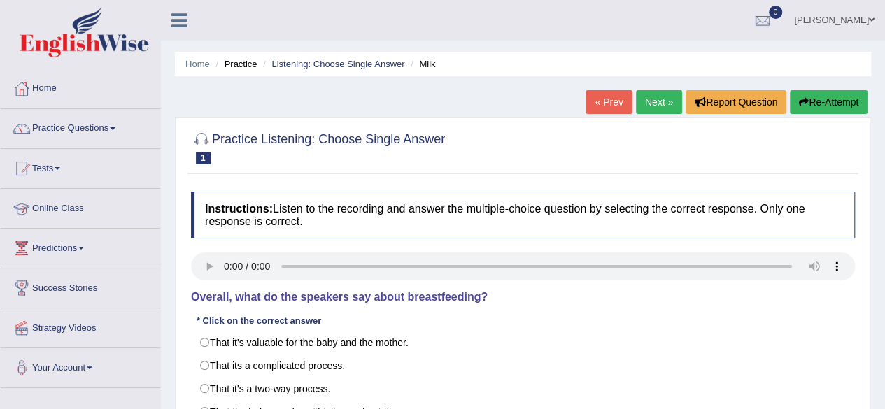
click at [168, 206] on div "Home Practice Listening: Choose Single Answer Milk « Prev Next » Report Questio…" at bounding box center [523, 349] width 724 height 699
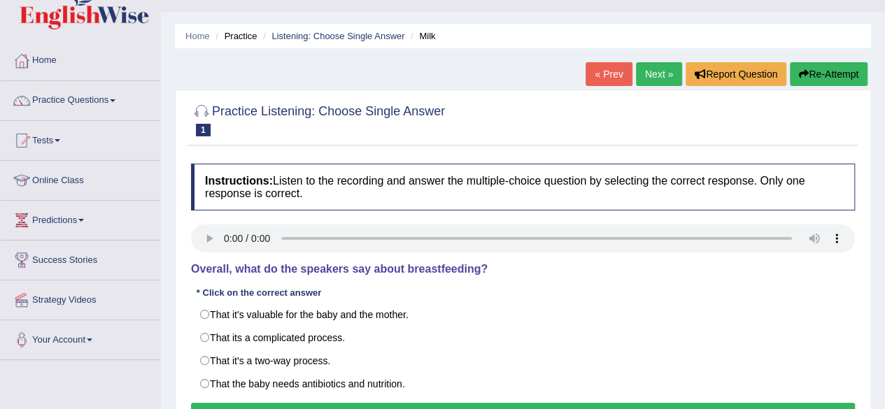
click at [168, 206] on div "Home Practice Listening: Choose Single Answer Milk « Prev Next » Report Questio…" at bounding box center [523, 321] width 724 height 699
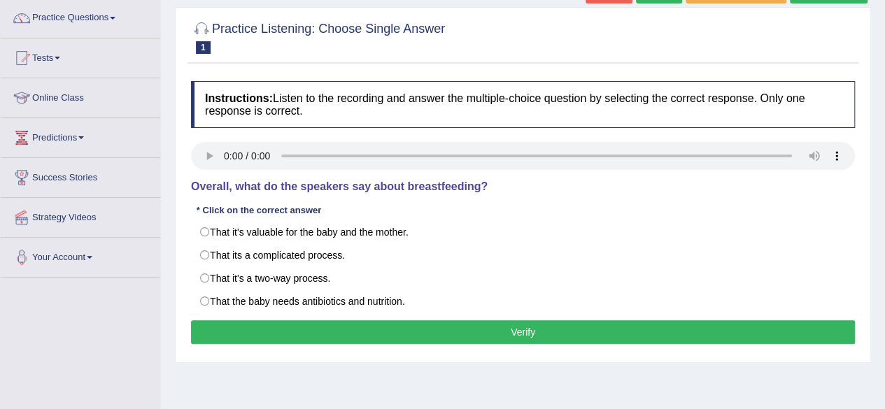
scroll to position [112, 0]
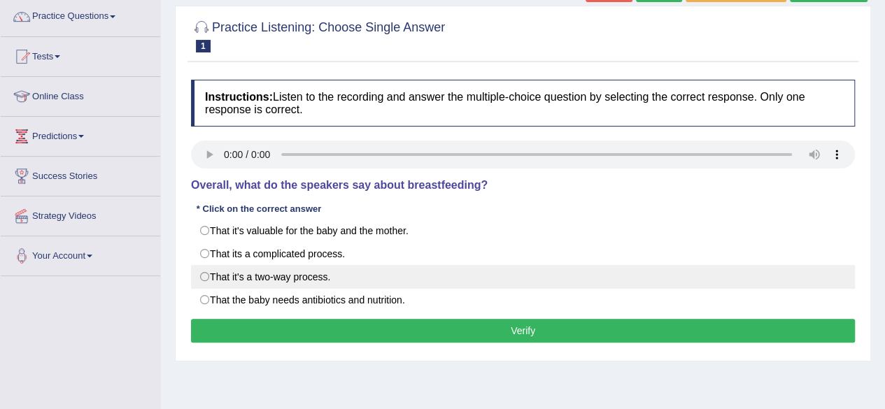
click at [202, 271] on label "That it's a two-way process." at bounding box center [523, 277] width 664 height 24
radio input "true"
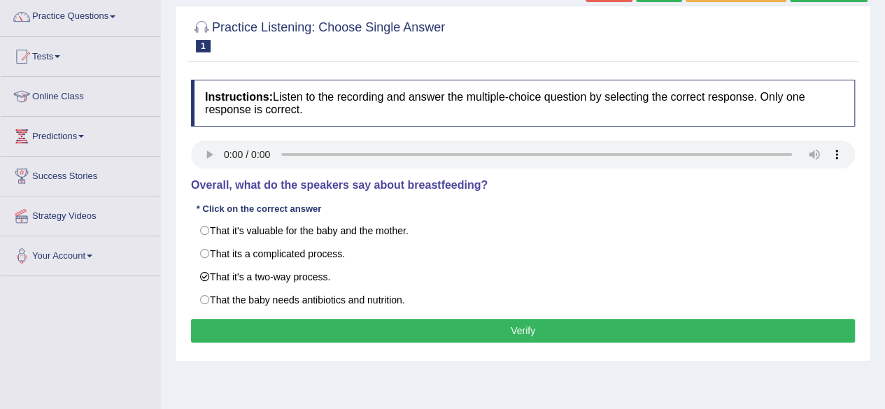
click at [160, 313] on div "Toggle navigation Home Practice Questions Speaking Practice Read Aloud Repeat S…" at bounding box center [442, 251] width 885 height 727
click at [551, 325] on button "Verify" at bounding box center [523, 331] width 664 height 24
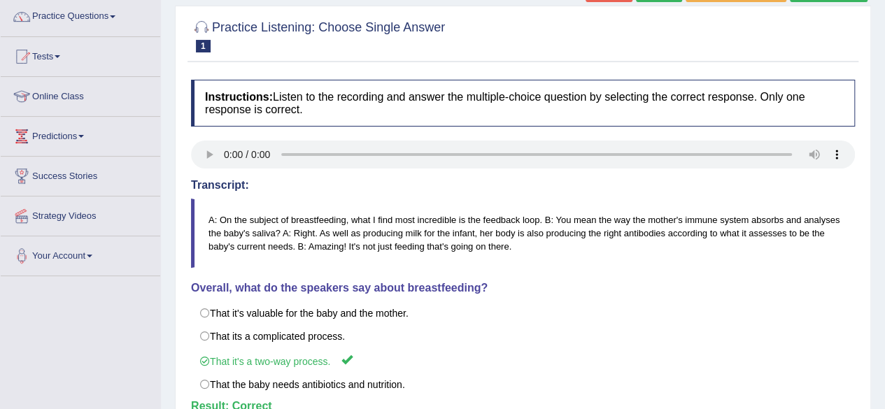
click at [871, 38] on div "Home Practice Listening: Choose Single Answer Milk « Prev Next » Report Questio…" at bounding box center [523, 237] width 724 height 699
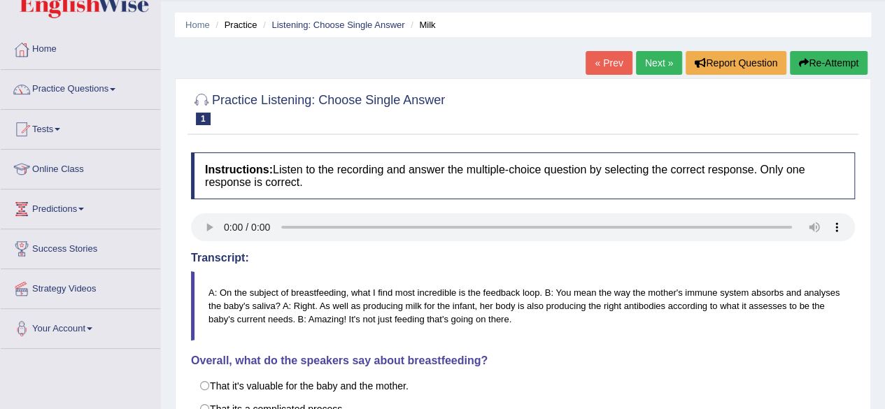
scroll to position [28, 0]
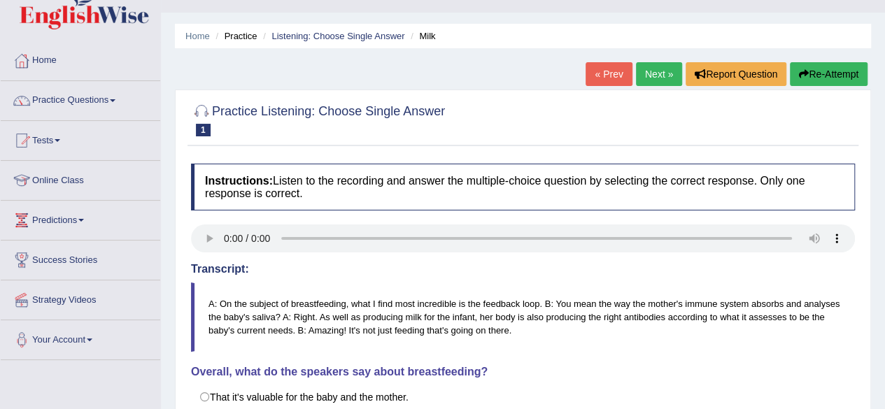
click at [649, 69] on link "Next »" at bounding box center [659, 74] width 46 height 24
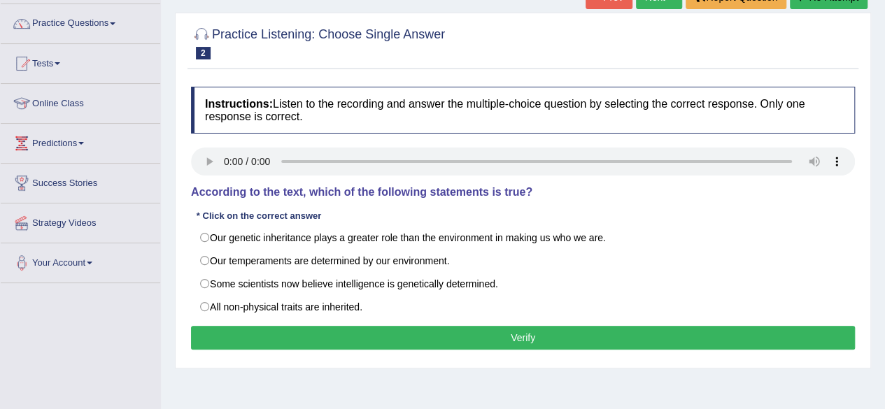
scroll to position [131, 0]
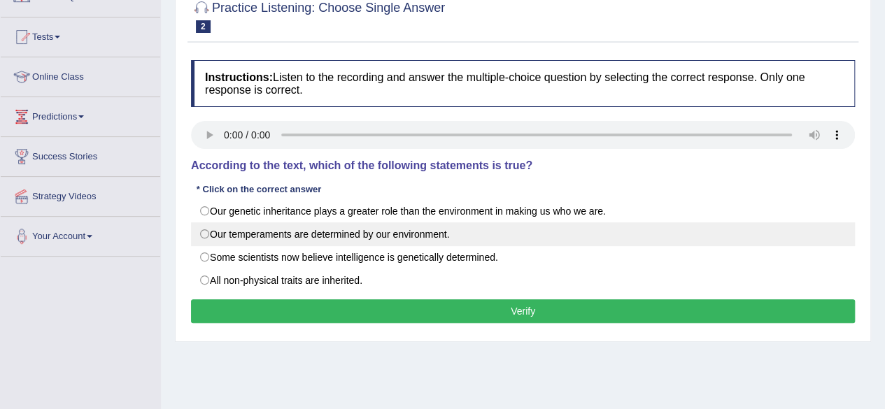
click at [204, 229] on label "Our temperaments are determined by our environment." at bounding box center [523, 234] width 664 height 24
radio input "true"
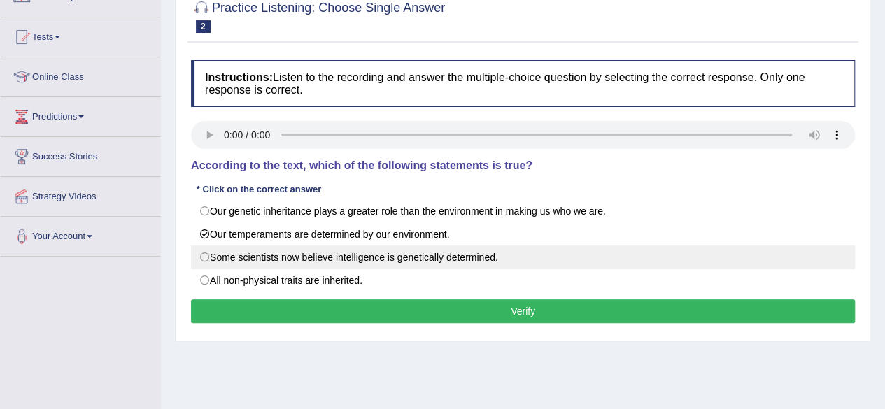
click at [207, 255] on label "Some scientists now believe intelligence is genetically determined." at bounding box center [523, 257] width 664 height 24
radio input "true"
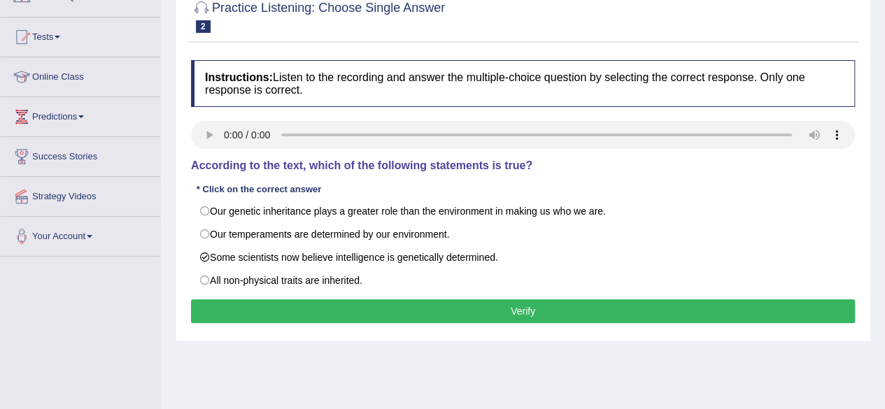
click at [525, 311] on button "Verify" at bounding box center [523, 311] width 664 height 24
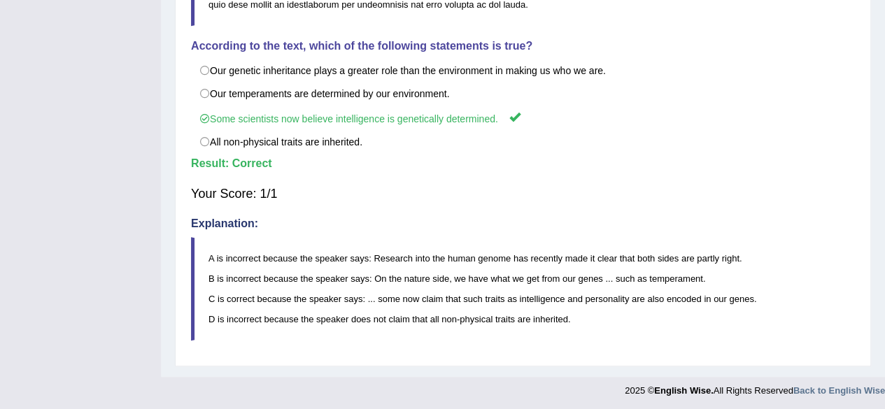
scroll to position [63, 0]
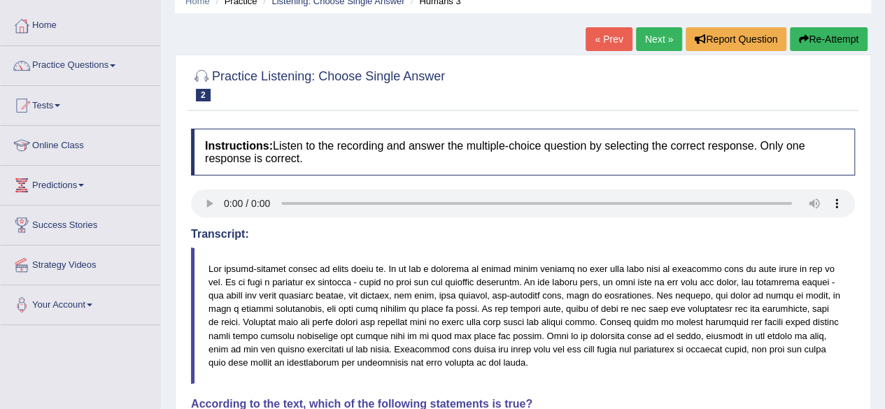
click at [636, 38] on link "Next »" at bounding box center [659, 39] width 46 height 24
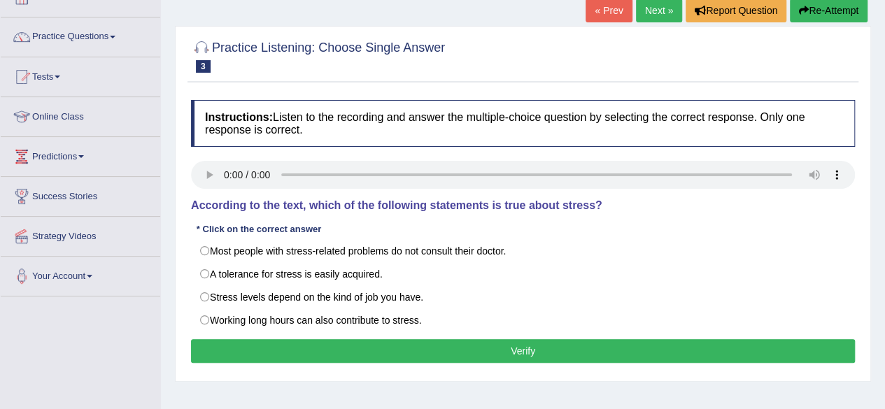
scroll to position [112, 0]
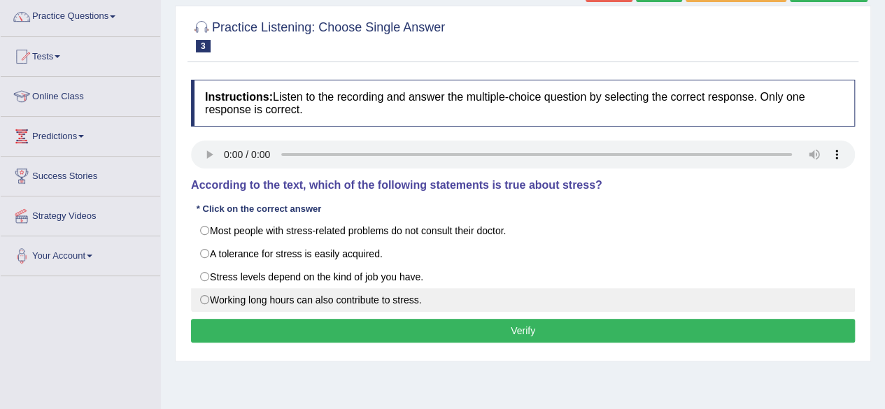
click at [204, 300] on label "Working long hours can also contribute to stress." at bounding box center [523, 300] width 664 height 24
radio input "true"
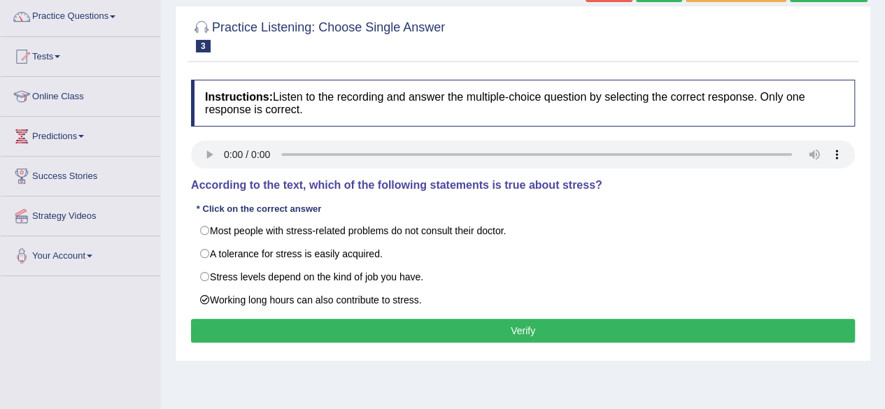
click at [880, 300] on div "Home Practice Listening: Choose Single Answer Stress 4 « Prev Next » Report Que…" at bounding box center [523, 237] width 724 height 699
click at [501, 327] on button "Verify" at bounding box center [523, 331] width 664 height 24
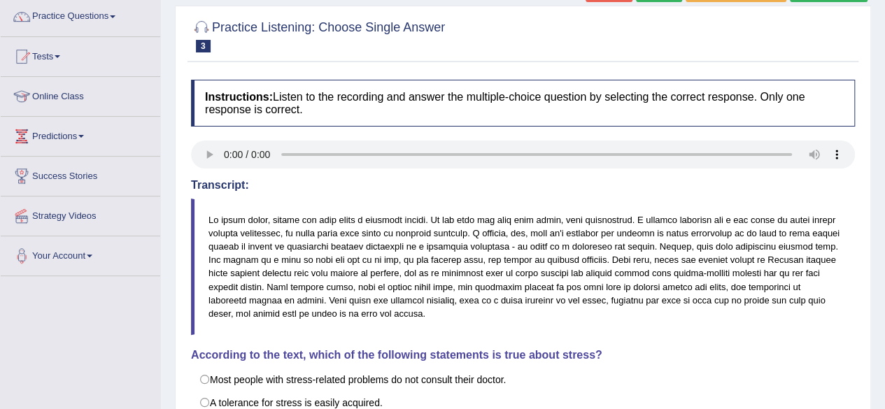
click at [874, 281] on div "Home Practice Listening: Choose Single Answer Stress 4 « Prev Next » Report Que…" at bounding box center [523, 307] width 724 height 839
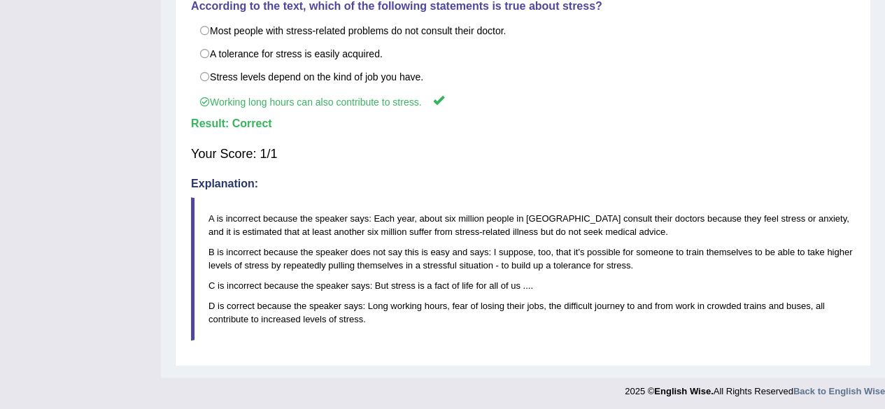
scroll to position [103, 0]
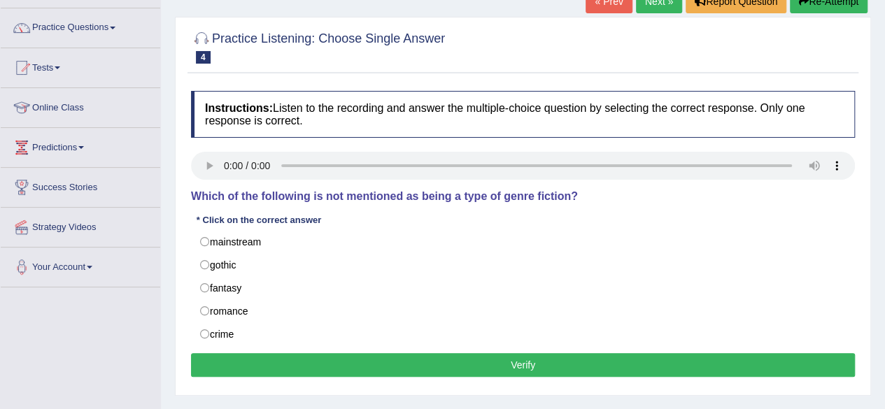
scroll to position [112, 0]
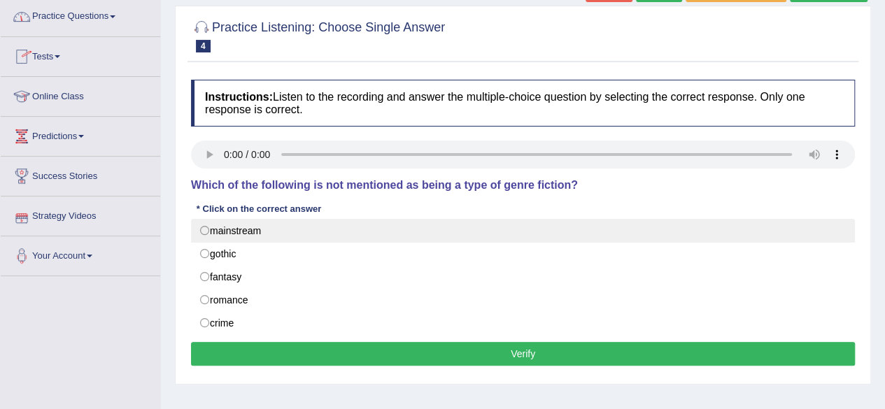
click at [206, 225] on label "mainstream" at bounding box center [523, 231] width 664 height 24
radio input "true"
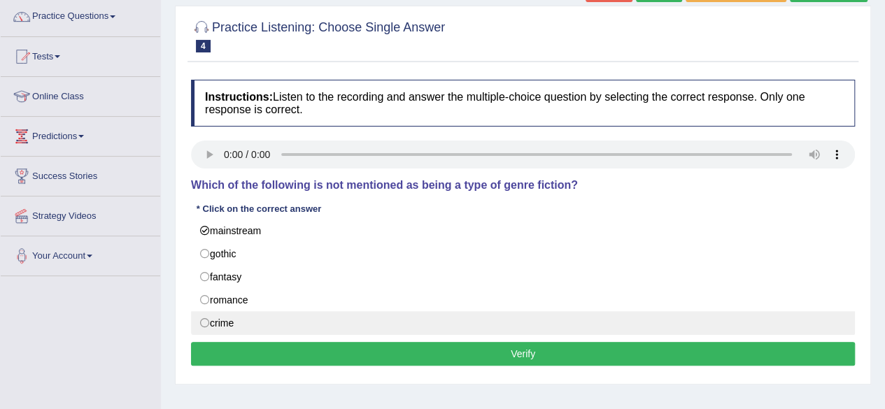
click at [202, 315] on label "crime" at bounding box center [523, 323] width 664 height 24
radio input "true"
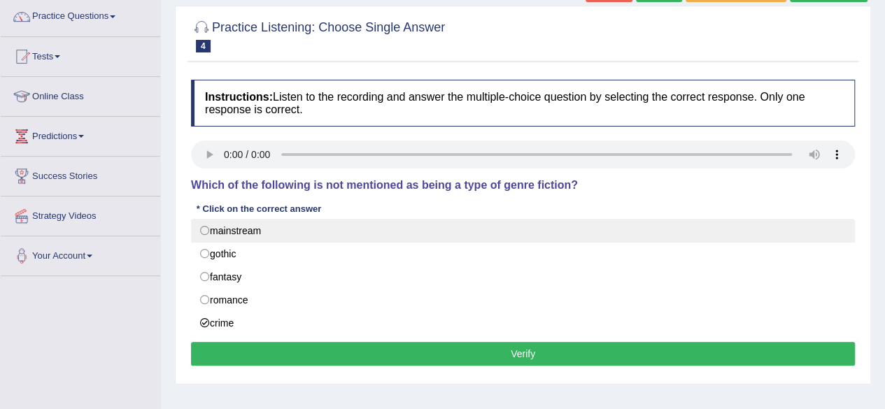
click at [201, 225] on label "mainstream" at bounding box center [523, 231] width 664 height 24
radio input "true"
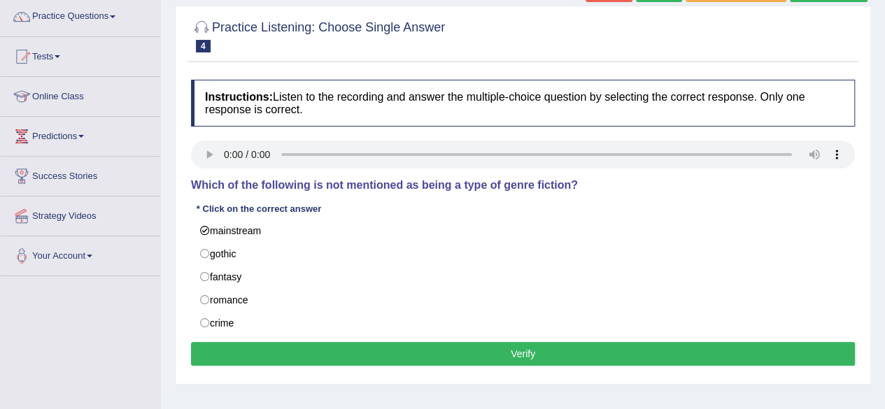
click at [169, 280] on div "Home Practice Listening: Choose Single Answer Writer 5 « Prev Next » Report Que…" at bounding box center [523, 237] width 724 height 699
click at [527, 345] on button "Verify" at bounding box center [523, 354] width 664 height 24
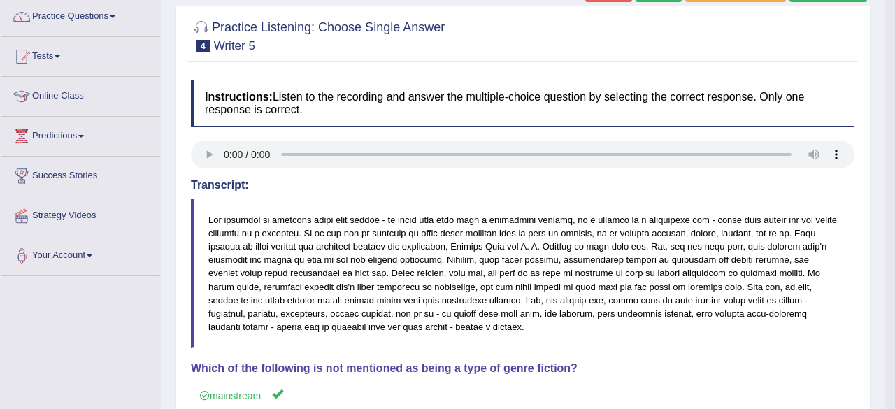
click at [883, 265] on body "Toggle navigation Home Practice Questions Speaking Practice Read Aloud Repeat S…" at bounding box center [447, 92] width 895 height 409
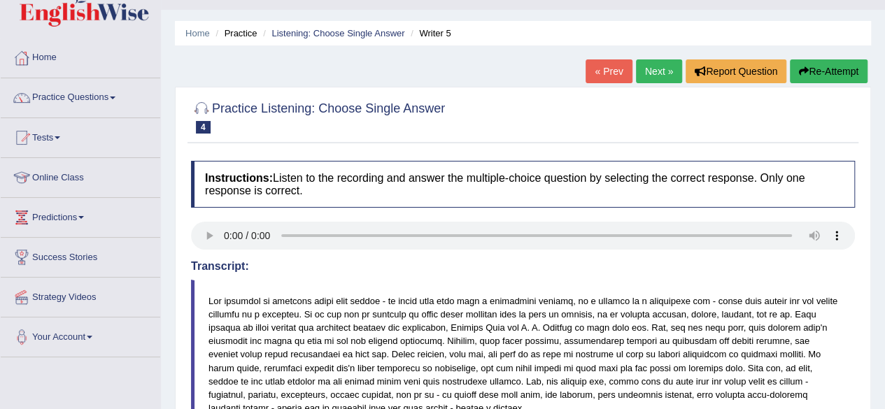
scroll to position [0, 0]
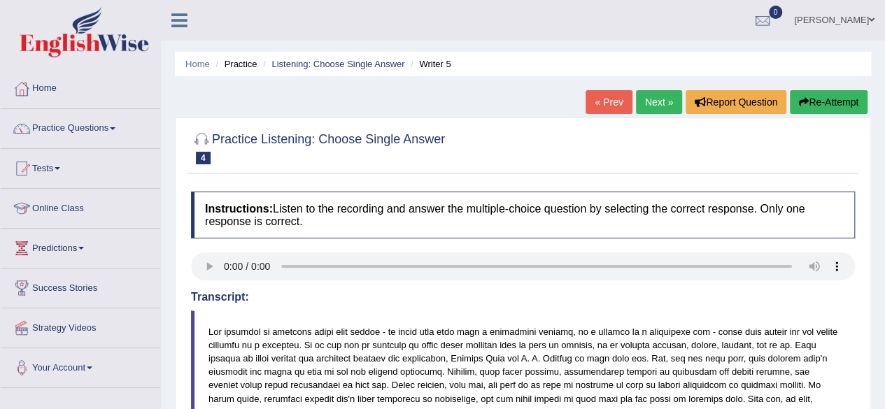
click at [655, 100] on link "Next »" at bounding box center [659, 102] width 46 height 24
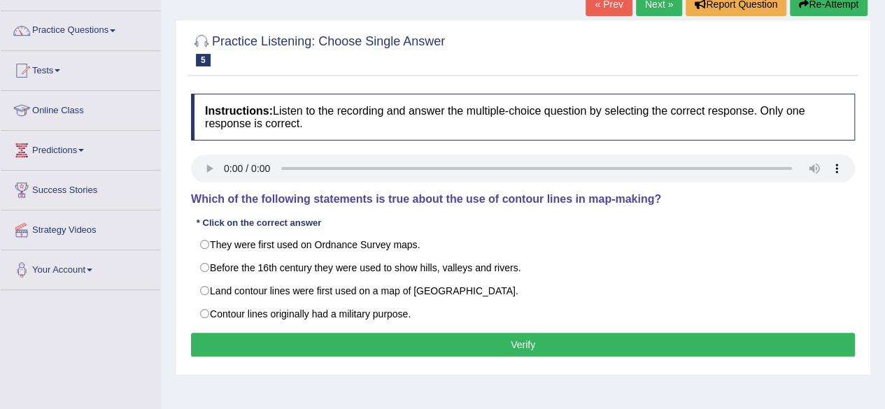
scroll to position [104, 0]
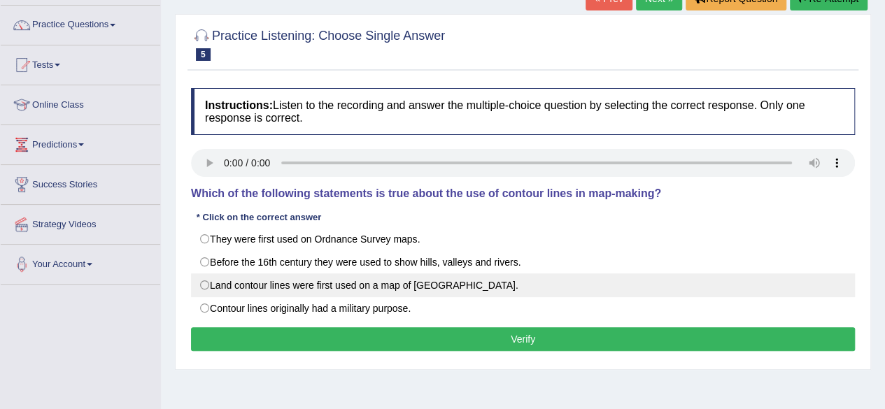
click at [207, 285] on label "Land contour lines were first used on a map of [GEOGRAPHIC_DATA]." at bounding box center [523, 285] width 664 height 24
radio input "true"
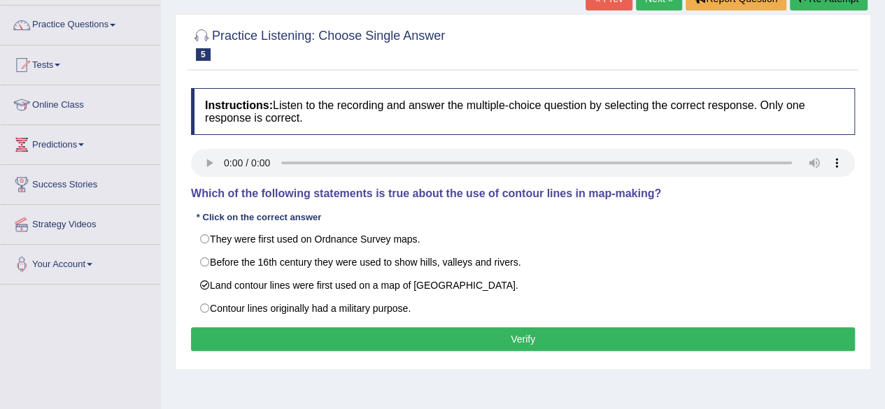
click at [438, 334] on button "Verify" at bounding box center [523, 339] width 664 height 24
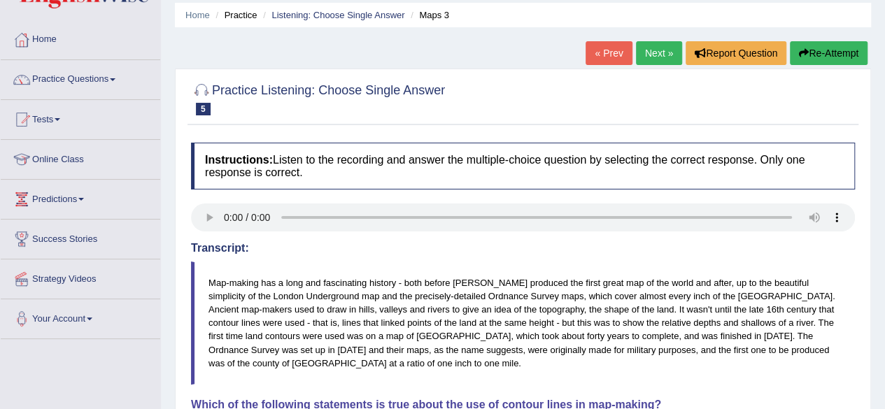
scroll to position [0, 0]
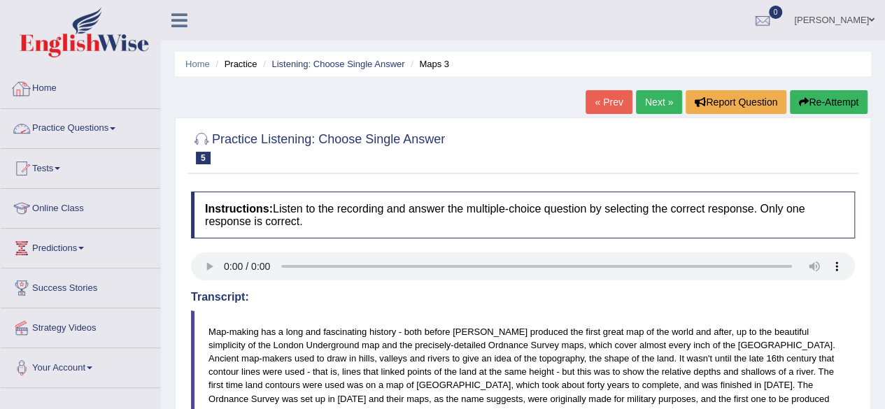
click at [118, 120] on link "Practice Questions" at bounding box center [80, 126] width 159 height 35
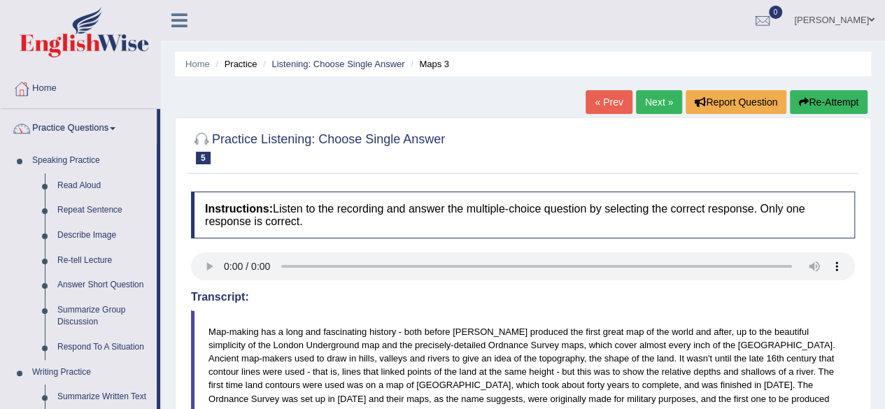
click at [168, 272] on div "Home Practice Listening: Choose Single Answer Maps 3 « Prev Next » Report Quest…" at bounding box center [523, 392] width 724 height 785
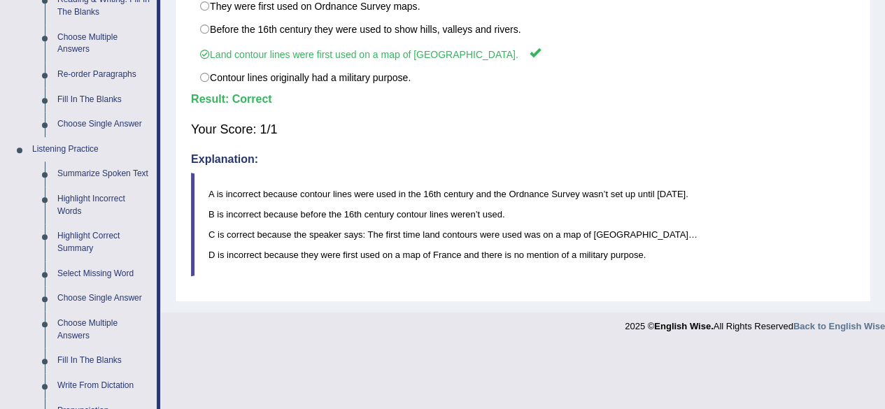
scroll to position [476, 0]
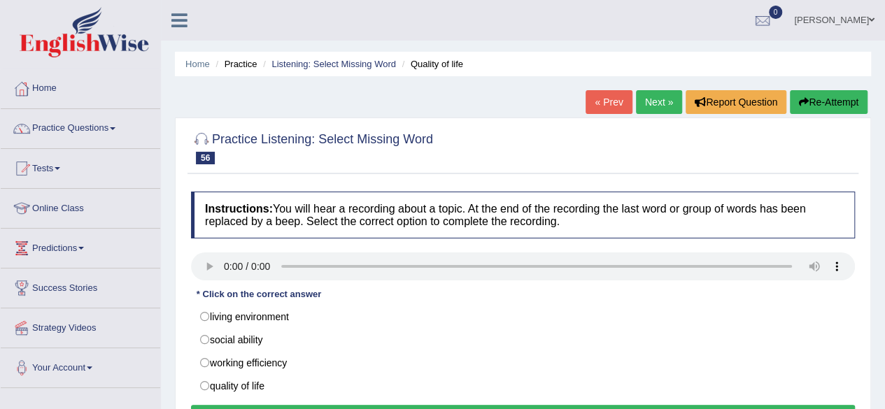
click at [440, 74] on ul "Home Practice Listening: Select Missing Word Quality of life" at bounding box center [523, 64] width 696 height 24
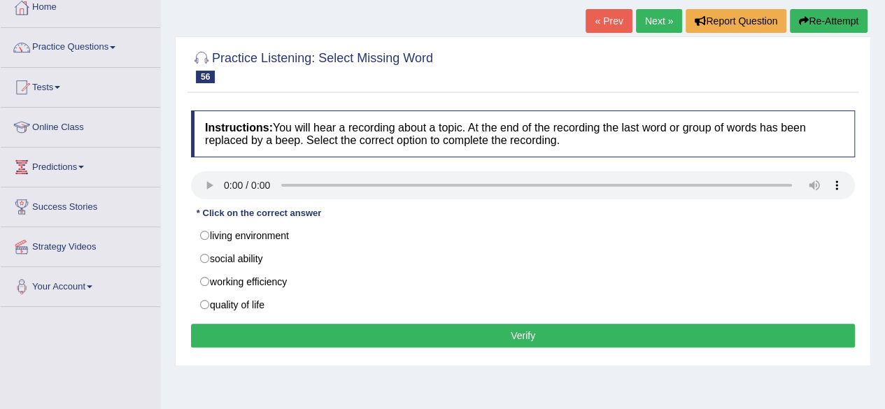
scroll to position [84, 0]
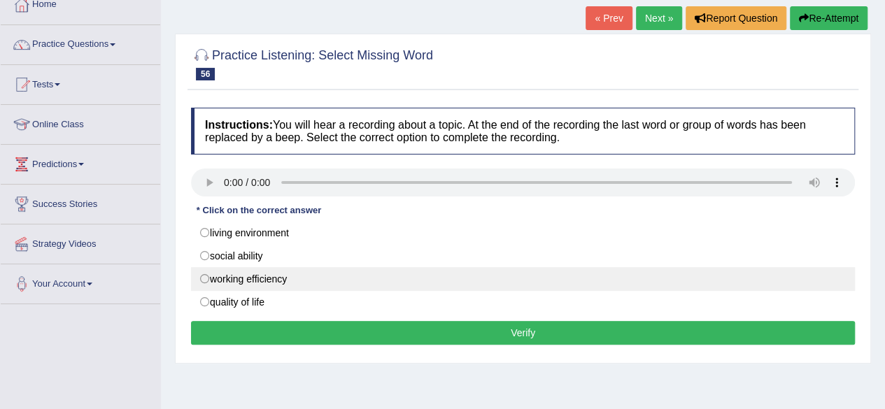
click at [201, 281] on label "working efficiency" at bounding box center [523, 279] width 664 height 24
radio input "true"
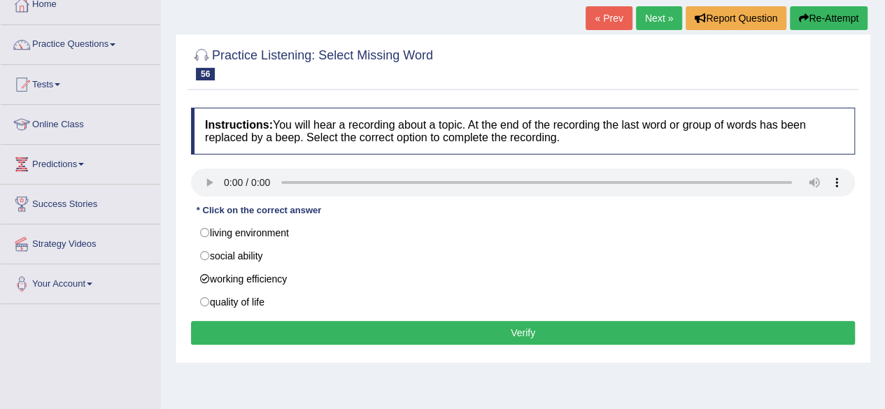
click at [153, 293] on link "Your Account" at bounding box center [80, 281] width 159 height 35
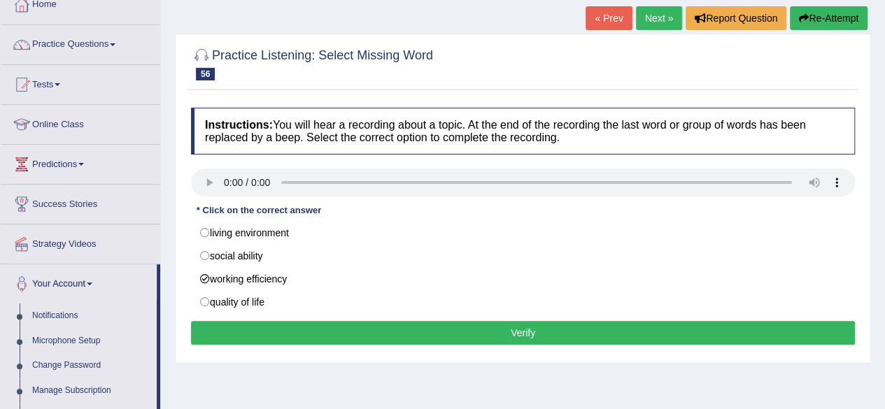
click at [175, 295] on div "Practice Listening: Select Missing Word 56 Quality of life Instructions: You wi…" at bounding box center [523, 199] width 696 height 330
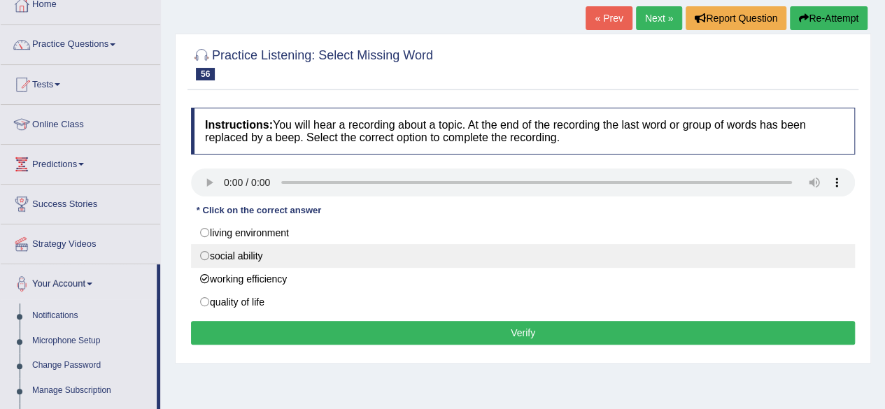
click at [203, 254] on label "social ability" at bounding box center [523, 256] width 664 height 24
radio input "true"
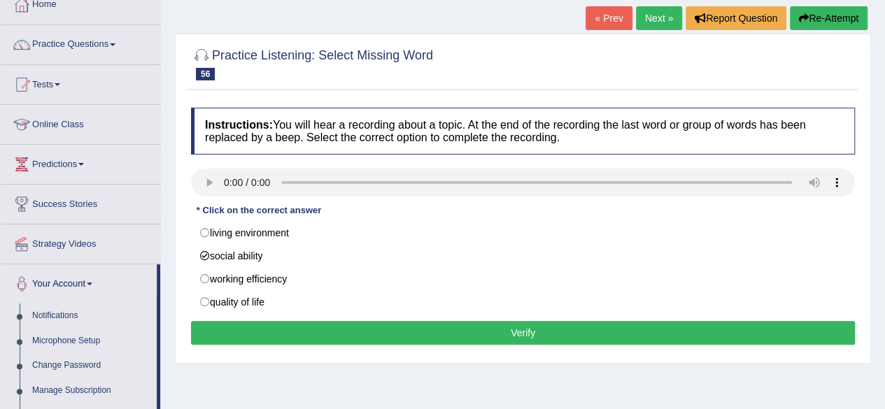
click at [172, 265] on div "Home Practice Listening: Select Missing Word Quality of life « Prev Next » Repo…" at bounding box center [523, 265] width 724 height 699
click at [511, 324] on button "Verify" at bounding box center [523, 333] width 664 height 24
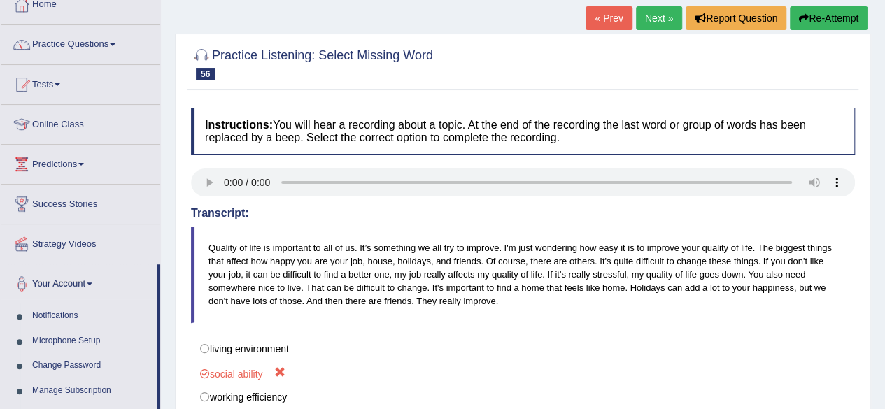
click at [874, 382] on div "Home Practice Listening: Select Missing Word Quality of life « Prev Next » Repo…" at bounding box center [523, 265] width 724 height 699
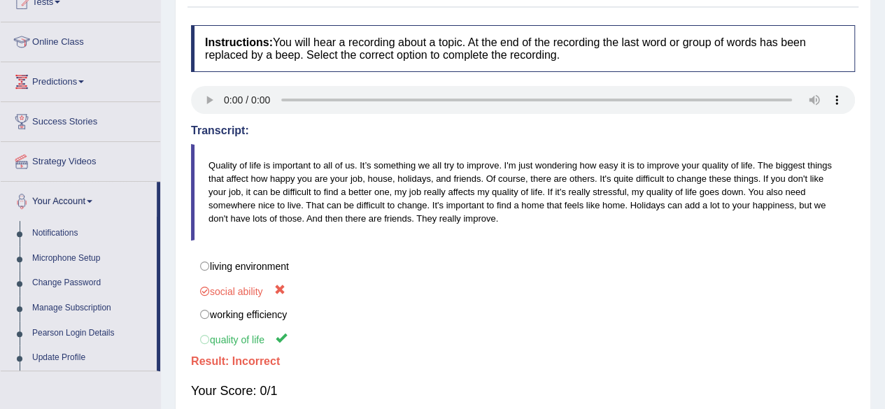
scroll to position [308, 0]
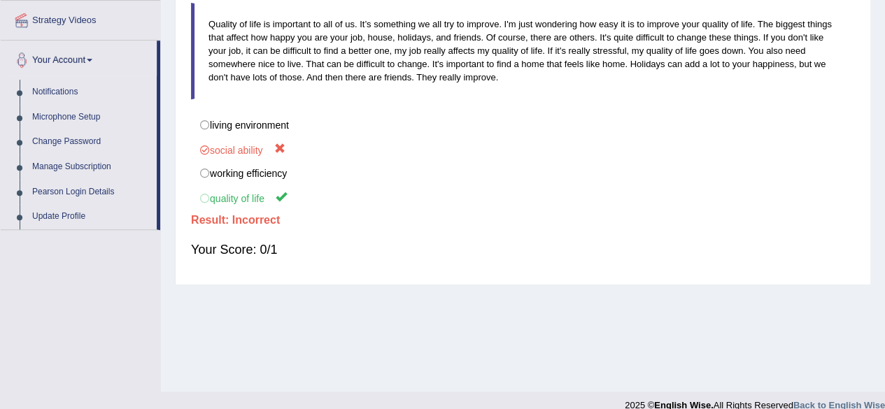
click at [170, 176] on div "Home Practice Listening: Select Missing Word Quality of life « Prev Next » Repo…" at bounding box center [523, 41] width 724 height 699
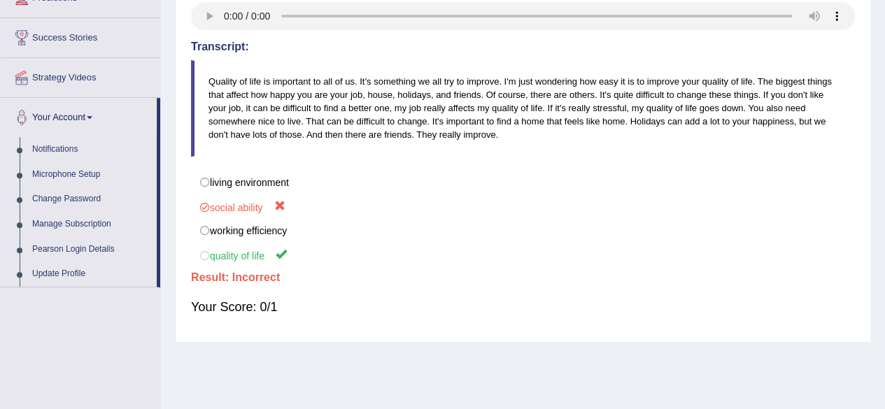
scroll to position [252, 0]
click at [172, 155] on div "Home Practice Listening: Select Missing Word Quality of life « Prev Next » Repo…" at bounding box center [523, 97] width 724 height 699
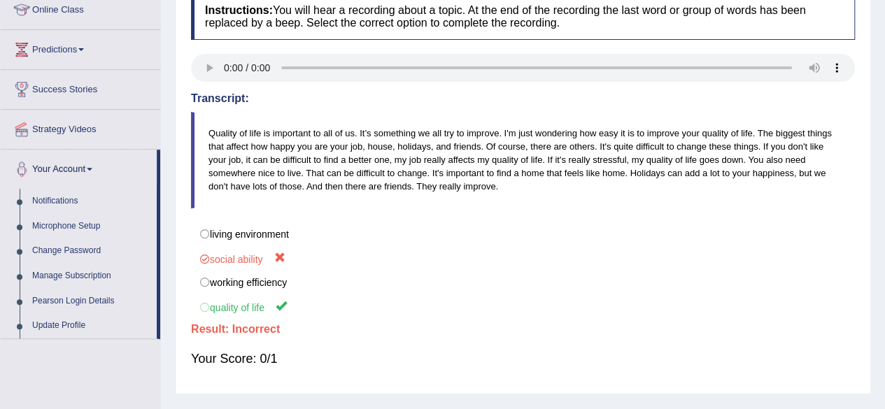
scroll to position [196, 0]
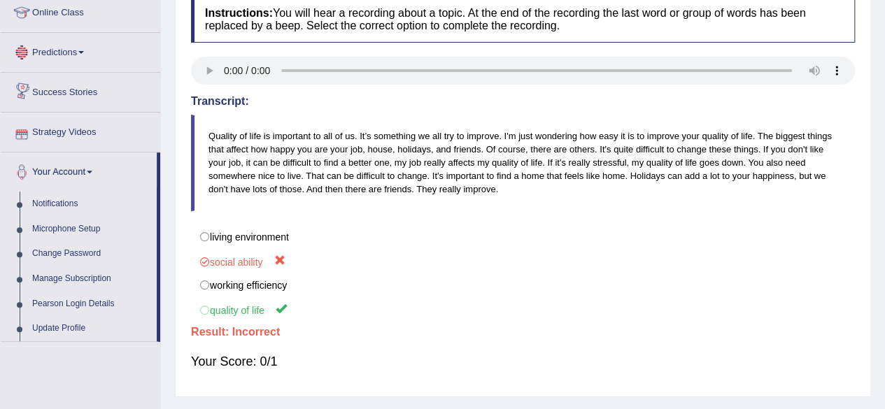
click at [166, 37] on div "Home Practice Listening: Select Missing Word Quality of life « Prev Next » Repo…" at bounding box center [523, 153] width 724 height 699
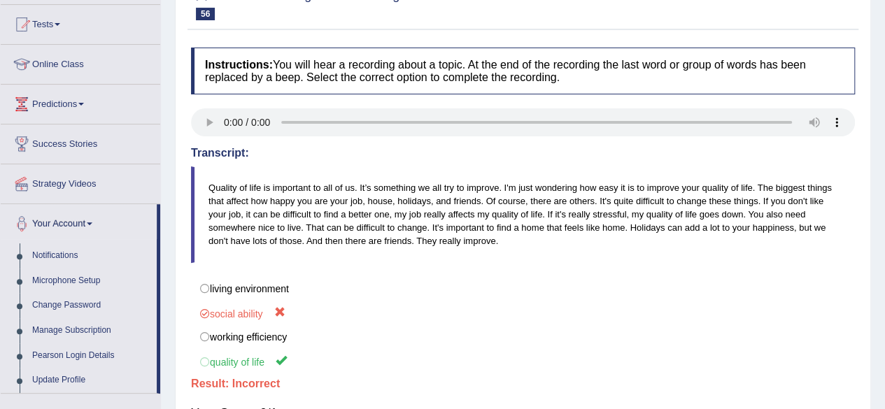
scroll to position [168, 0]
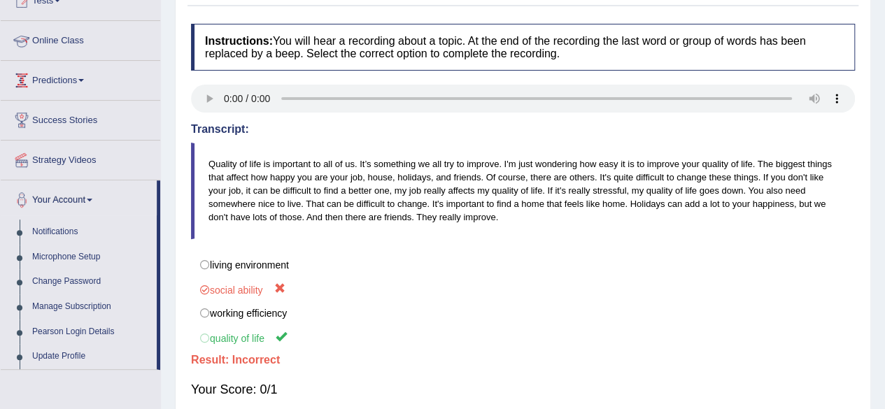
click at [166, 52] on div "Home Practice Listening: Select Missing Word Quality of life « Prev Next » Repo…" at bounding box center [523, 181] width 724 height 699
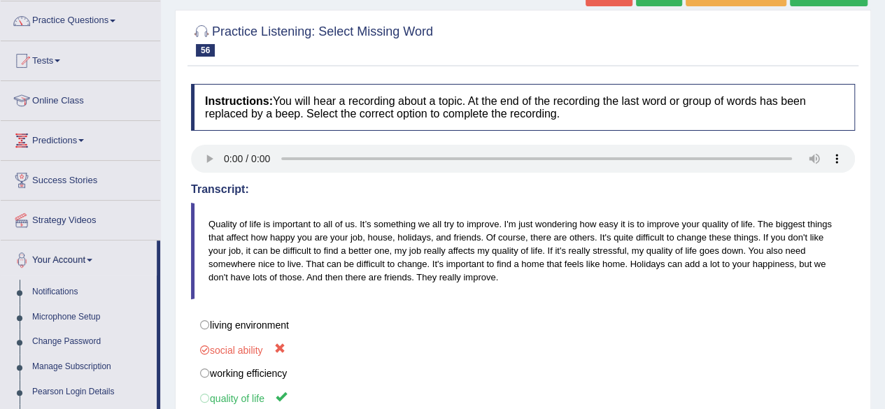
scroll to position [112, 0]
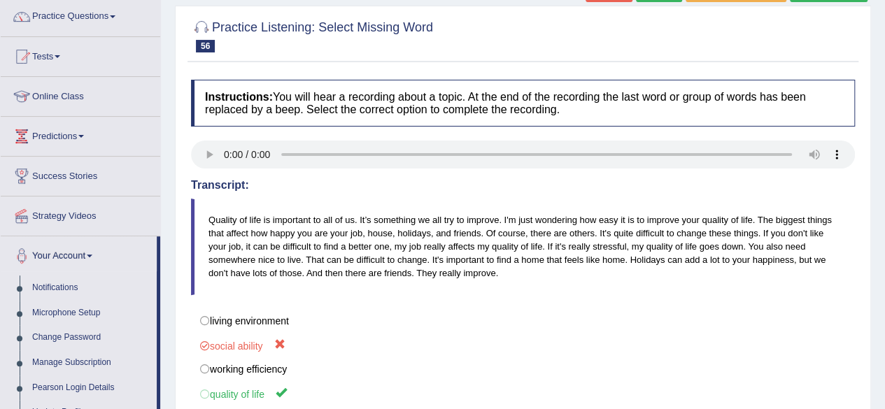
click at [877, 345] on div "Home Practice Listening: Select Missing Word Quality of life « Prev Next » Repo…" at bounding box center [523, 237] width 724 height 699
click at [163, 38] on div "Home Practice Listening: Select Missing Word Quality of life « Prev Next » Repo…" at bounding box center [523, 237] width 724 height 699
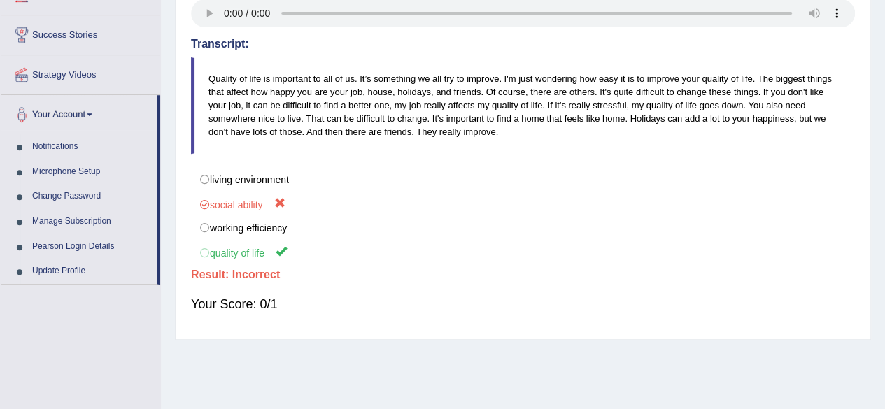
scroll to position [185, 0]
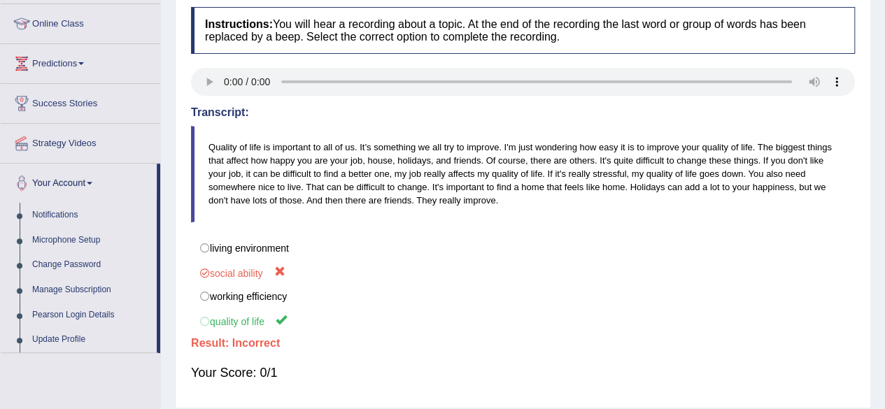
click at [169, 227] on div "Home Practice Listening: Select Missing Word Quality of life « Prev Next » Repo…" at bounding box center [523, 164] width 724 height 699
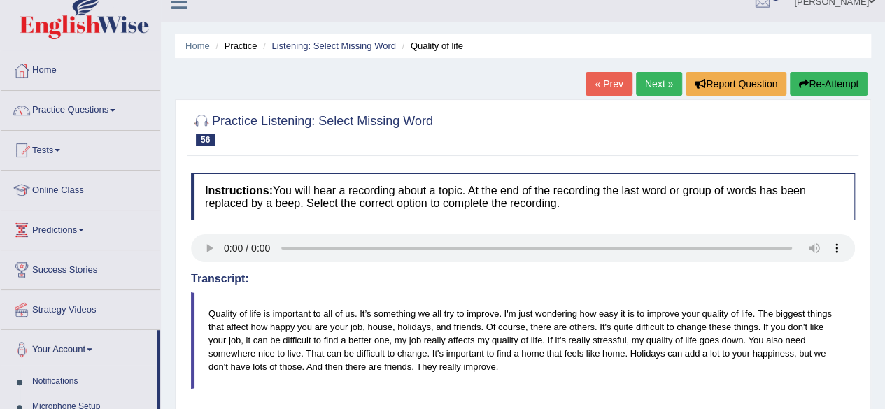
scroll to position [0, 0]
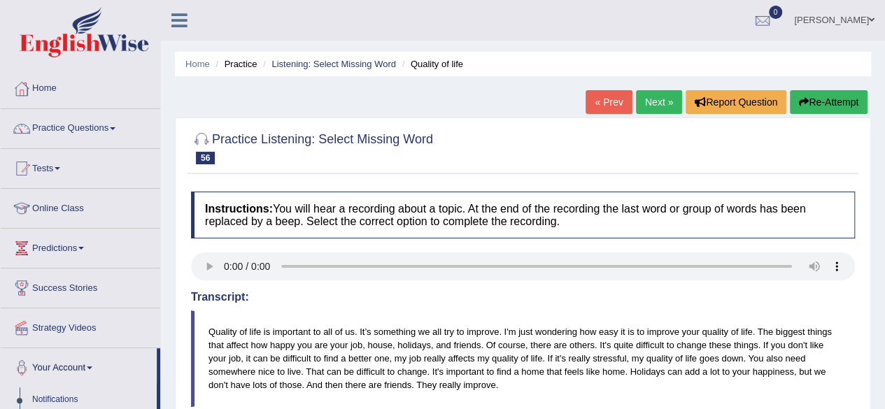
click at [448, 93] on div "Home Practice Listening: Select Missing Word Quality of life « Prev Next » Repo…" at bounding box center [523, 349] width 724 height 699
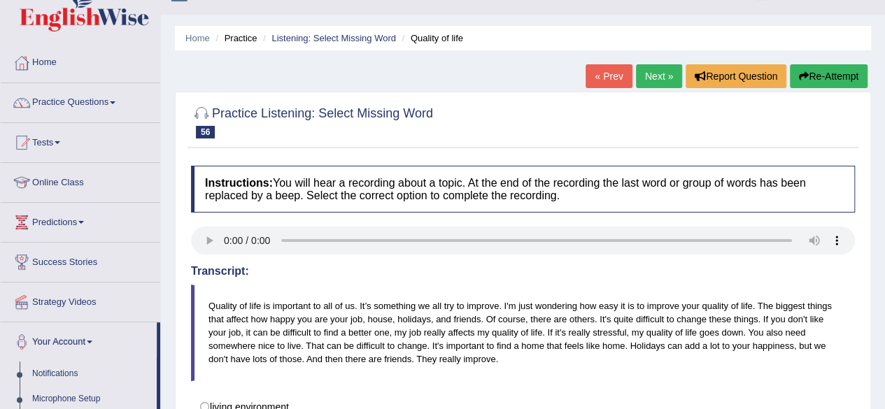
scroll to position [28, 0]
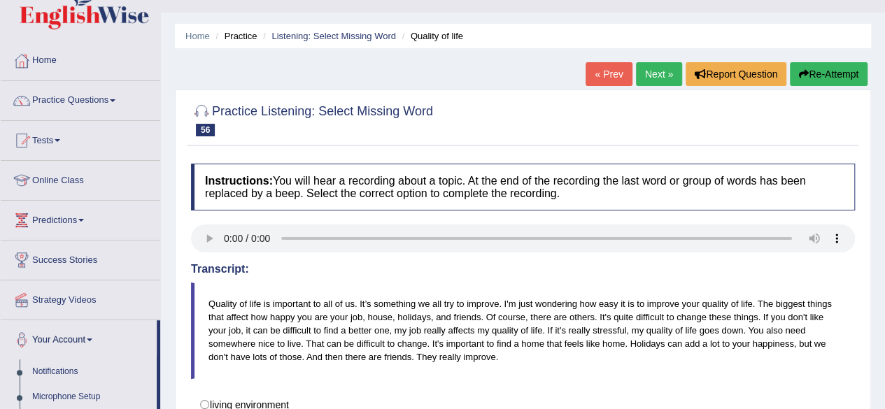
click at [476, 68] on div "Home Practice Listening: Select Missing Word Quality of life « Prev Next » Repo…" at bounding box center [523, 321] width 724 height 699
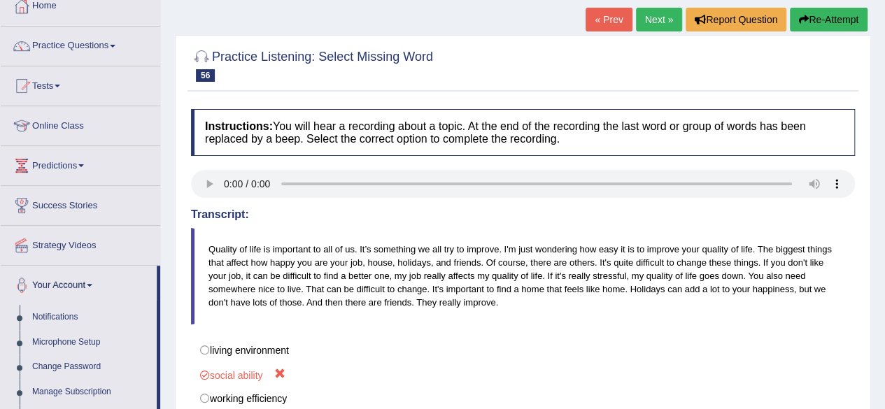
scroll to position [84, 0]
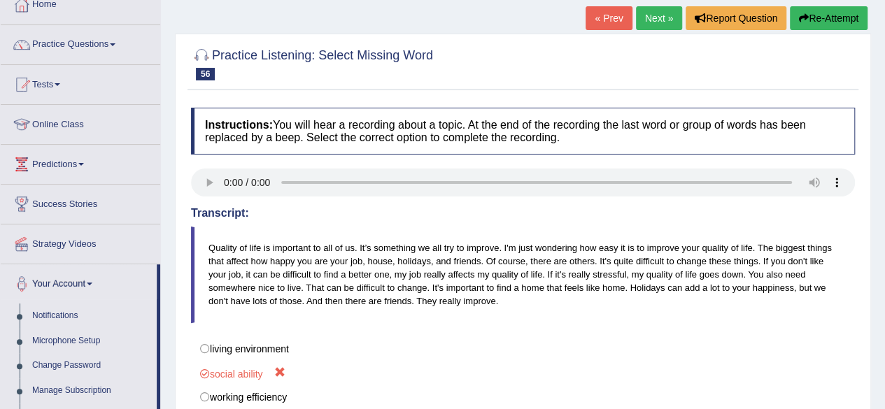
click at [649, 19] on link "Next »" at bounding box center [659, 18] width 46 height 24
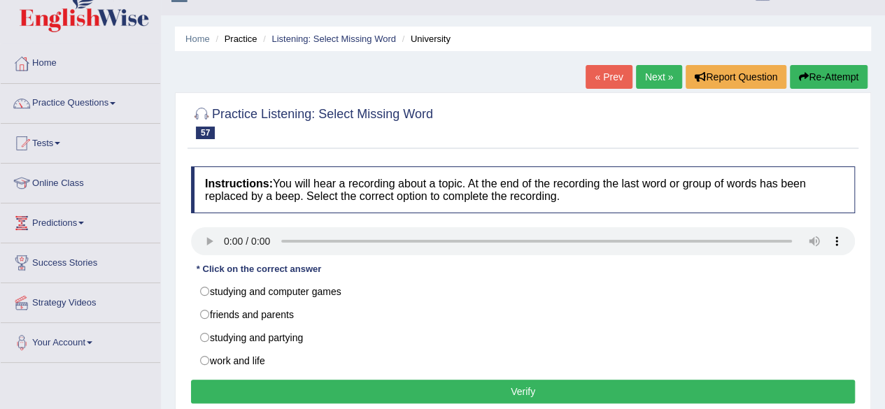
scroll to position [28, 0]
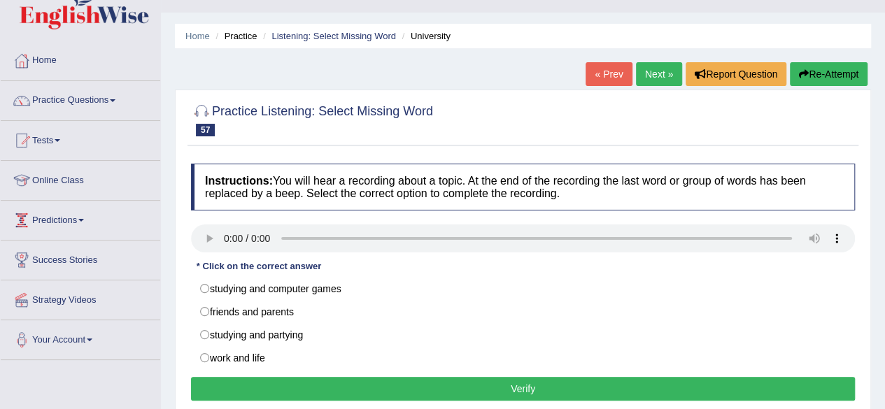
click at [166, 236] on div "Home Practice Listening: Select Missing Word University « Prev Next » Report Qu…" at bounding box center [523, 321] width 724 height 699
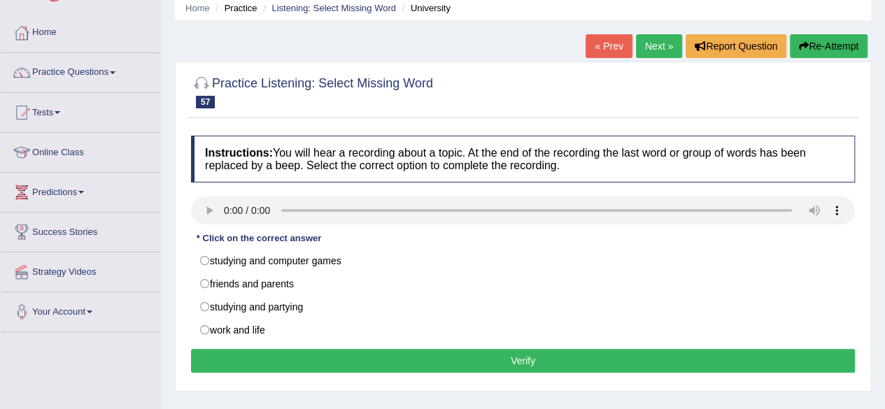
scroll to position [84, 0]
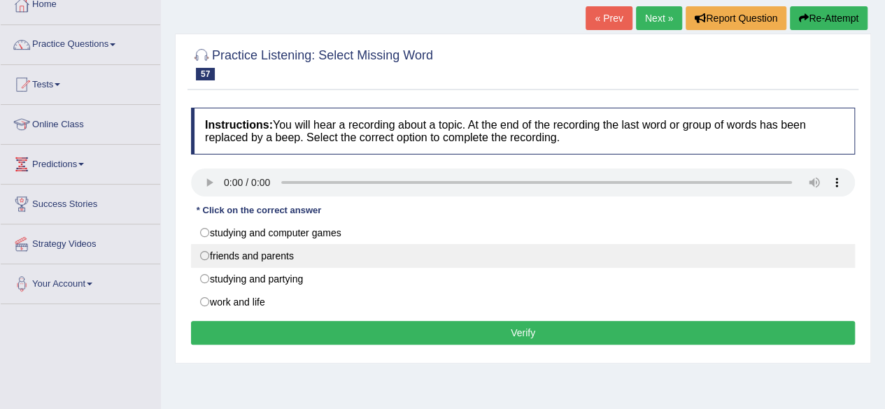
click at [208, 247] on label "friends and parents" at bounding box center [523, 256] width 664 height 24
radio input "true"
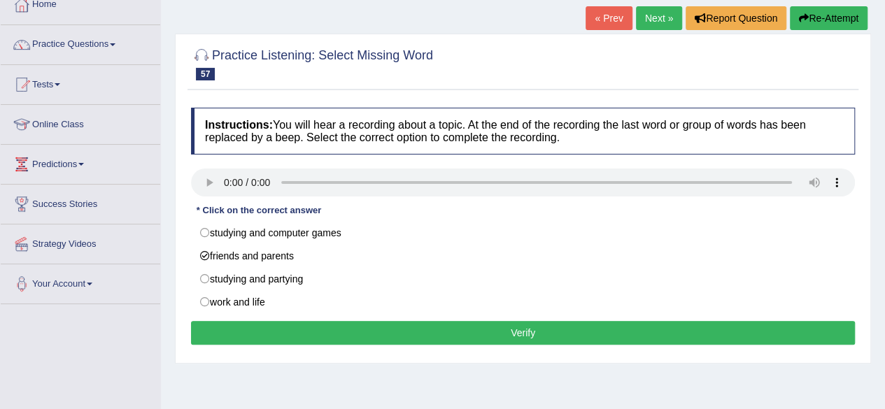
click at [557, 335] on button "Verify" at bounding box center [523, 333] width 664 height 24
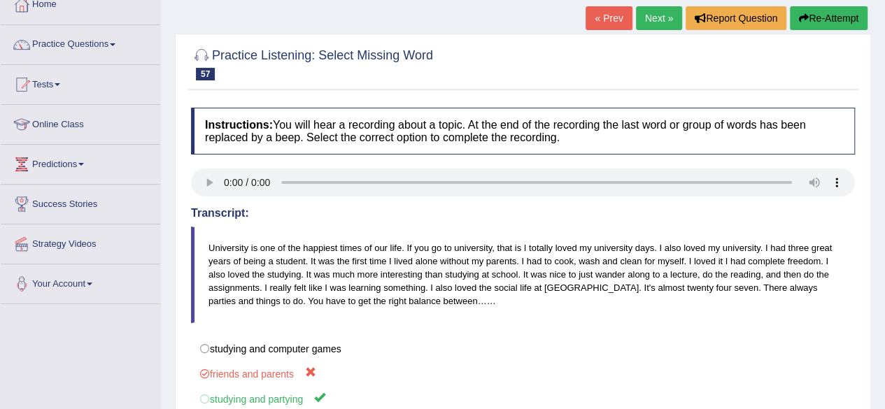
click at [878, 376] on div "Home Practice Listening: Select Missing Word University « Prev Next » Report Qu…" at bounding box center [523, 265] width 724 height 699
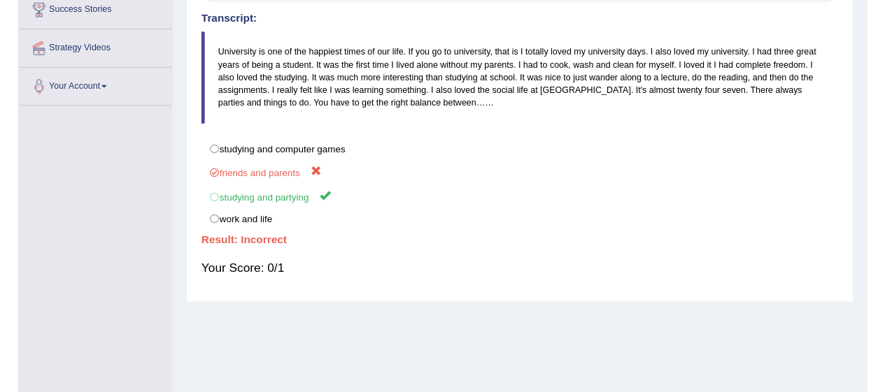
scroll to position [280, 0]
